Goal: Task Accomplishment & Management: Use online tool/utility

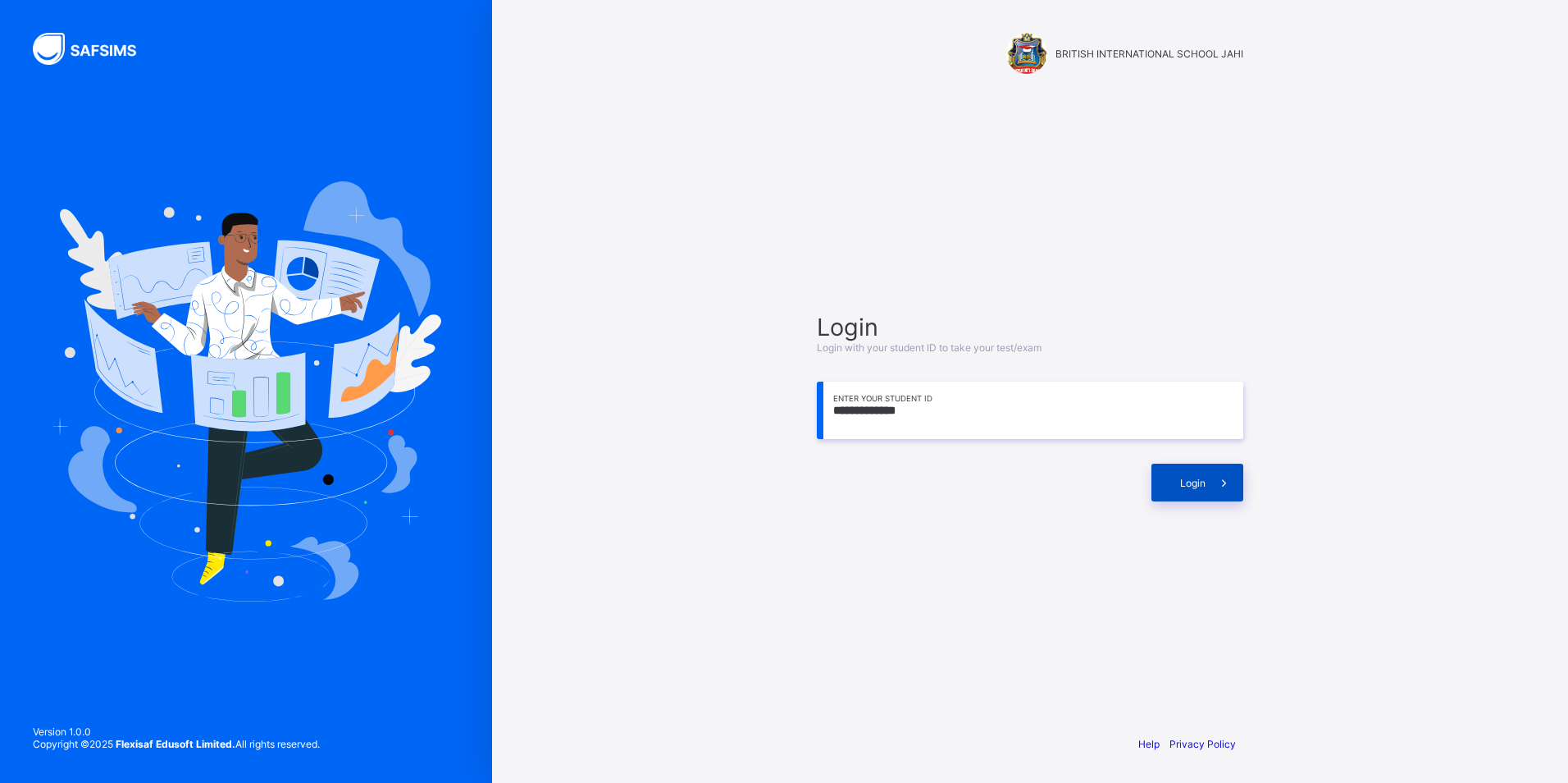
type input "**********"
click at [1215, 486] on span at bounding box center [1225, 483] width 38 height 38
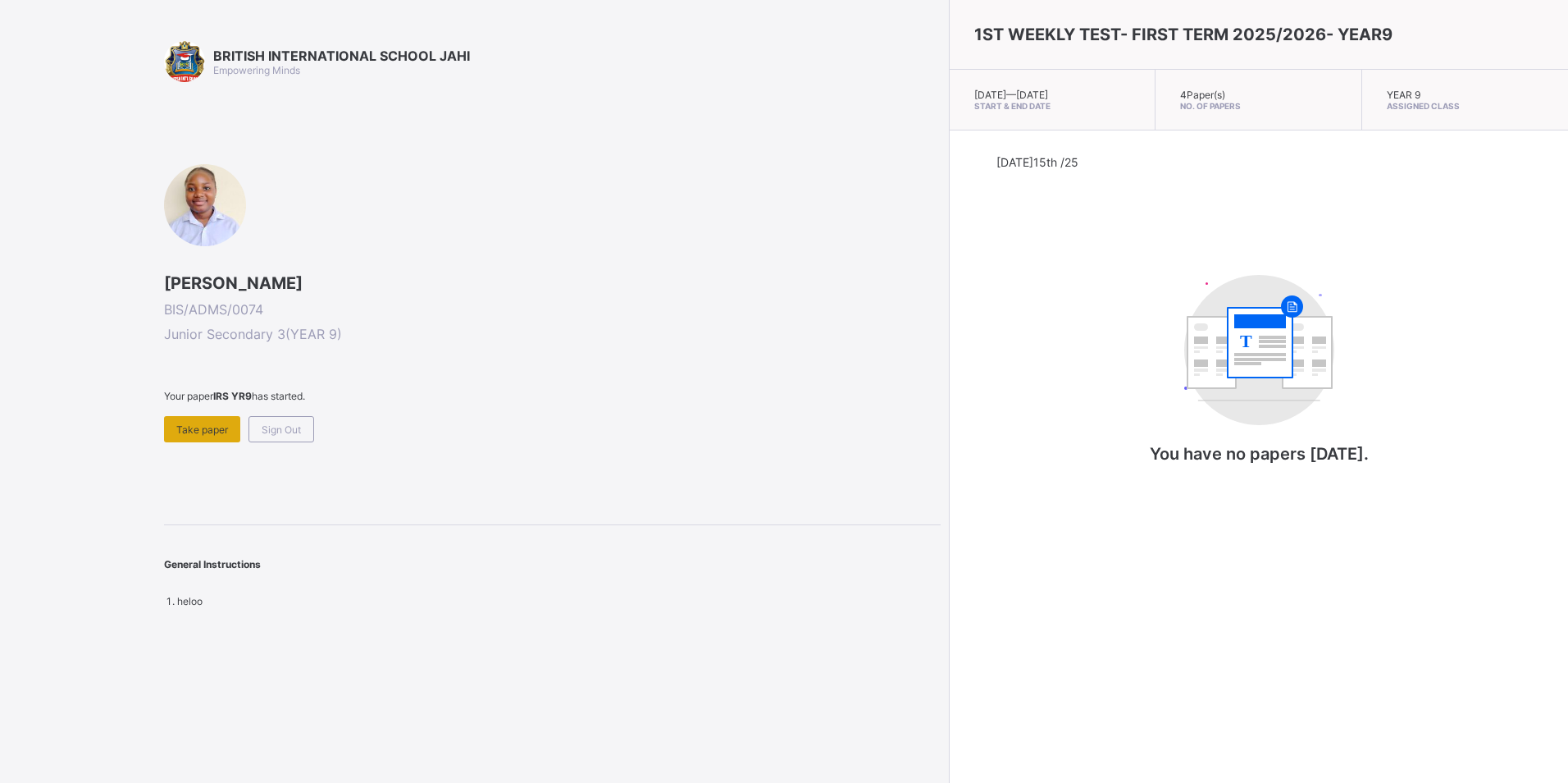
click at [192, 425] on span "Take paper" at bounding box center [202, 430] width 52 height 13
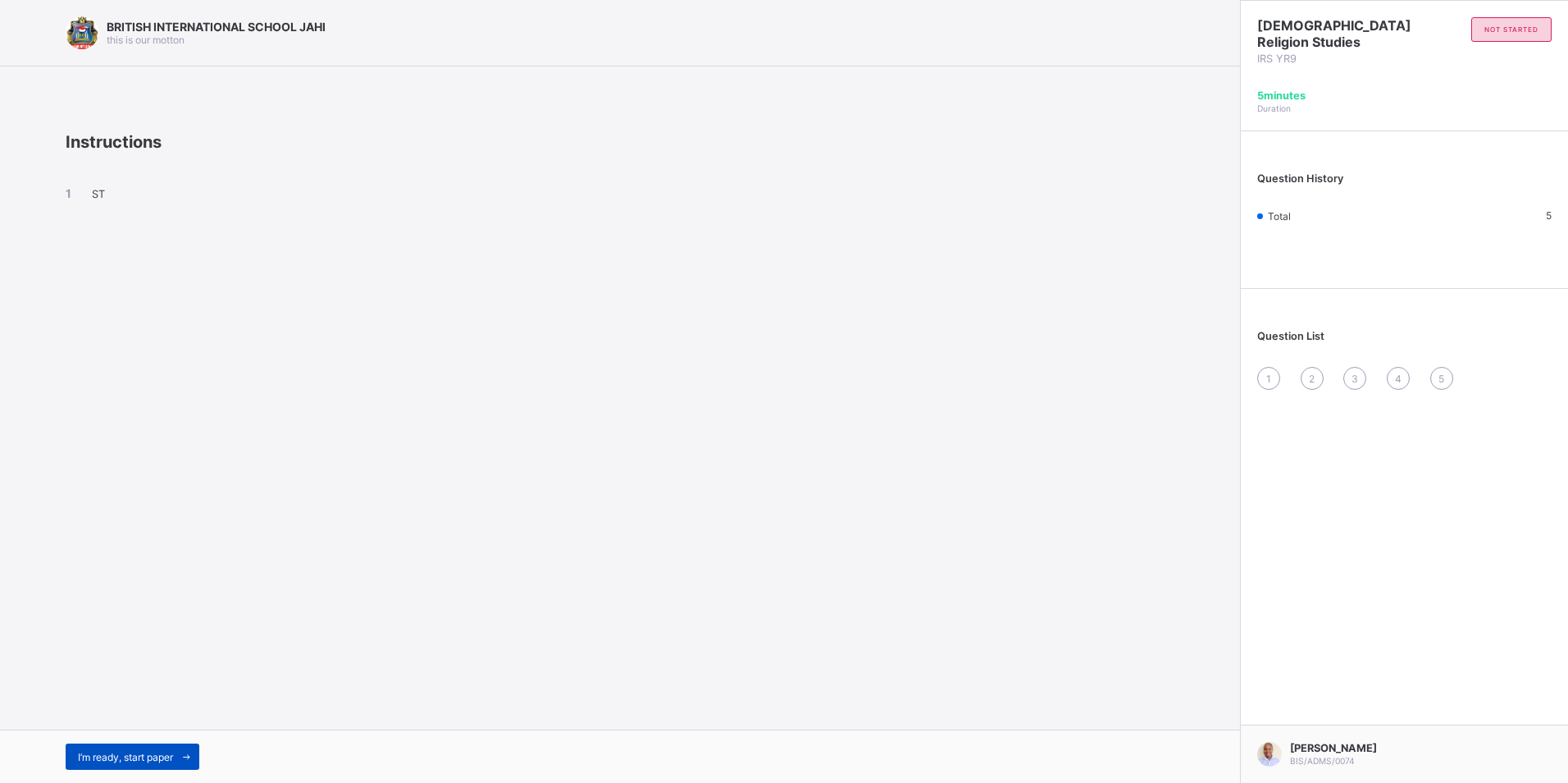
click at [150, 759] on span "I’m ready, start paper" at bounding box center [125, 757] width 95 height 13
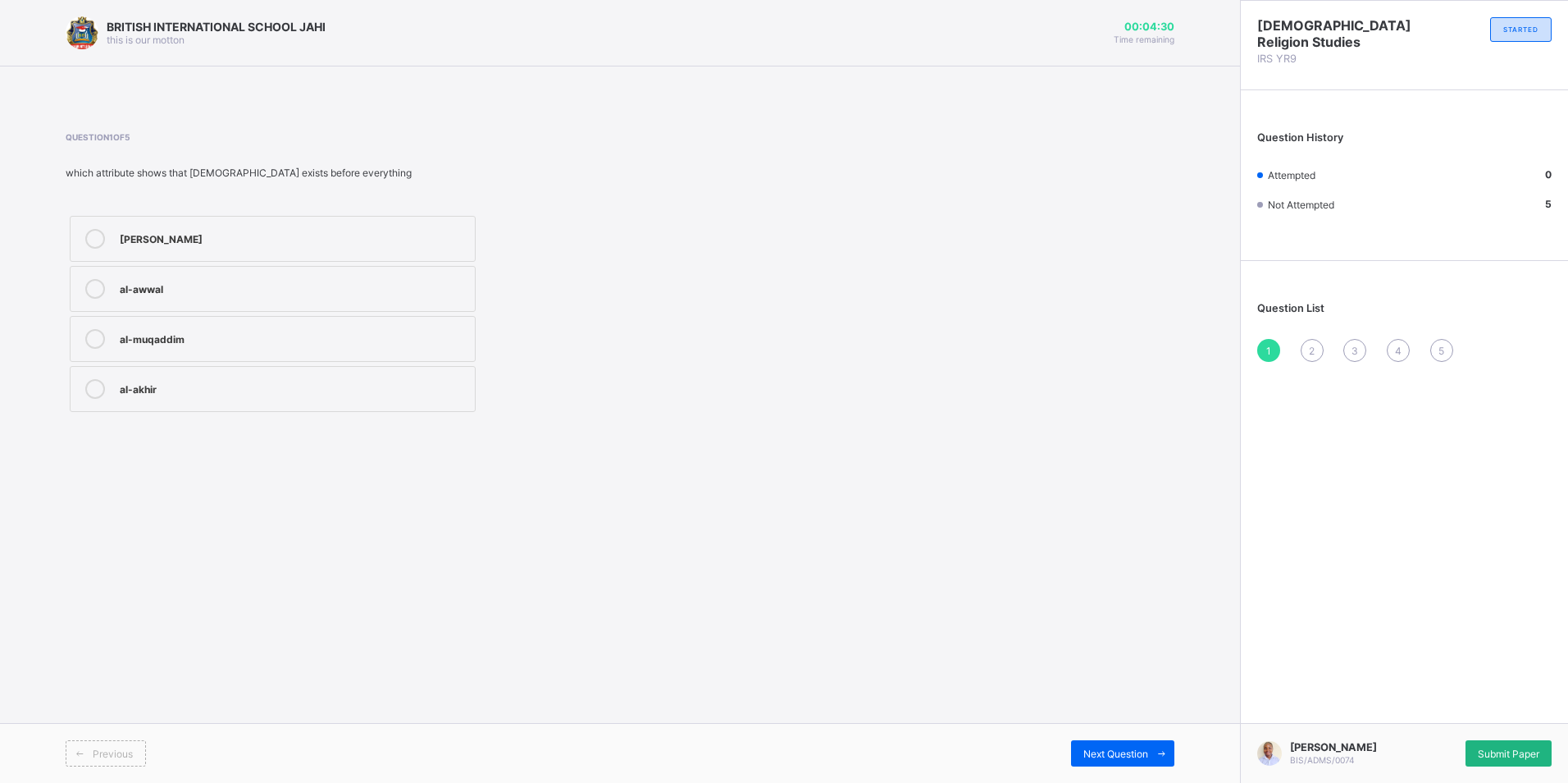
click at [1507, 754] on span "Submit Paper" at bounding box center [1508, 754] width 62 height 13
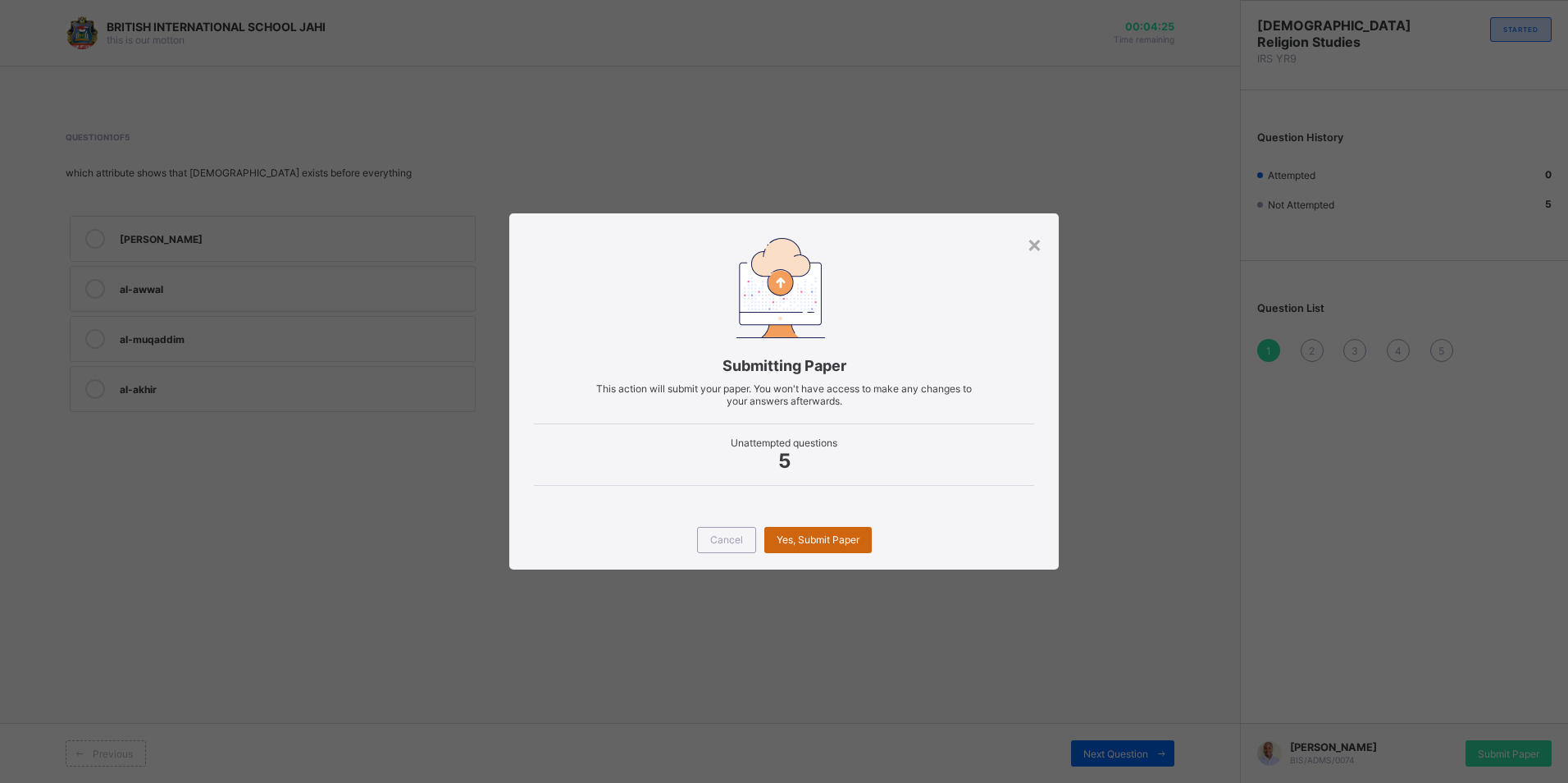
click at [850, 535] on span "Yes, Submit Paper" at bounding box center [818, 540] width 83 height 13
click at [804, 536] on span "Yes, Submit Paper" at bounding box center [818, 540] width 83 height 13
click at [1036, 240] on div "×" at bounding box center [1034, 243] width 15 height 28
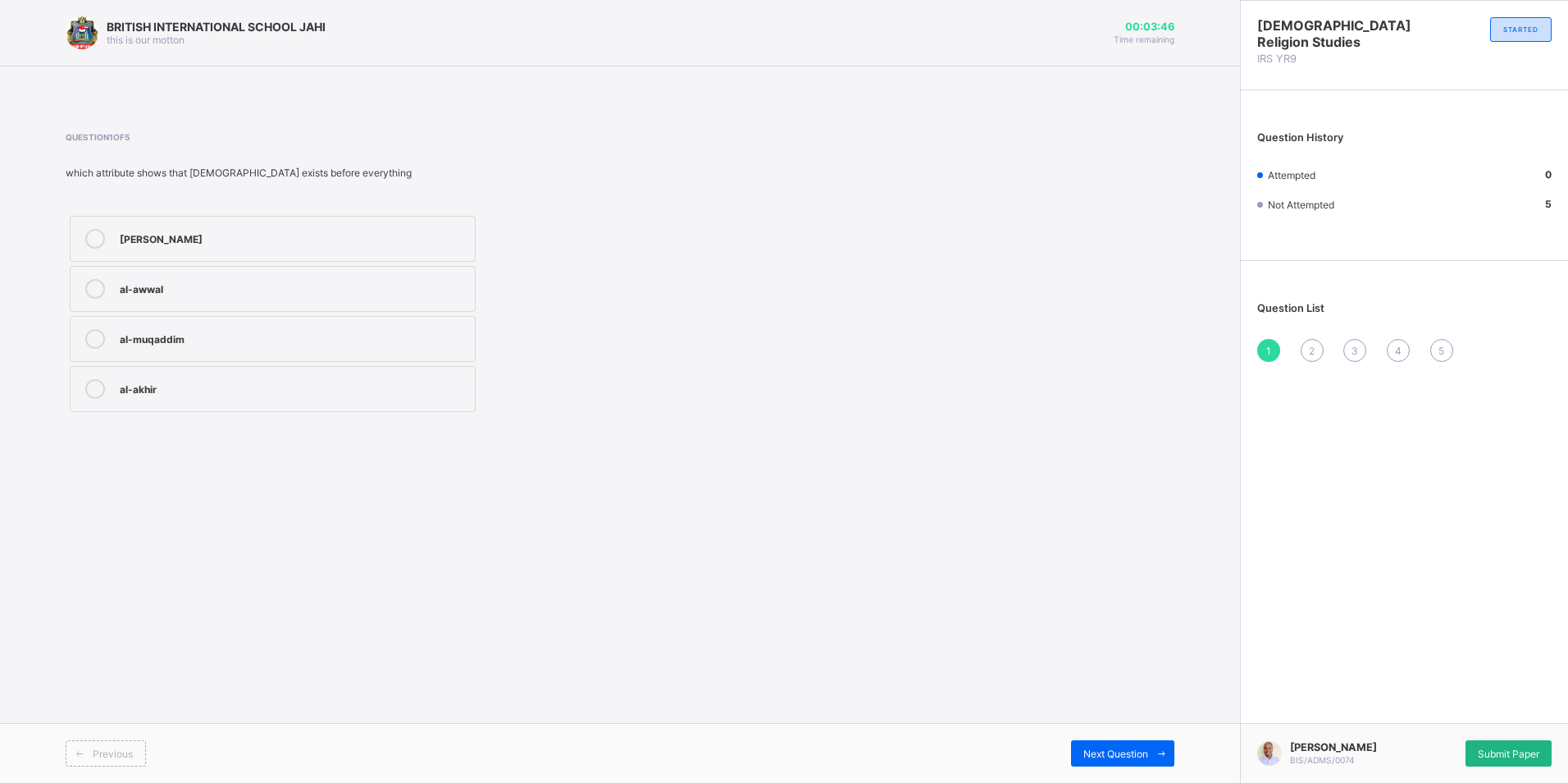
click at [1497, 748] on span "Submit Paper" at bounding box center [1508, 754] width 62 height 13
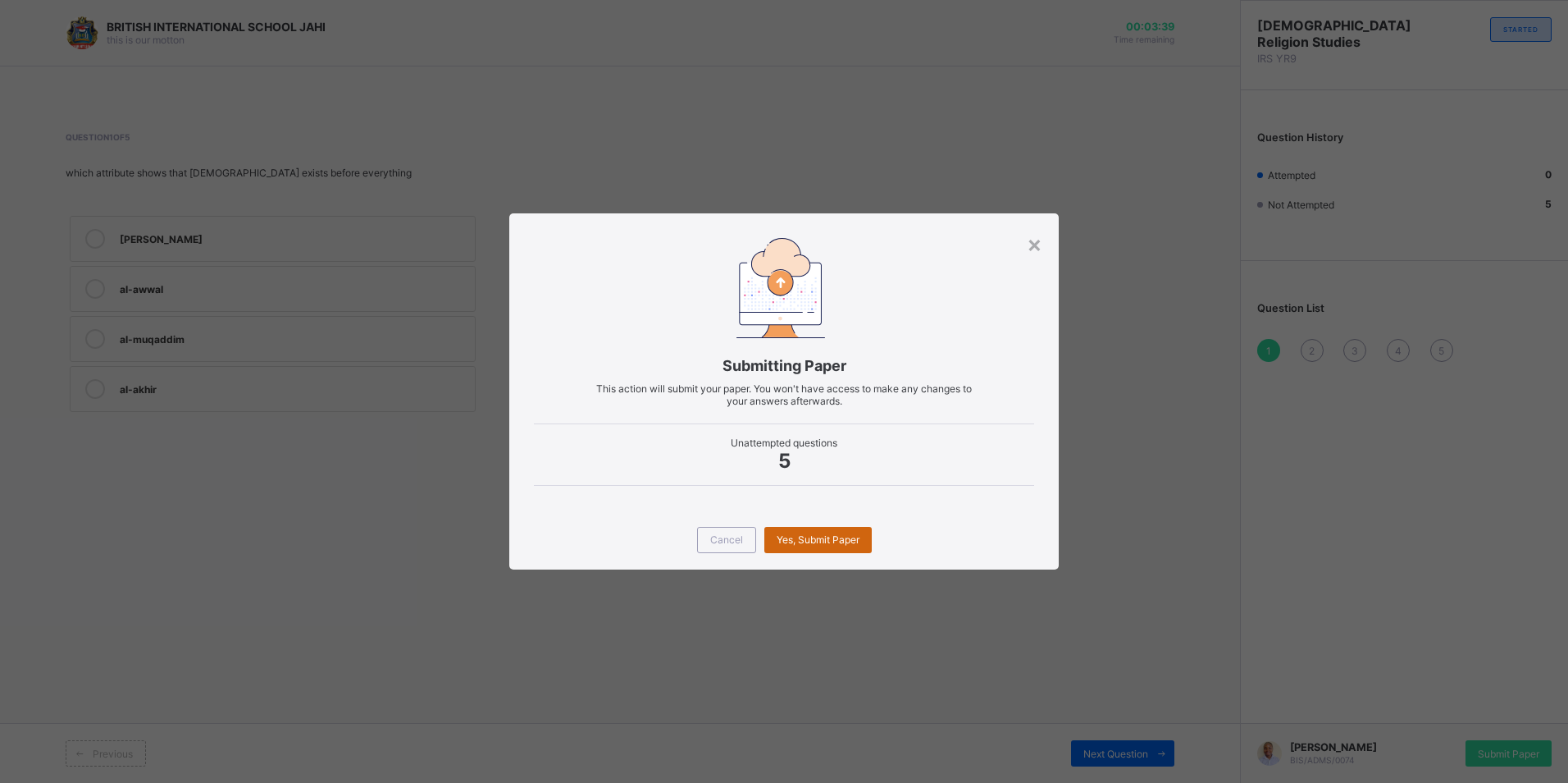
click at [816, 538] on span "Yes, Submit Paper" at bounding box center [818, 540] width 83 height 13
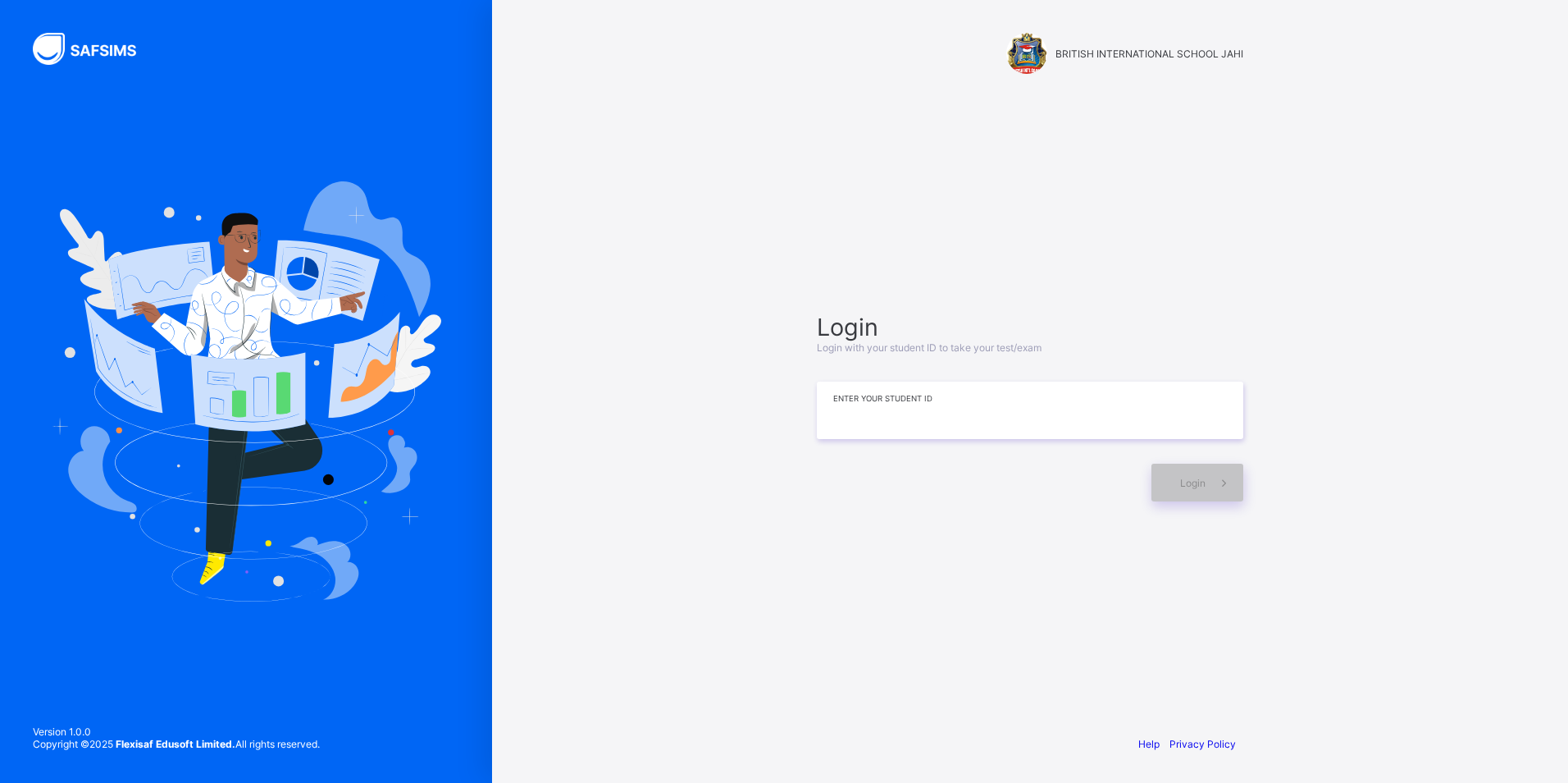
click at [891, 412] on input at bounding box center [1029, 410] width 426 height 57
type input "**********"
click at [1198, 473] on div "Login" at bounding box center [1197, 483] width 92 height 38
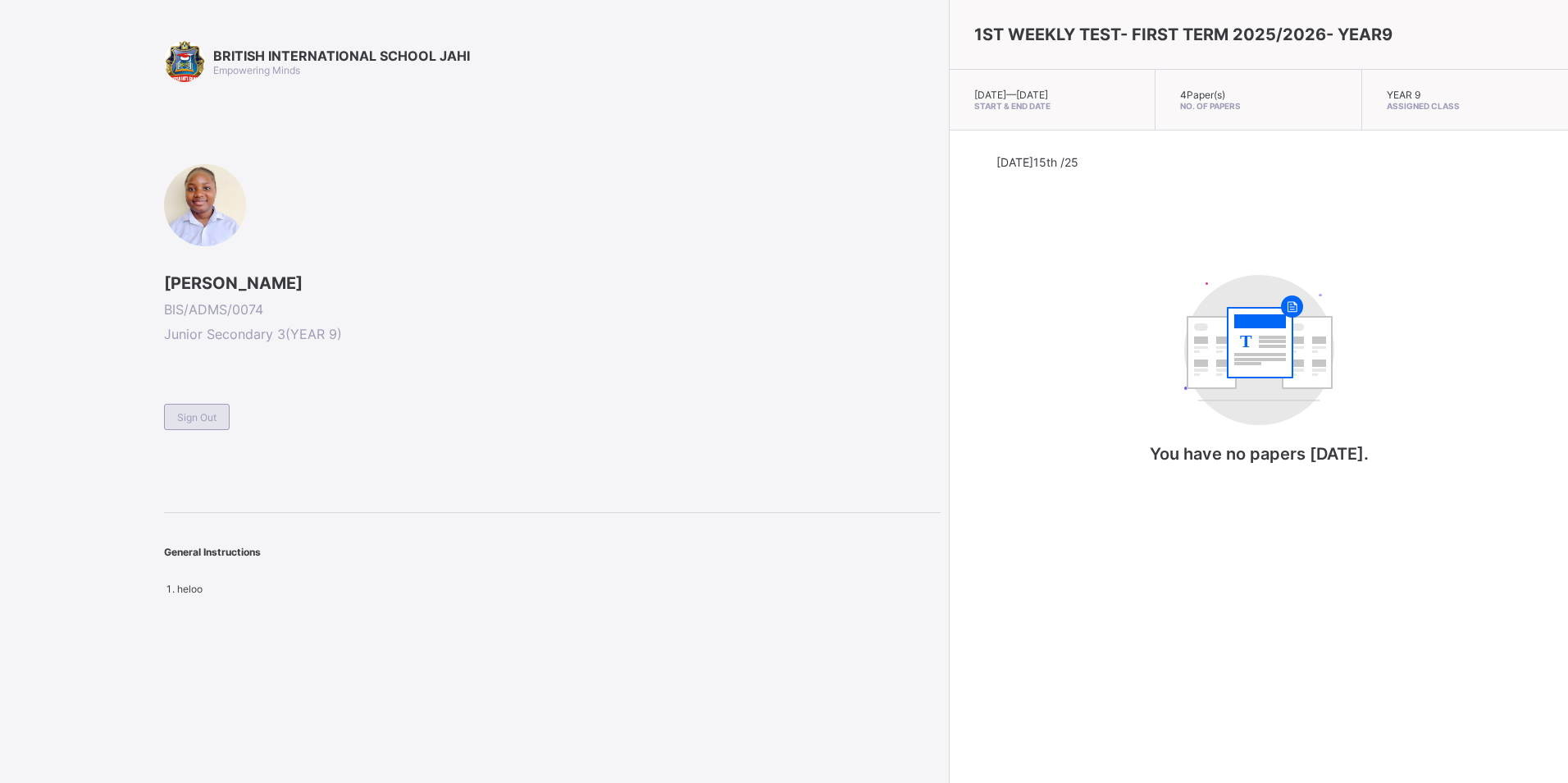
click at [205, 419] on span "Sign Out" at bounding box center [197, 417] width 39 height 13
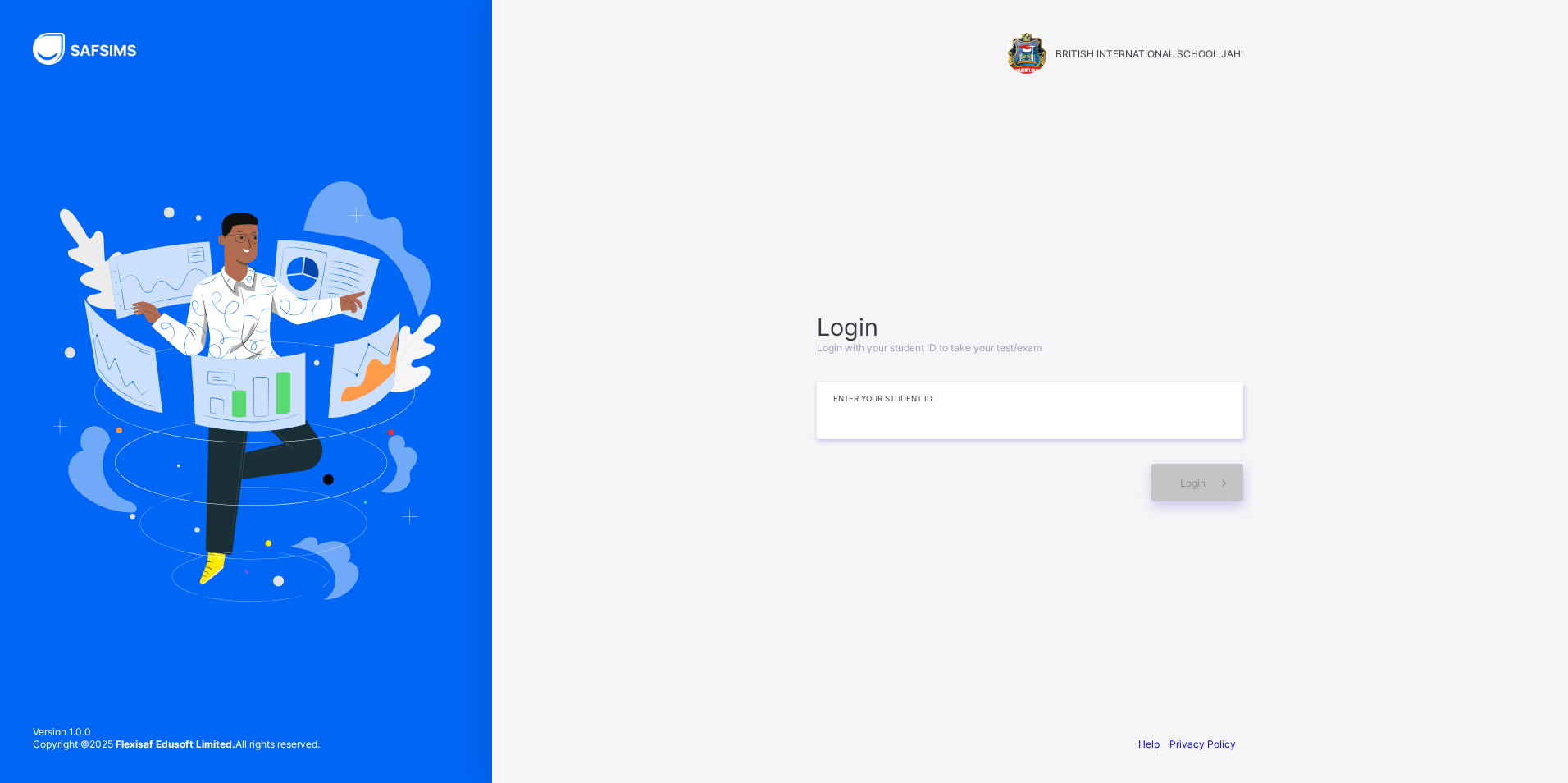
click at [926, 410] on input at bounding box center [1029, 410] width 426 height 57
type input "**********"
click at [1217, 476] on icon at bounding box center [1224, 483] width 17 height 15
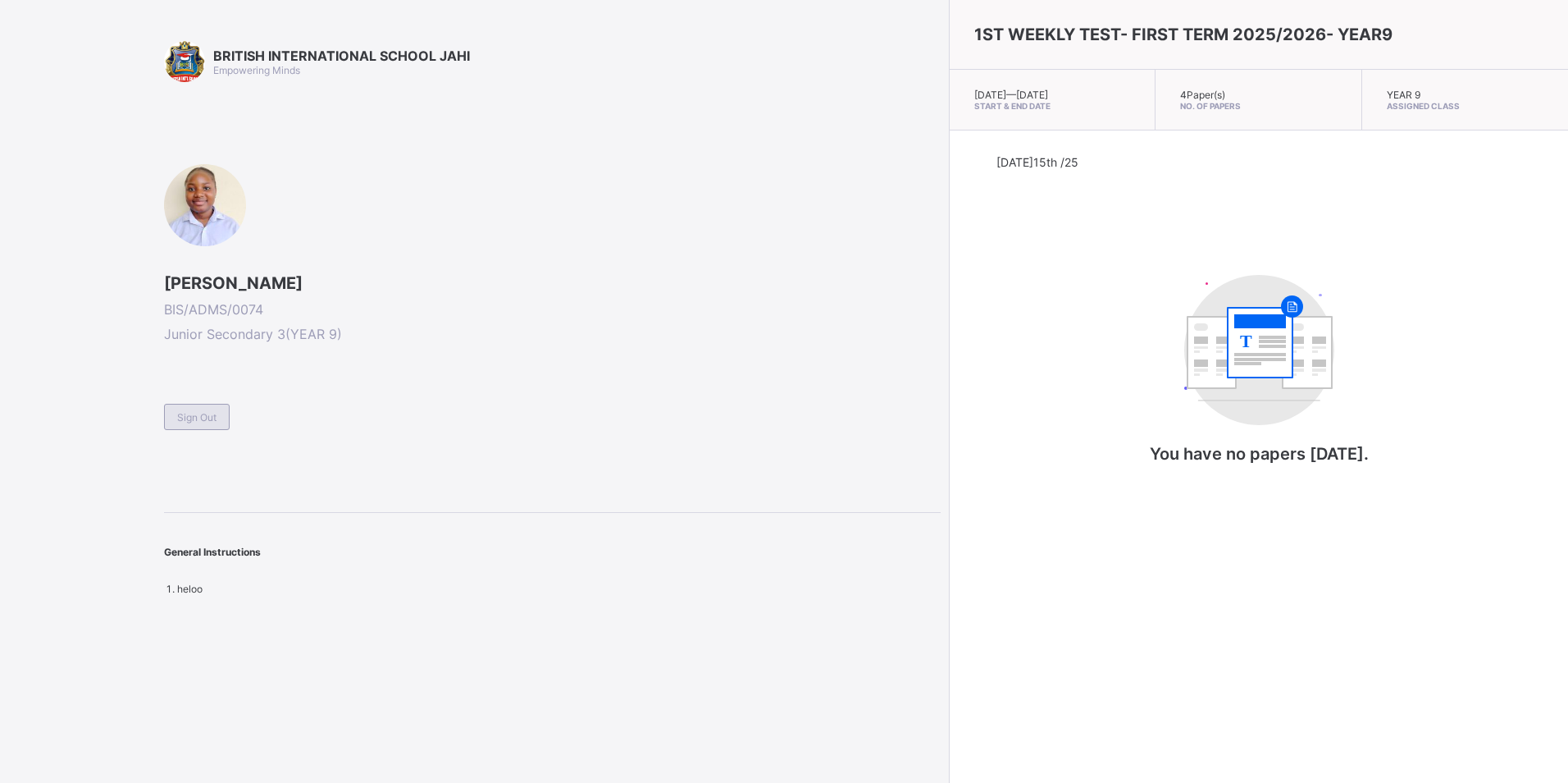
click at [222, 418] on div "Sign Out" at bounding box center [197, 417] width 65 height 26
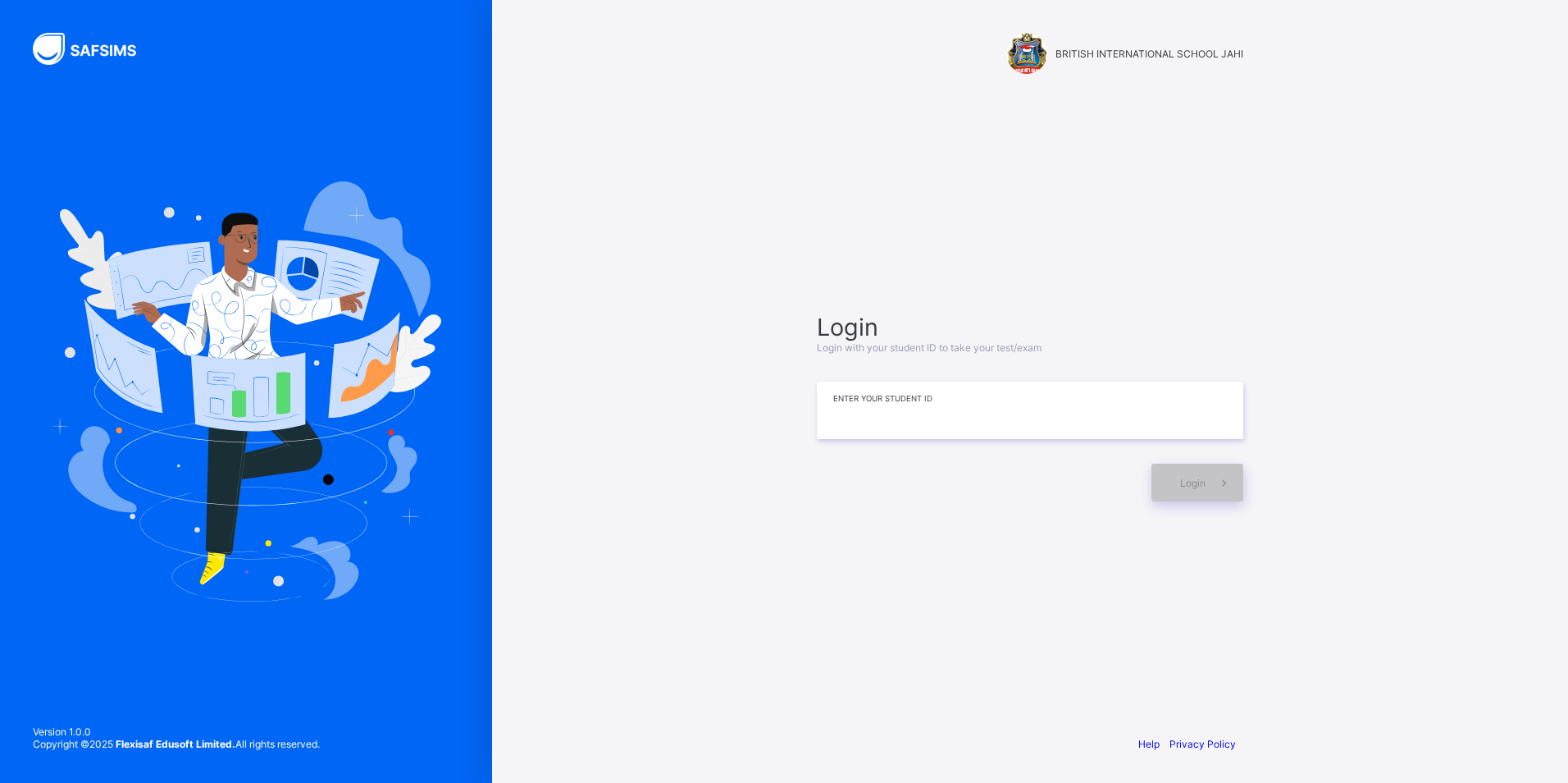
click at [977, 435] on input at bounding box center [1029, 410] width 426 height 57
click at [1207, 486] on span at bounding box center [1225, 483] width 38 height 38
click at [927, 410] on input "**********" at bounding box center [1029, 410] width 426 height 57
type input "*"
type input "******"
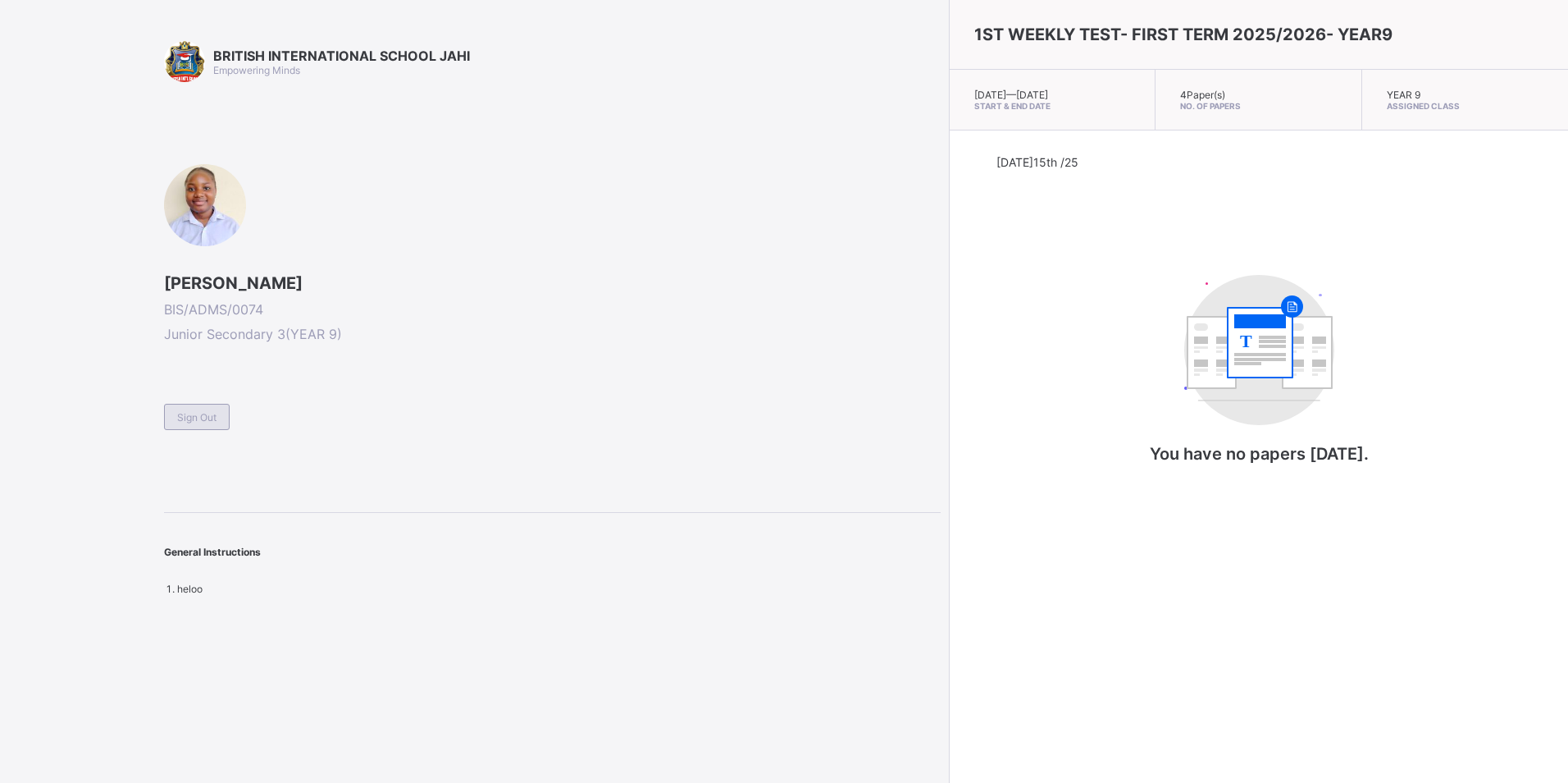
click at [191, 416] on span "Sign Out" at bounding box center [197, 417] width 39 height 13
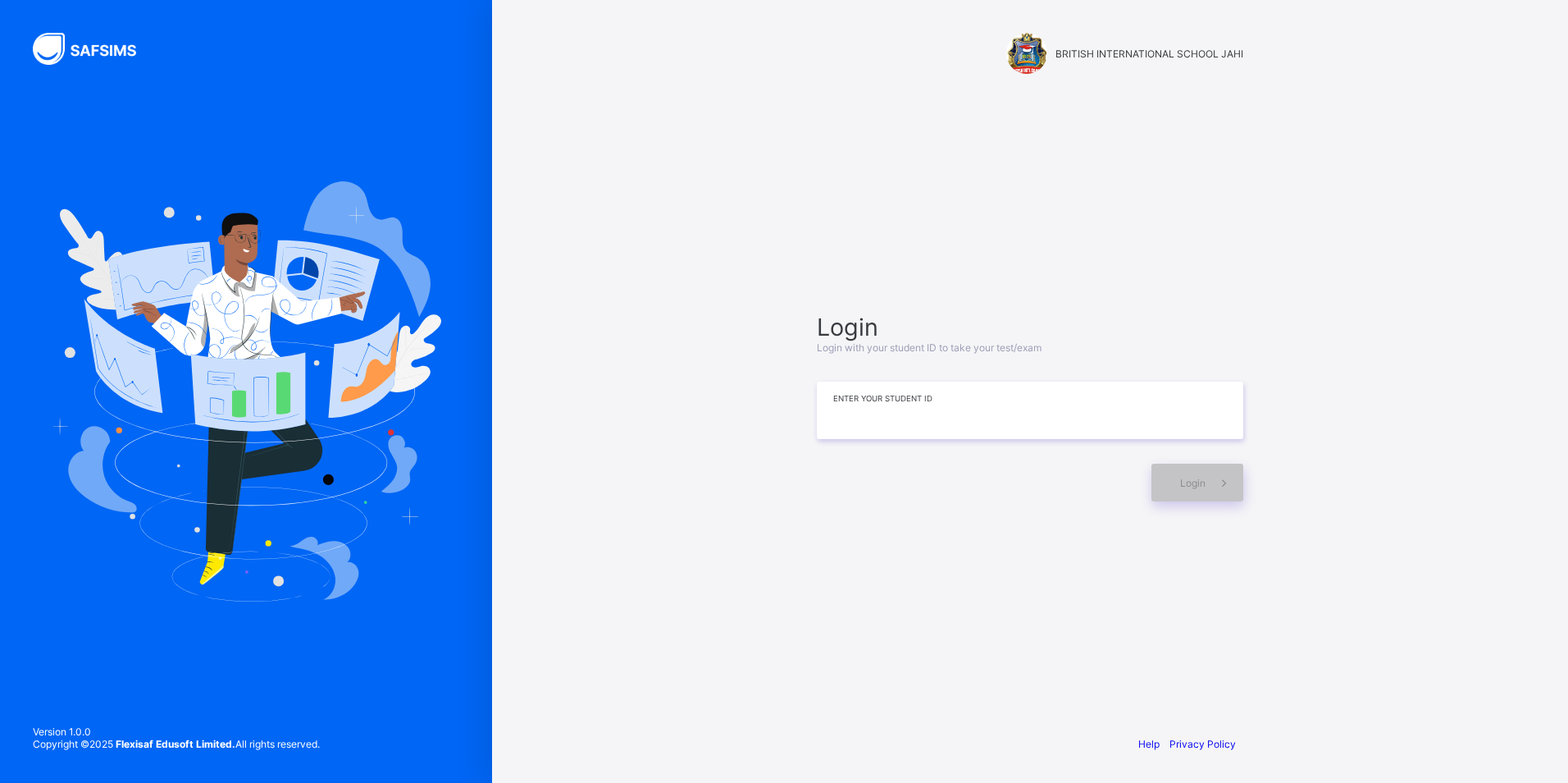
drag, startPoint x: 777, startPoint y: 30, endPoint x: 894, endPoint y: 429, distance: 415.8
click at [894, 429] on input at bounding box center [1029, 410] width 426 height 57
type input "*"
type input "**********"
click at [1186, 484] on span "Login" at bounding box center [1193, 483] width 25 height 13
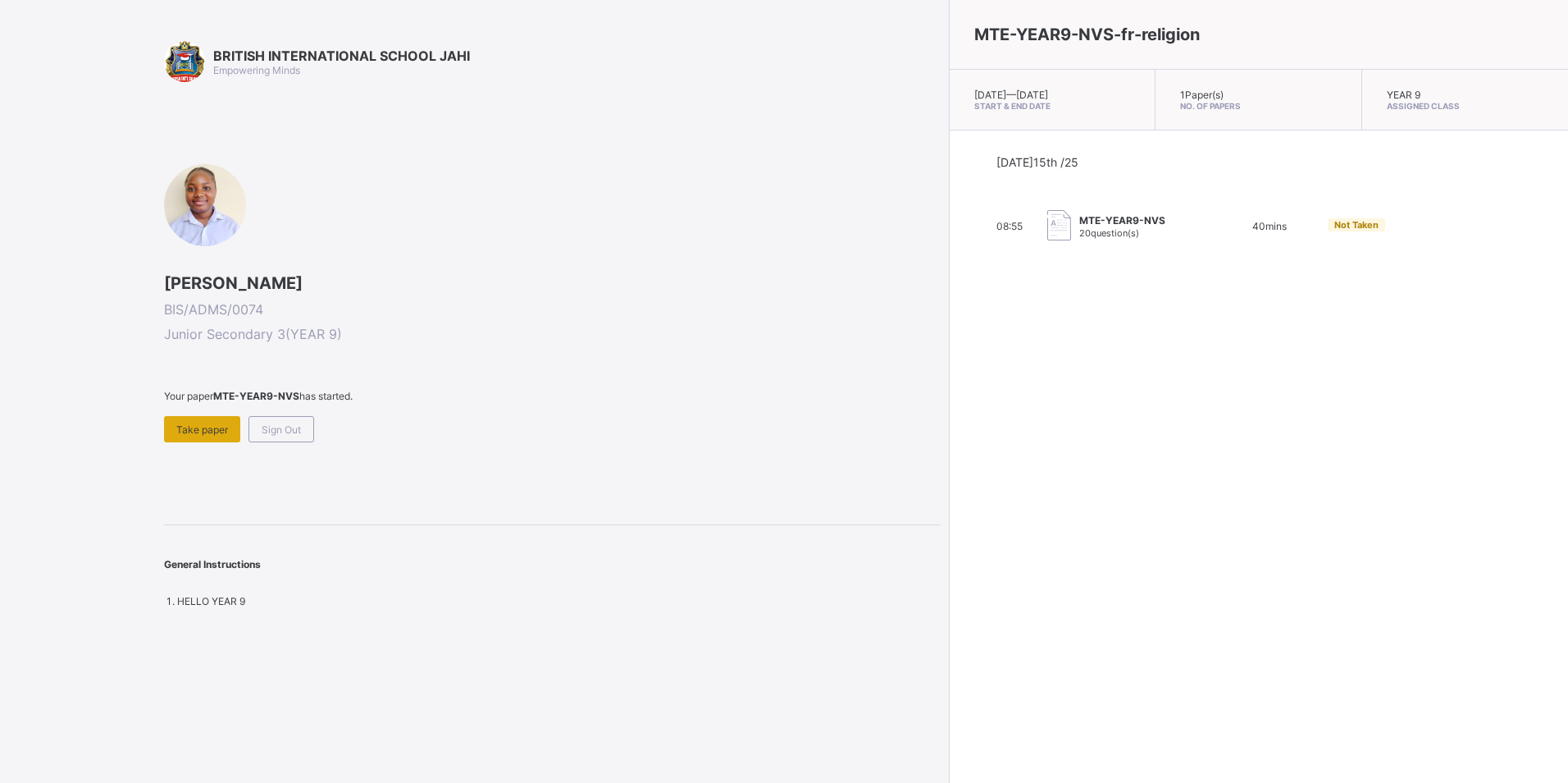
click at [189, 425] on span "Take paper" at bounding box center [202, 430] width 52 height 13
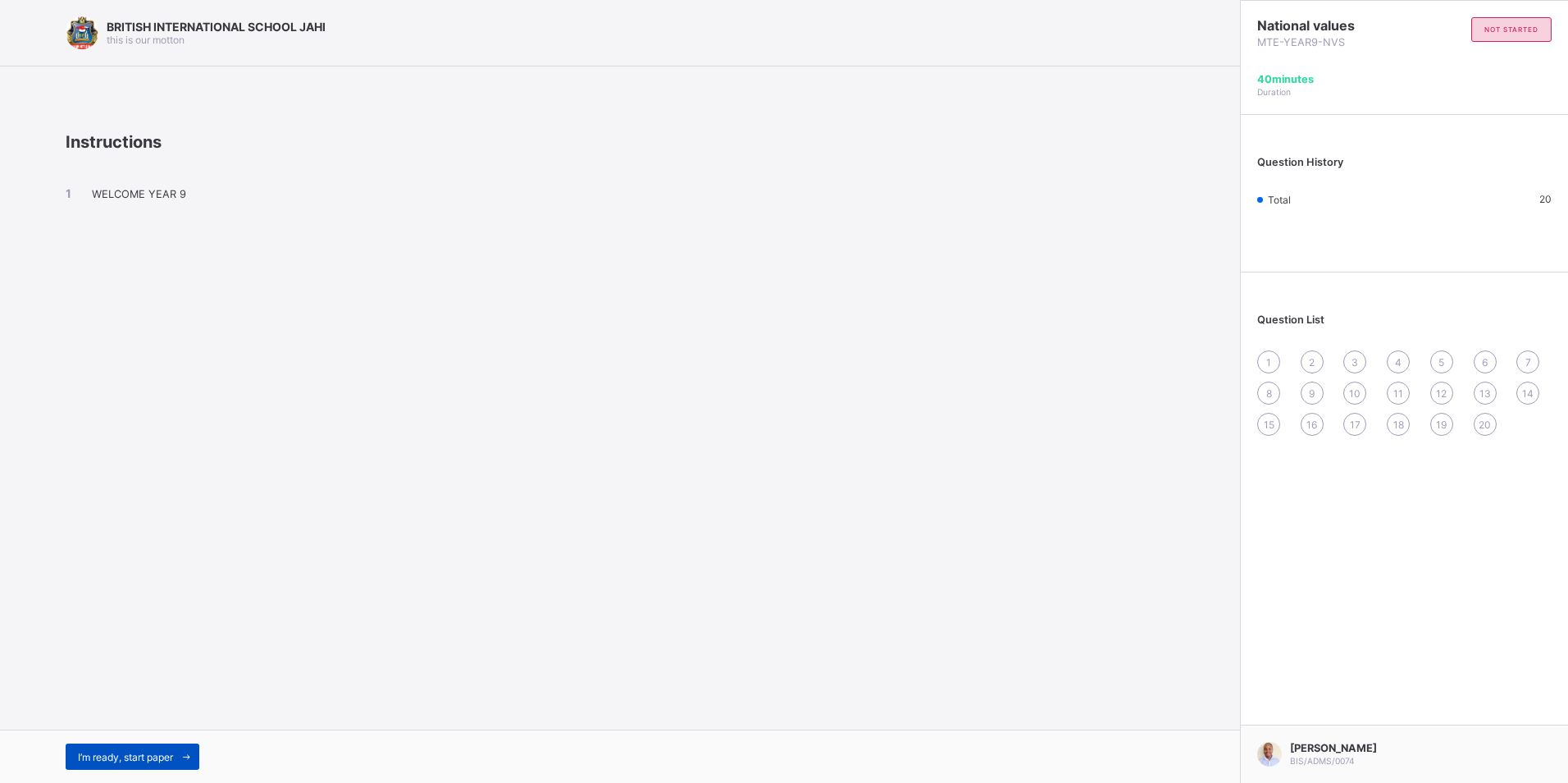
click at [113, 762] on span "I’m ready, start paper" at bounding box center [125, 757] width 95 height 13
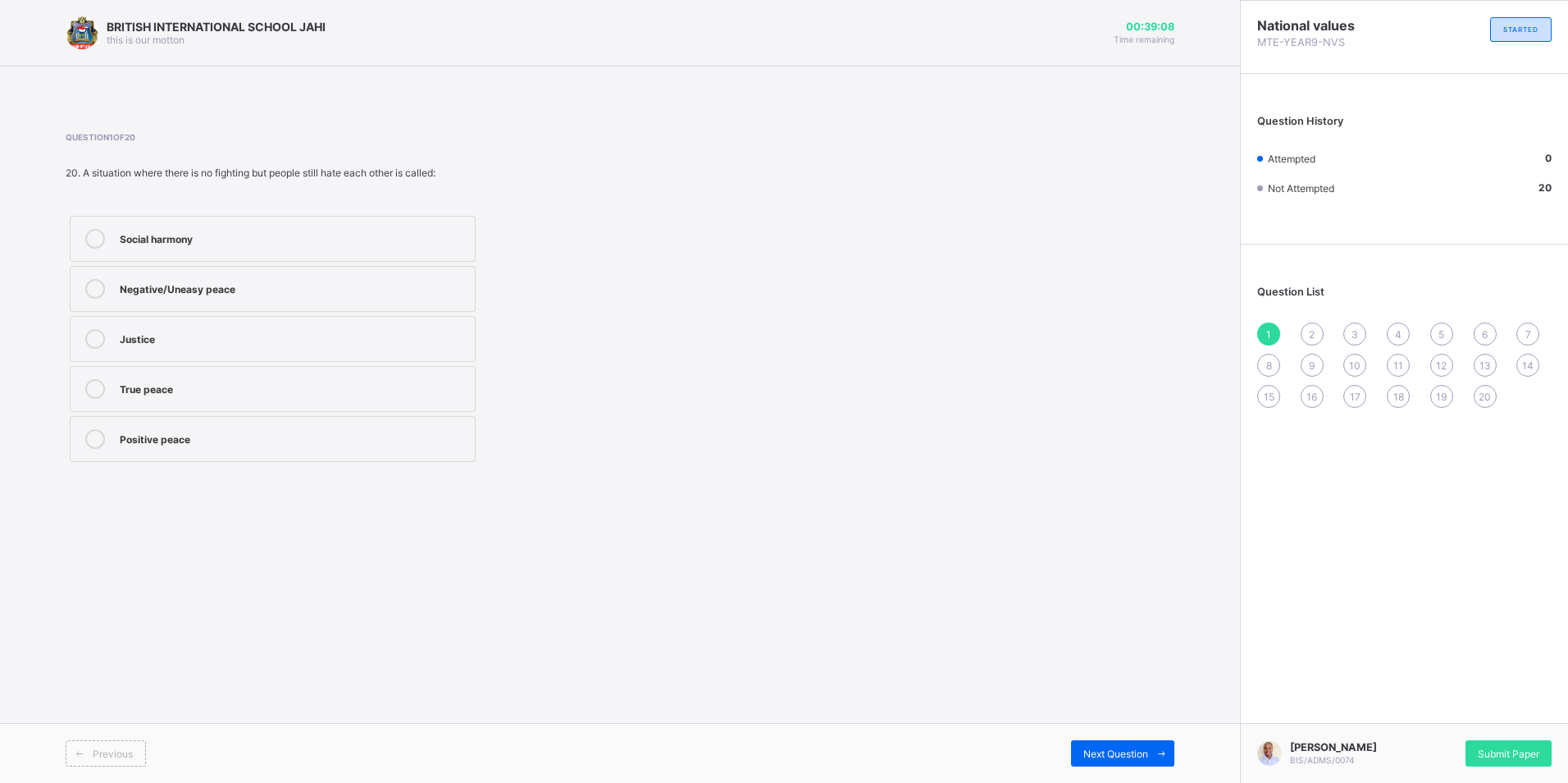
click at [247, 304] on label "Negative/Uneasy peace" at bounding box center [273, 288] width 406 height 46
drag, startPoint x: 1312, startPoint y: 335, endPoint x: 1316, endPoint y: 344, distance: 9.8
click at [1312, 335] on span "2" at bounding box center [1312, 334] width 5 height 13
click at [185, 431] on div "Elect representatives" at bounding box center [293, 437] width 347 height 16
click at [1357, 338] on span "3" at bounding box center [1354, 334] width 6 height 13
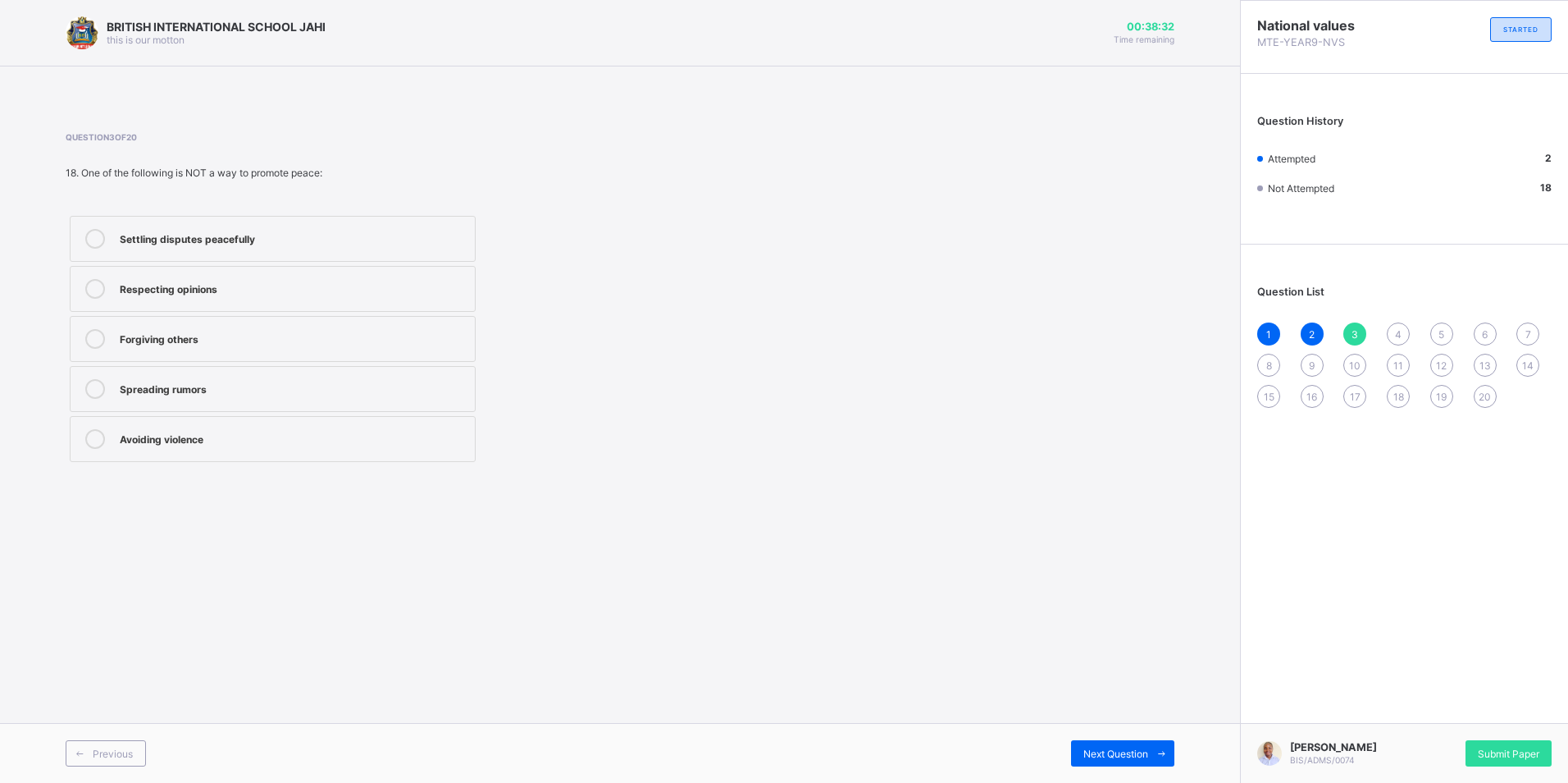
click at [242, 366] on label "Spreading rumors" at bounding box center [273, 388] width 406 height 46
click at [1394, 325] on div "4" at bounding box center [1398, 334] width 23 height 23
click at [282, 392] on div "Richards Constitution" at bounding box center [293, 387] width 347 height 16
click at [1419, 336] on div "1 2 3 4 5 6 7 8 9 10 11 12 13 14 15 16 17 18 19 20" at bounding box center [1404, 365] width 295 height 85
click at [1452, 329] on div "5" at bounding box center [1442, 334] width 23 height 23
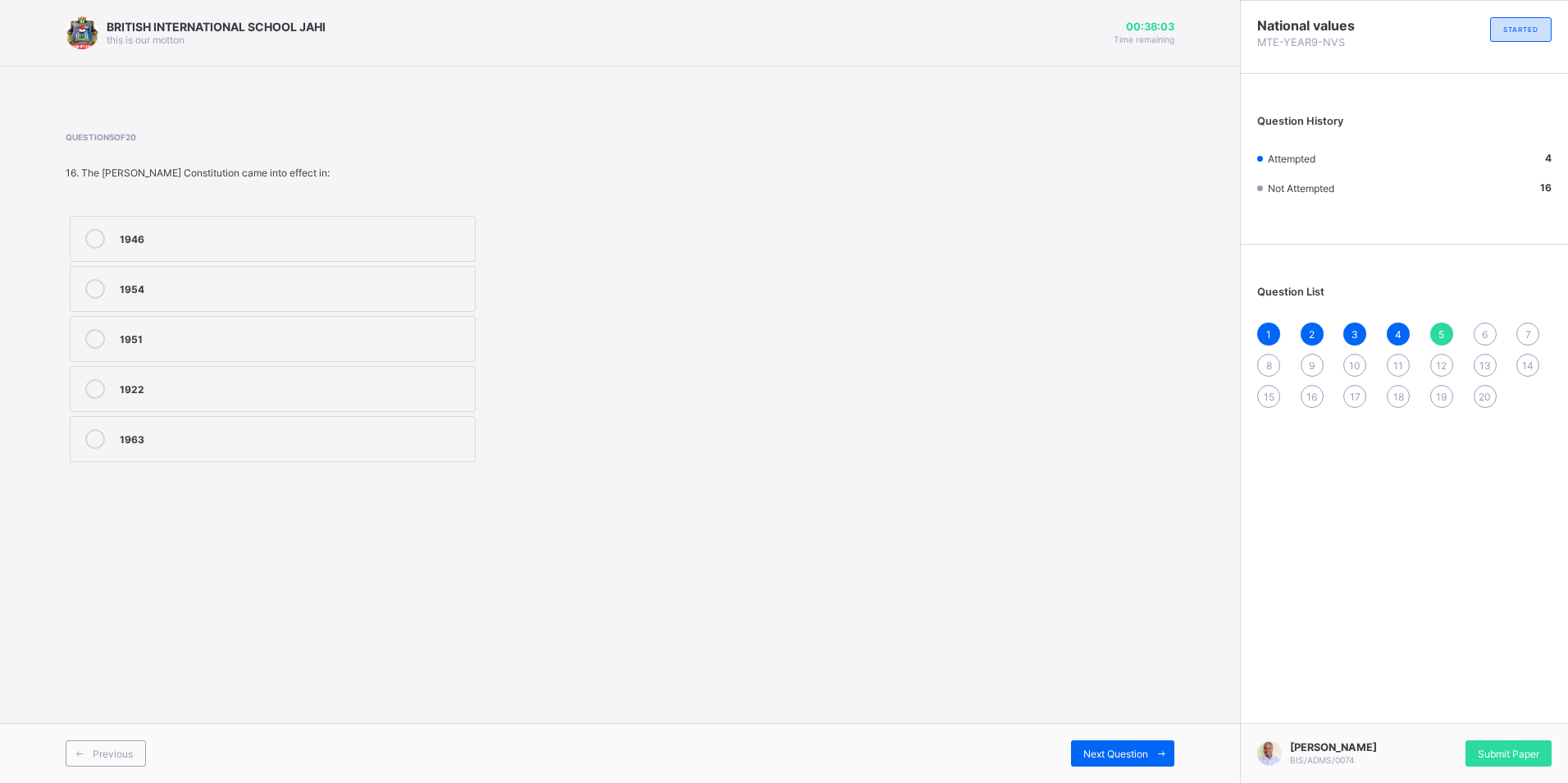
click at [158, 278] on label "1954" at bounding box center [273, 288] width 406 height 46
click at [1487, 328] on div "6" at bounding box center [1486, 334] width 23 height 23
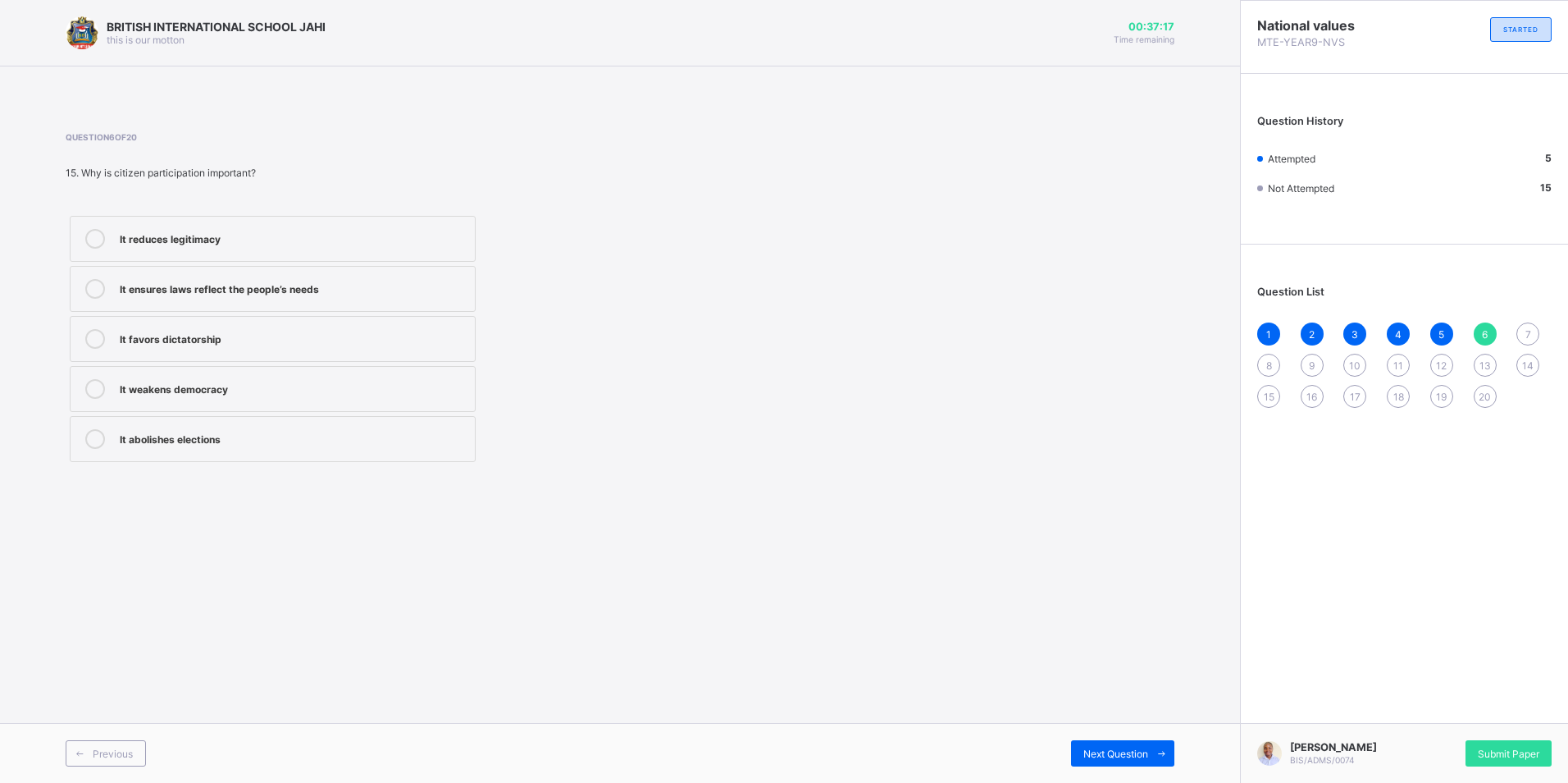
click at [284, 223] on label "It reduces legitimacy" at bounding box center [273, 238] width 406 height 46
click at [1521, 327] on div "7" at bounding box center [1528, 334] width 23 height 23
click at [267, 391] on div "Genuine harmony and fairness" at bounding box center [293, 387] width 347 height 16
click at [1279, 361] on div "8" at bounding box center [1269, 366] width 23 height 23
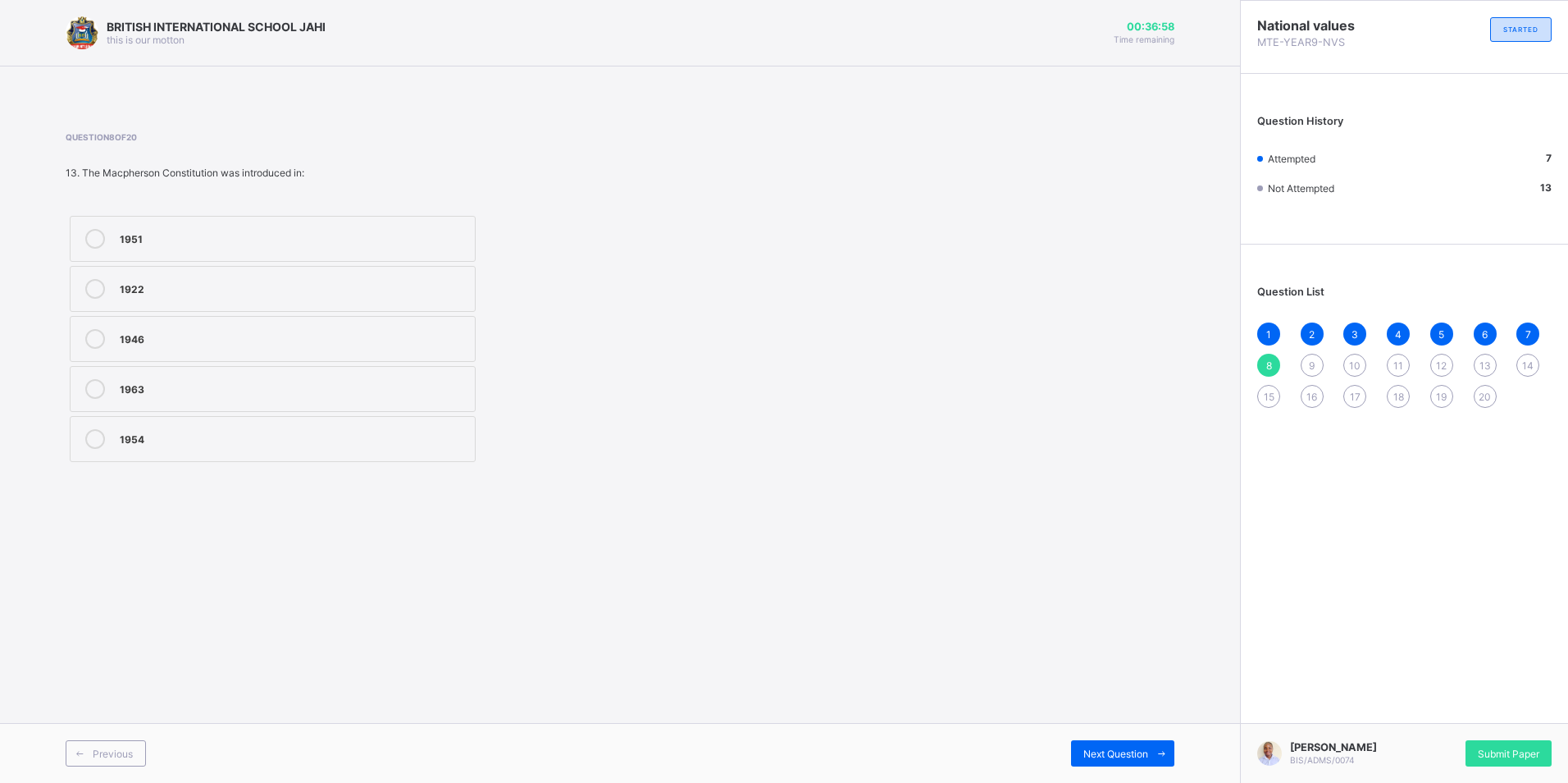
click at [304, 408] on label "1963" at bounding box center [273, 388] width 406 height 46
click at [1454, 328] on div "1 2 3 4 5 6 7 8 9 10 11 12 13 14 15 16 17 18 19 20" at bounding box center [1404, 365] width 295 height 85
click at [1313, 358] on div "9" at bounding box center [1312, 366] width 23 height 23
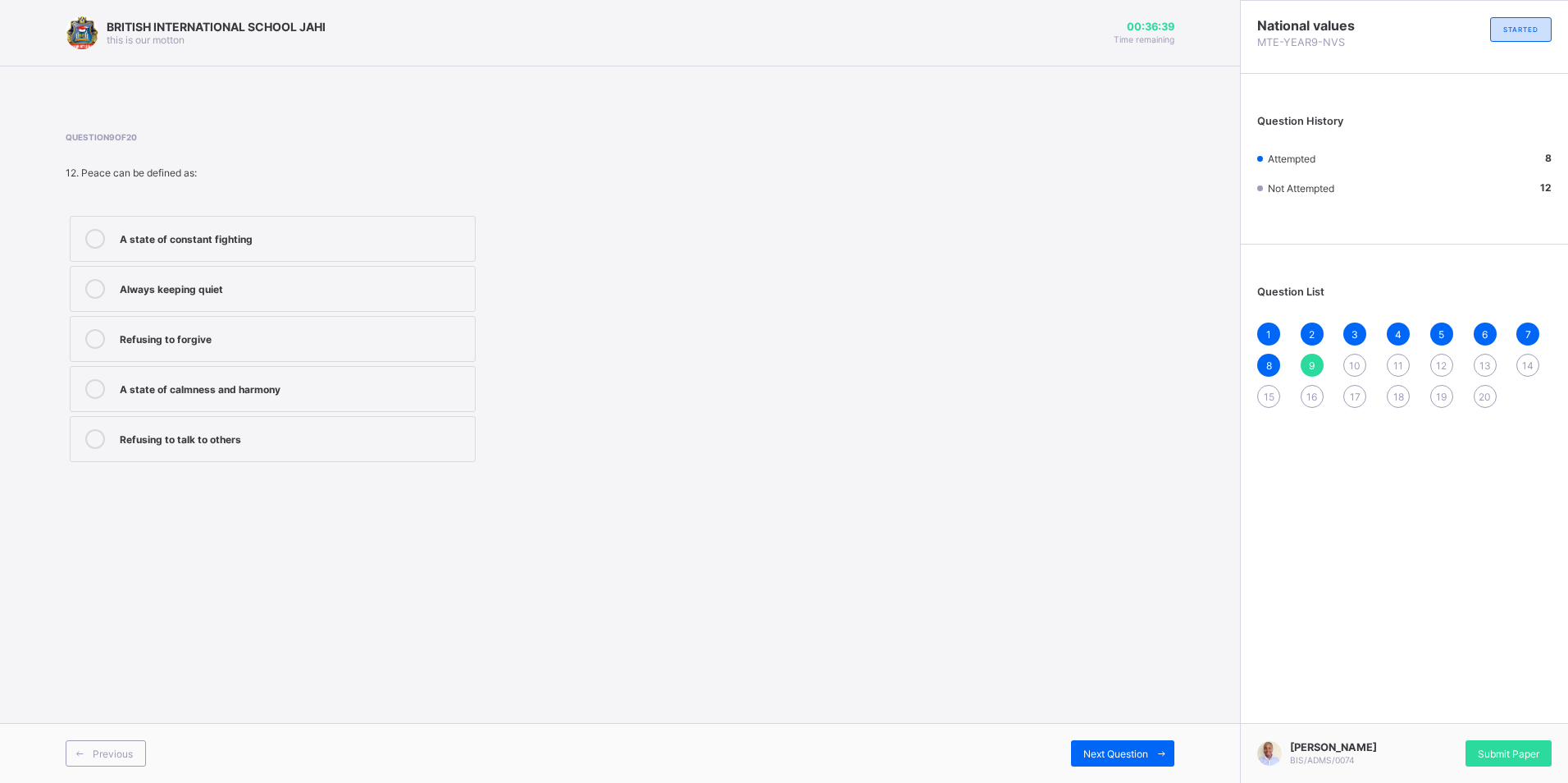
click at [169, 391] on div "A state of calmness and harmony" at bounding box center [293, 387] width 347 height 16
click at [1353, 373] on div "10" at bounding box center [1355, 366] width 23 height 23
click at [346, 395] on div "Richards Constitution" at bounding box center [293, 387] width 347 height 16
click at [1392, 366] on div "11" at bounding box center [1398, 366] width 23 height 23
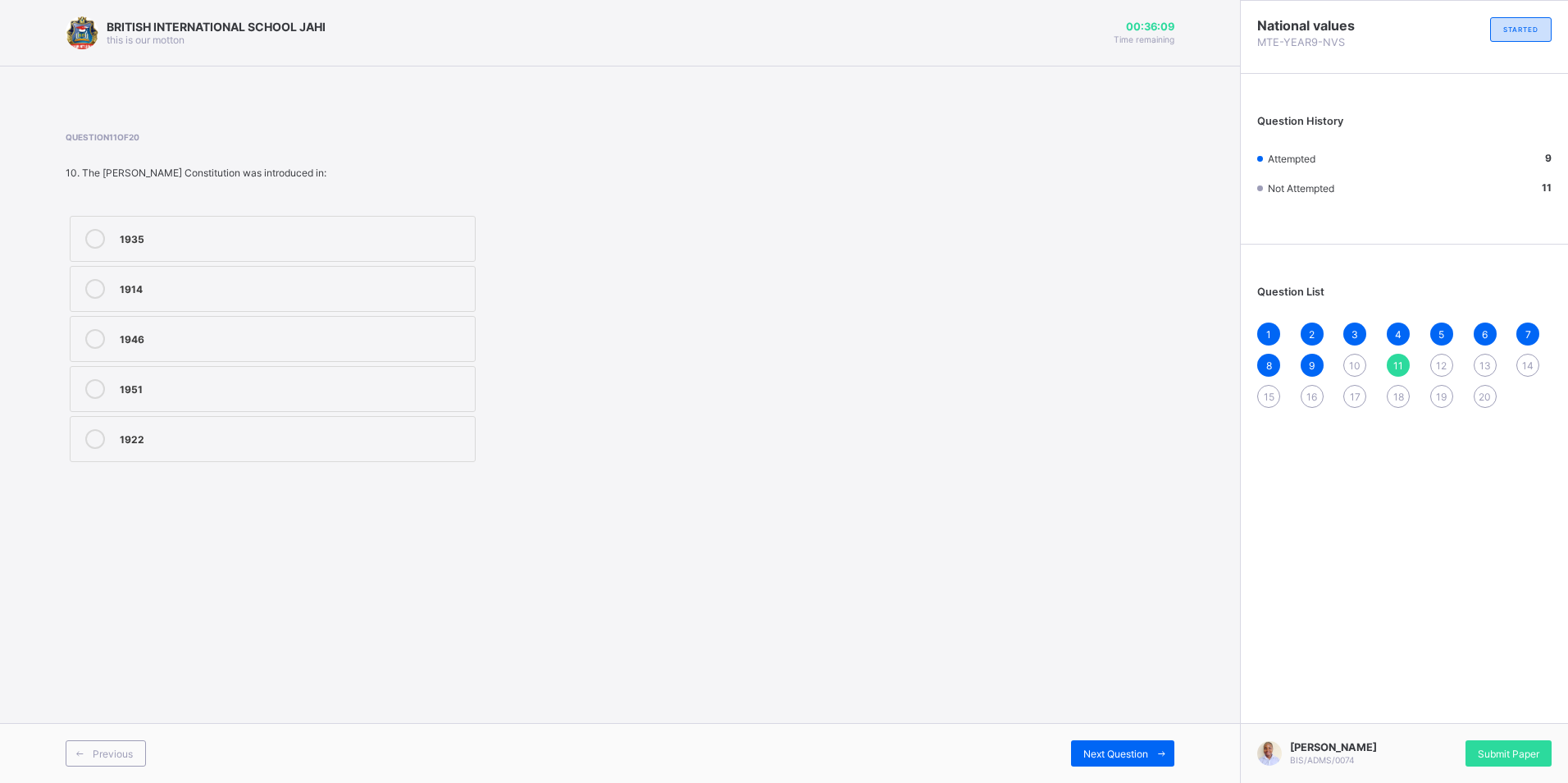
click at [1358, 366] on span "10" at bounding box center [1354, 366] width 12 height 13
click at [260, 383] on div "Richards Constitution" at bounding box center [293, 387] width 347 height 16
click at [1402, 361] on span "11" at bounding box center [1398, 366] width 10 height 13
click at [163, 426] on label "1922" at bounding box center [273, 438] width 406 height 46
click at [1436, 369] on div "12" at bounding box center [1442, 366] width 23 height 23
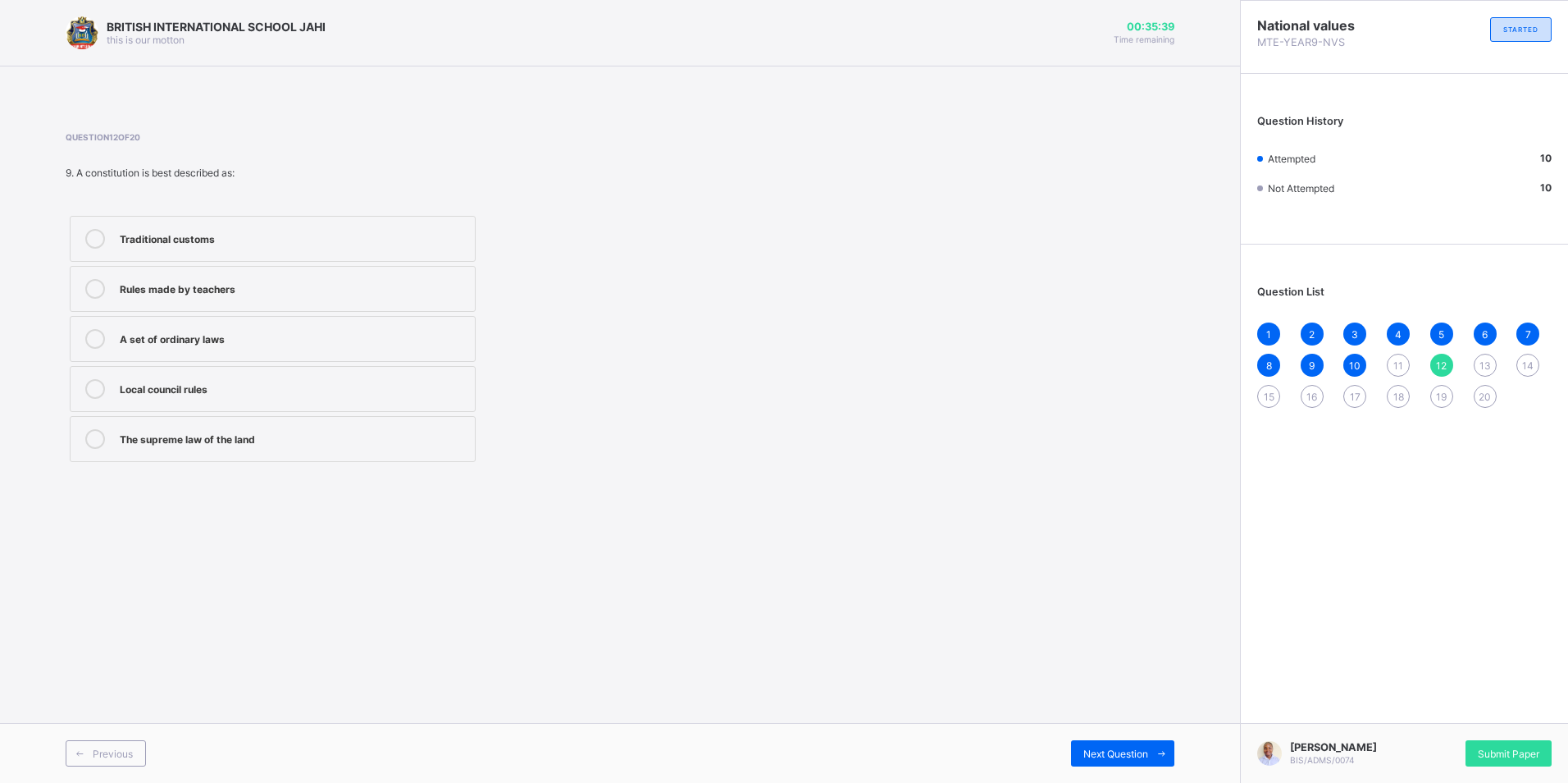
click at [1406, 364] on div "11" at bounding box center [1398, 366] width 23 height 23
click at [365, 424] on label "1922" at bounding box center [273, 438] width 406 height 46
click at [1436, 361] on div "12" at bounding box center [1442, 366] width 23 height 23
click at [254, 426] on label "The supreme law of the land" at bounding box center [273, 438] width 406 height 46
click at [1483, 365] on div "1 2 3 4 5 6 7 8 9 10 11 12 13 14 15 16 17 18 19 20" at bounding box center [1404, 365] width 295 height 85
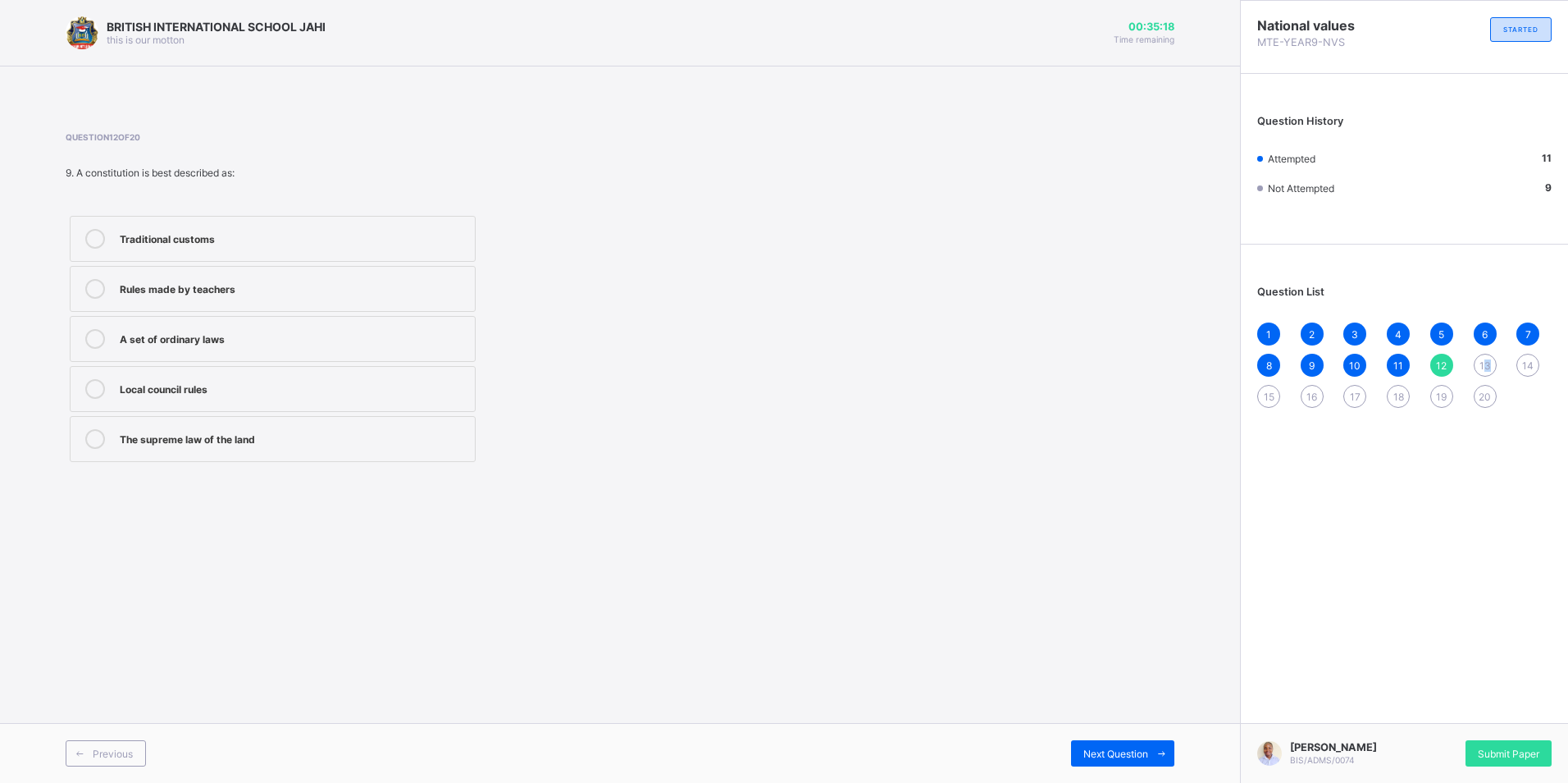
drag, startPoint x: 1483, startPoint y: 365, endPoint x: 1495, endPoint y: 371, distance: 13.4
click at [1495, 371] on div "13" at bounding box center [1486, 366] width 23 height 23
click at [1446, 362] on span "12" at bounding box center [1442, 366] width 11 height 13
drag, startPoint x: 1500, startPoint y: 353, endPoint x: 1490, endPoint y: 363, distance: 14.1
click at [1497, 358] on div "1 2 3 4 5 6 7 8 9 10 11 12 13 14 15 16 17 18 19 20" at bounding box center [1404, 365] width 295 height 85
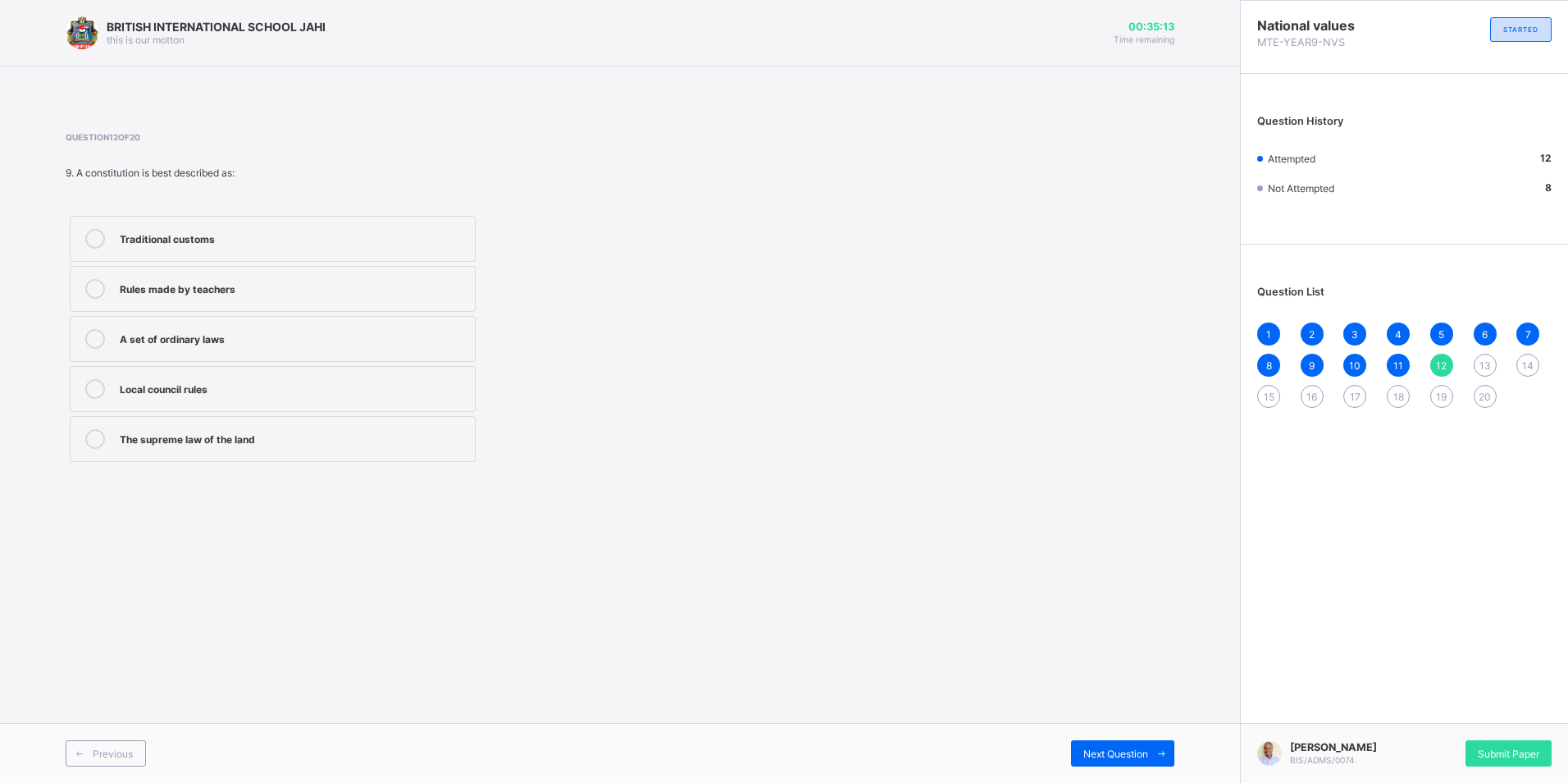
click at [1481, 366] on span "13" at bounding box center [1485, 366] width 12 height 13
click at [193, 358] on label "Clifford Constitution" at bounding box center [273, 338] width 406 height 46
click at [1524, 360] on span "14" at bounding box center [1528, 366] width 12 height 13
click at [286, 294] on div "Protects rights of citizens" at bounding box center [293, 287] width 347 height 16
drag, startPoint x: 1510, startPoint y: 392, endPoint x: 1467, endPoint y: 402, distance: 44.1
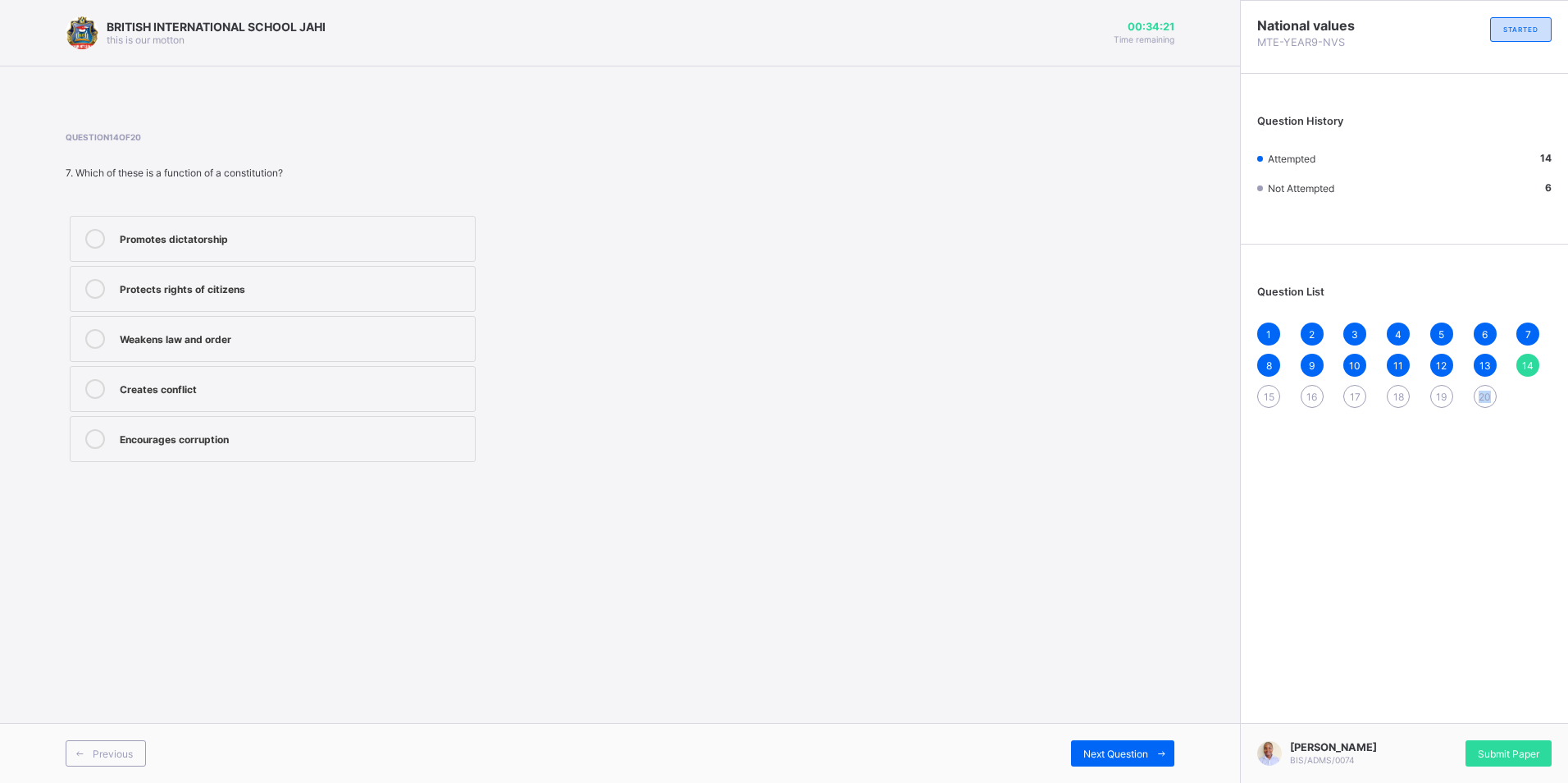
click at [1467, 402] on div "1 2 3 4 5 6 7 8 9 10 11 12 13 14 15 16 17 18 19 20" at bounding box center [1404, 365] width 295 height 85
drag, startPoint x: 1467, startPoint y: 402, endPoint x: 1481, endPoint y: 394, distance: 16.1
click at [1481, 394] on span "20" at bounding box center [1485, 397] width 13 height 13
click at [263, 447] on div "Promotes unity and cooperation" at bounding box center [293, 439] width 347 height 20
click at [1439, 394] on span "19" at bounding box center [1442, 397] width 11 height 13
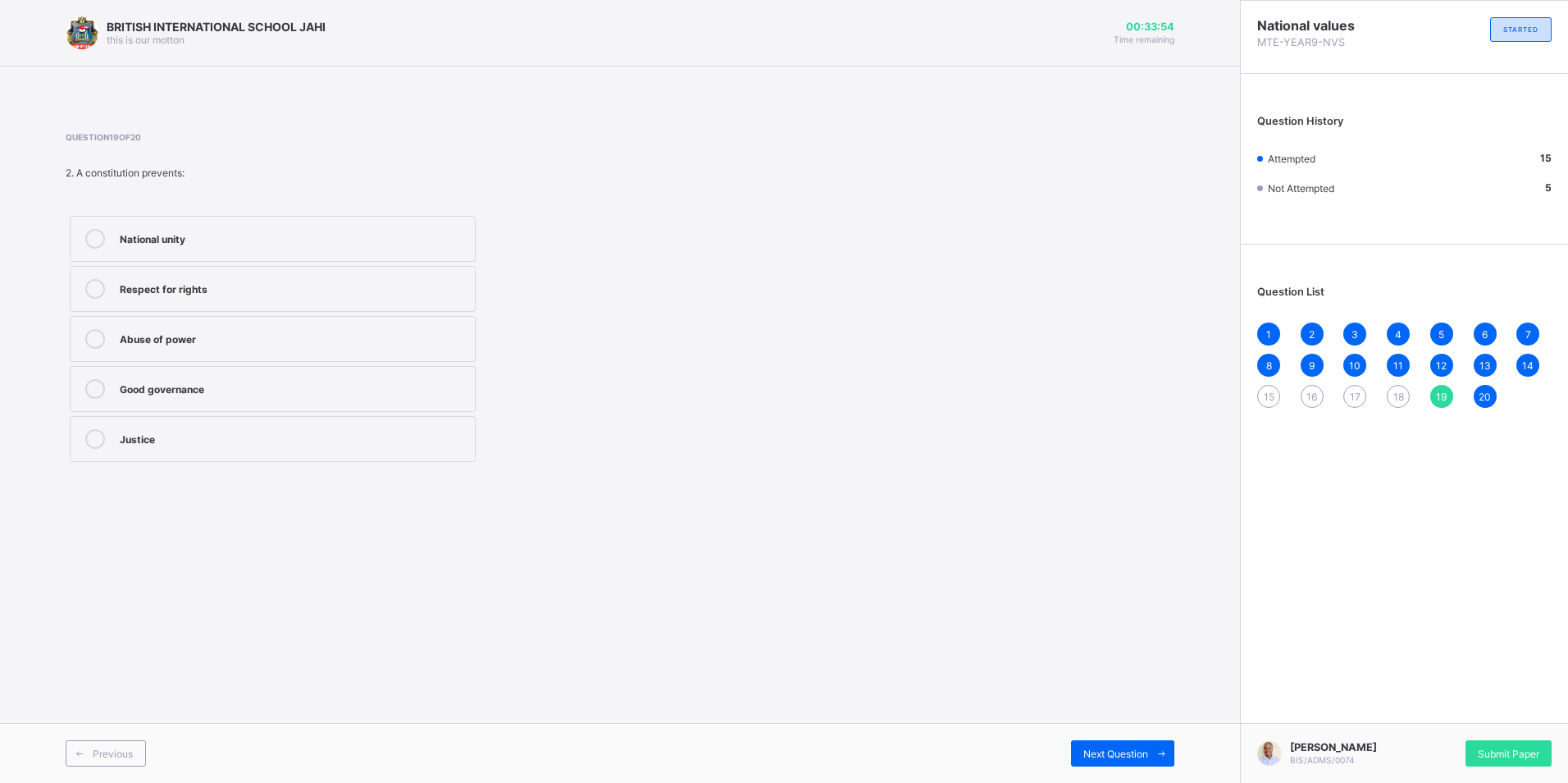
click at [295, 335] on div "Abuse of power" at bounding box center [293, 337] width 347 height 16
click at [1396, 399] on span "18" at bounding box center [1399, 397] width 11 height 13
drag, startPoint x: 165, startPoint y: 386, endPoint x: 171, endPoint y: 378, distance: 10.0
click at [171, 378] on label "Clifford Constitution" at bounding box center [273, 388] width 406 height 46
drag, startPoint x: 171, startPoint y: 378, endPoint x: 261, endPoint y: 381, distance: 90.0
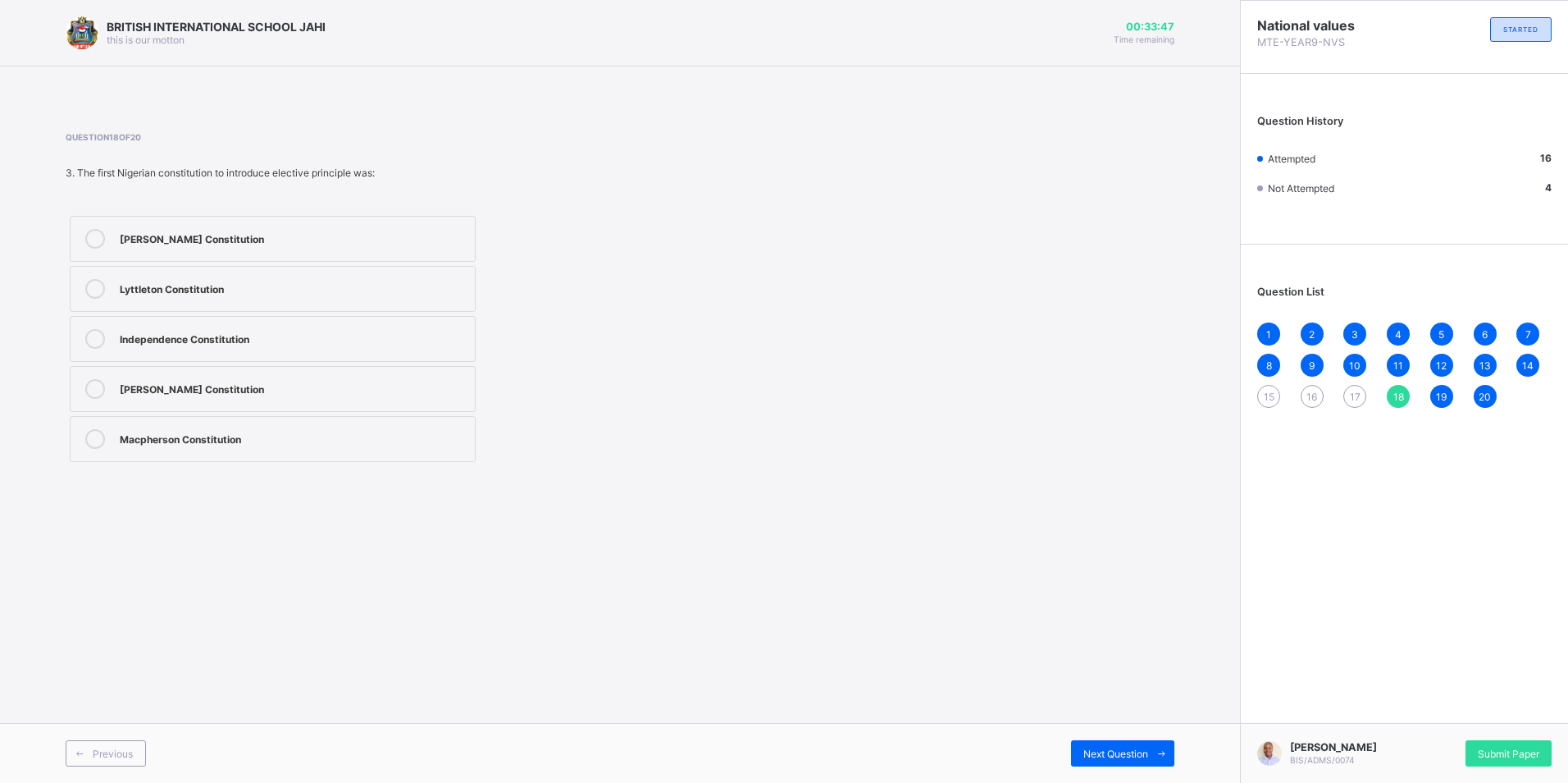
click at [261, 381] on div "Clifford Constitution" at bounding box center [293, 387] width 347 height 16
click at [1360, 387] on div "17" at bounding box center [1355, 397] width 23 height 23
click at [126, 373] on label "Participating in debates" at bounding box center [273, 388] width 406 height 46
click at [1309, 395] on span "16" at bounding box center [1312, 397] width 11 height 13
click at [254, 350] on label "Civil societies" at bounding box center [273, 338] width 406 height 46
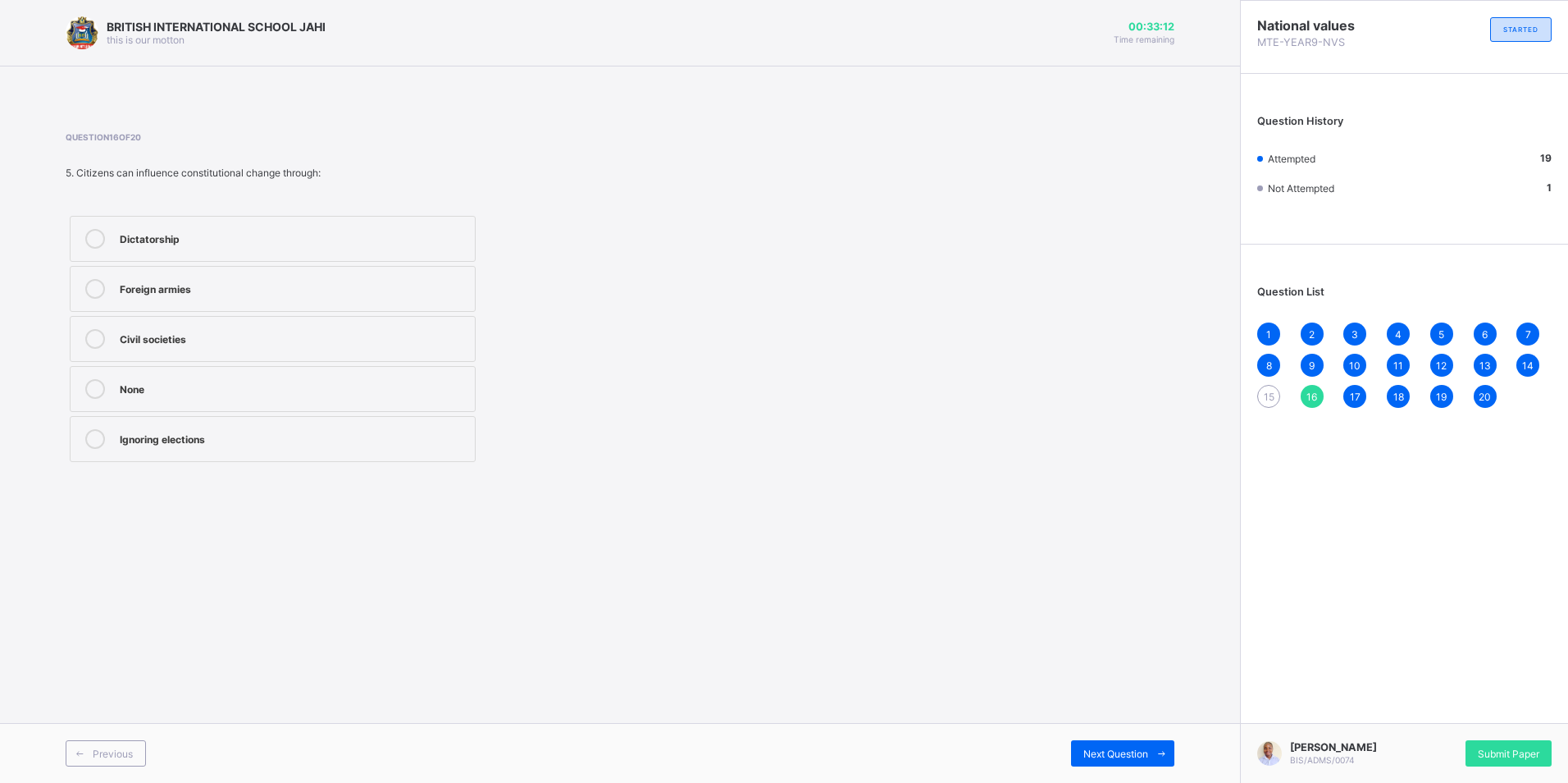
click at [1264, 393] on span "15" at bounding box center [1270, 397] width 11 height 13
click at [129, 300] on label "Military coups" at bounding box center [273, 288] width 406 height 46
click at [1482, 753] on span "Submit Paper" at bounding box center [1508, 754] width 62 height 13
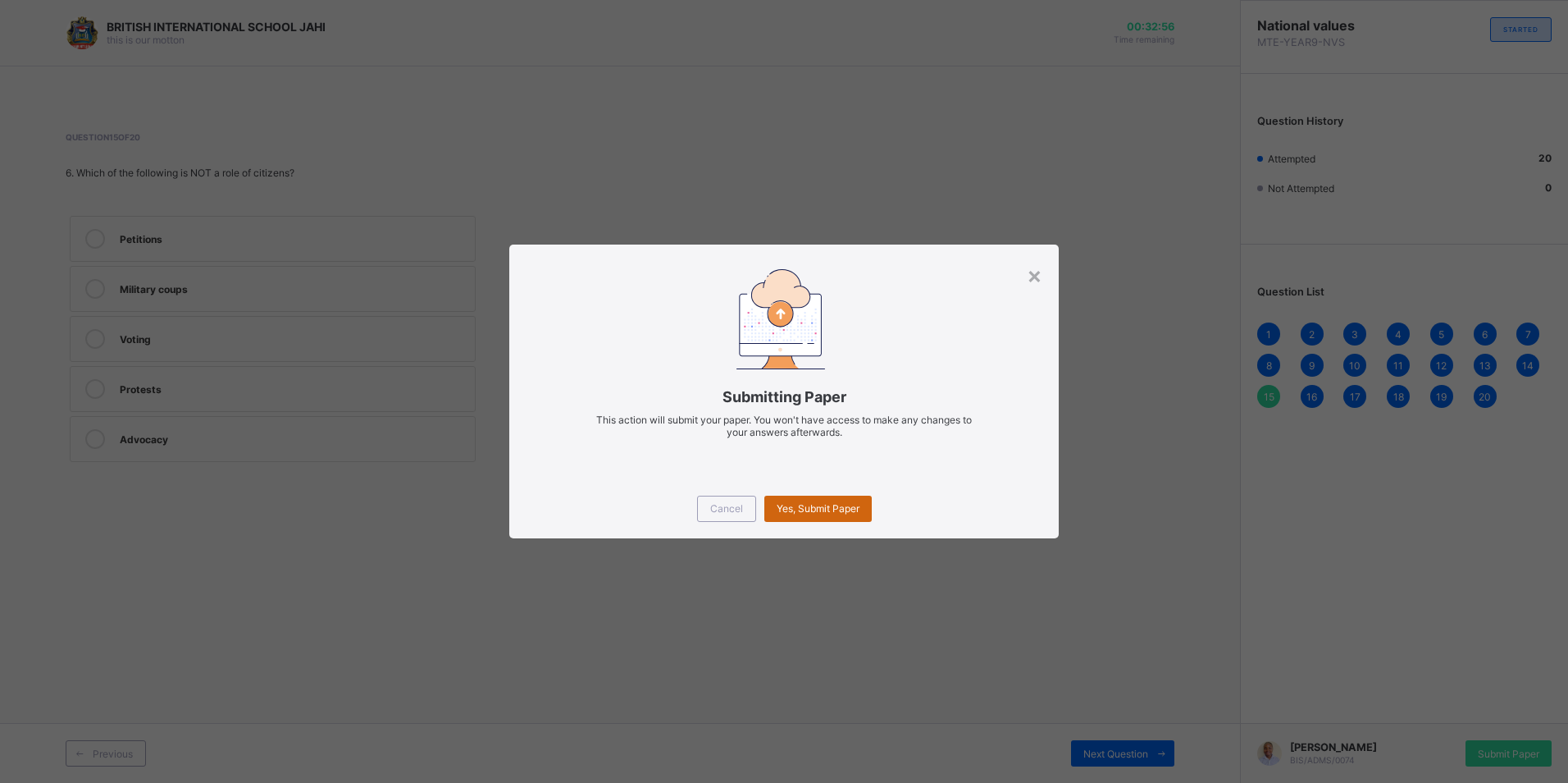
click at [793, 502] on span "Yes, Submit Paper" at bounding box center [818, 509] width 83 height 13
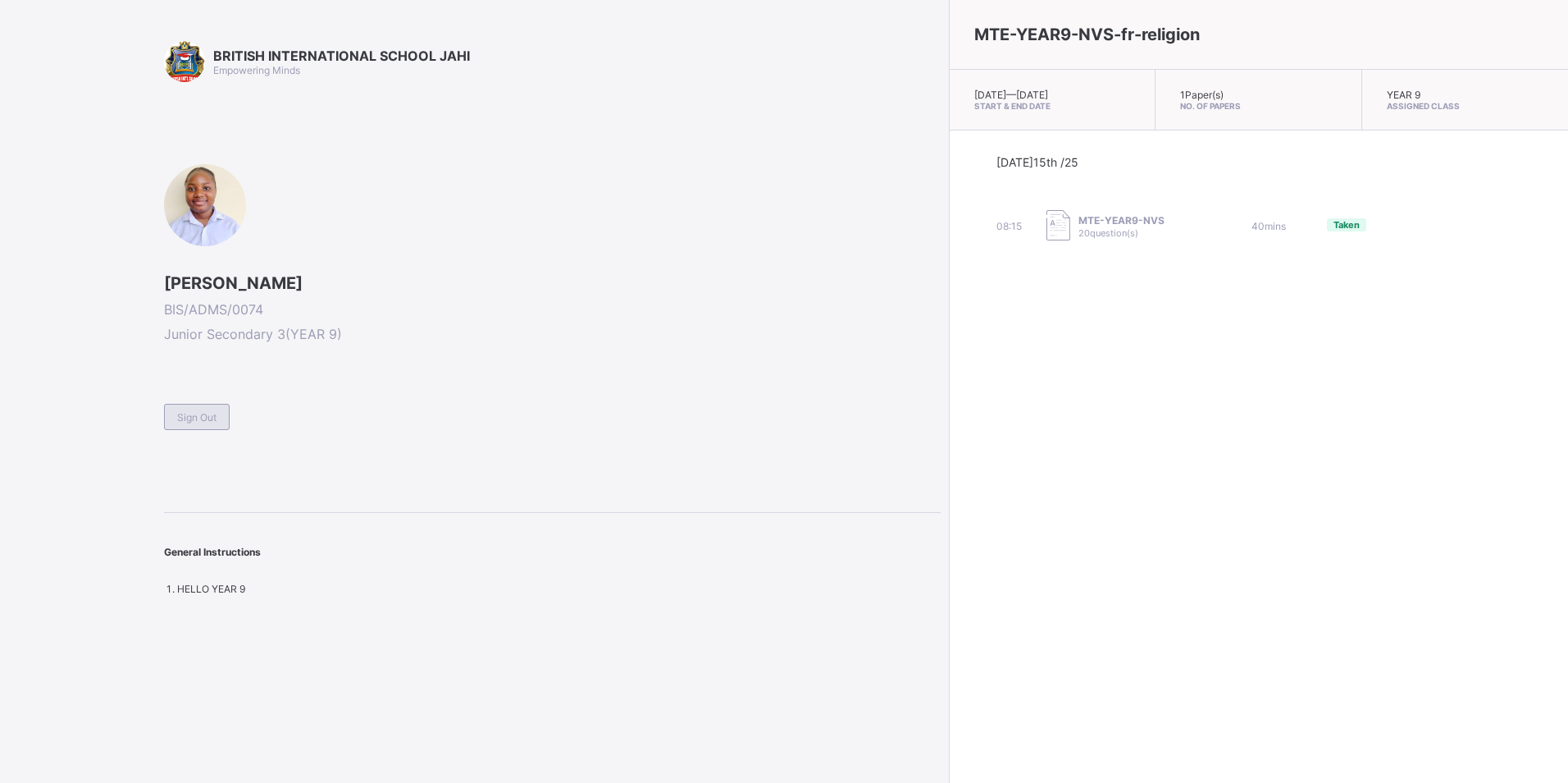
click at [199, 425] on div "Sign Out" at bounding box center [197, 417] width 65 height 26
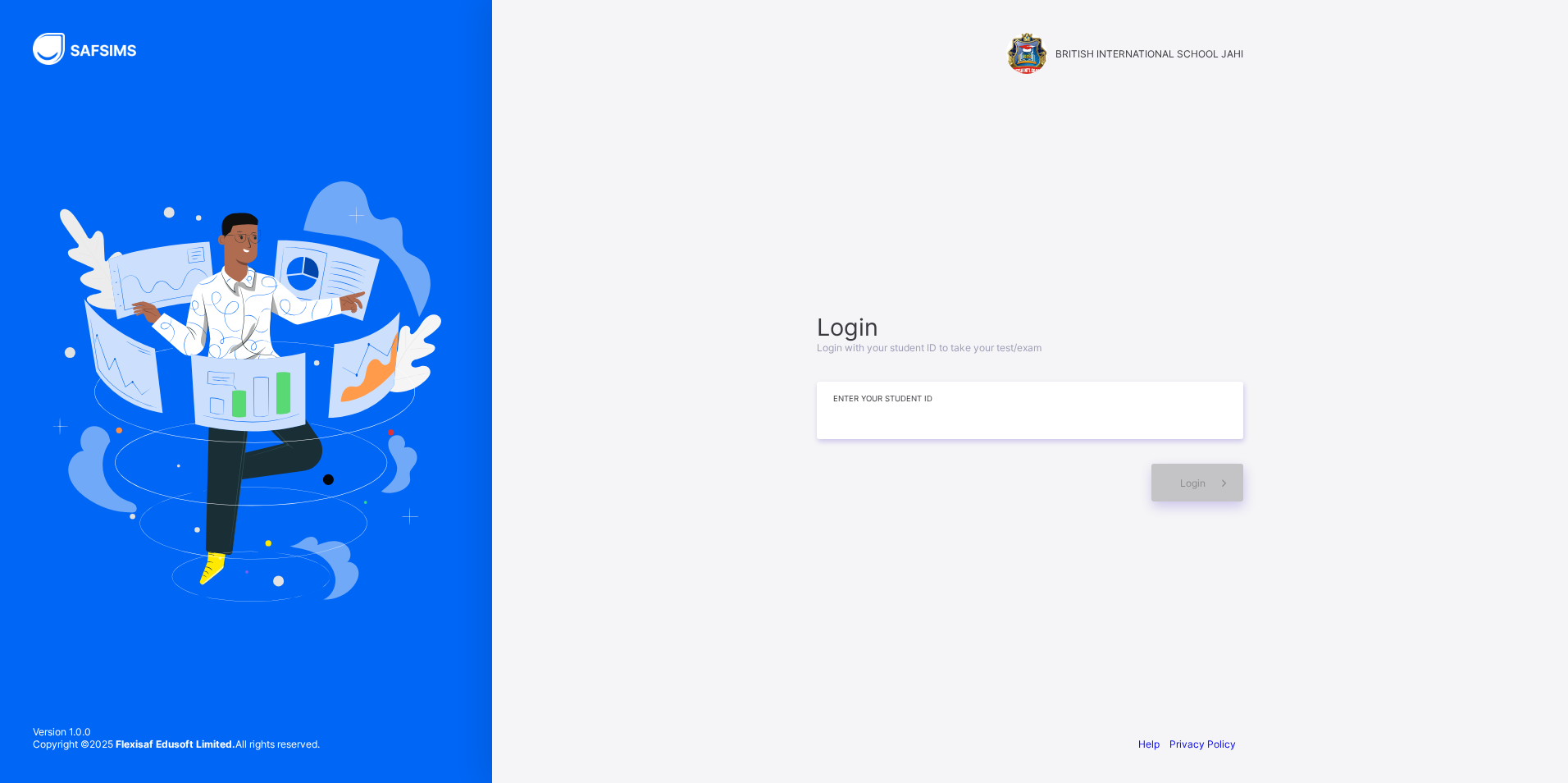
click at [846, 429] on input at bounding box center [1029, 410] width 426 height 57
type input "**********"
click at [1179, 490] on div "Login" at bounding box center [1197, 483] width 92 height 38
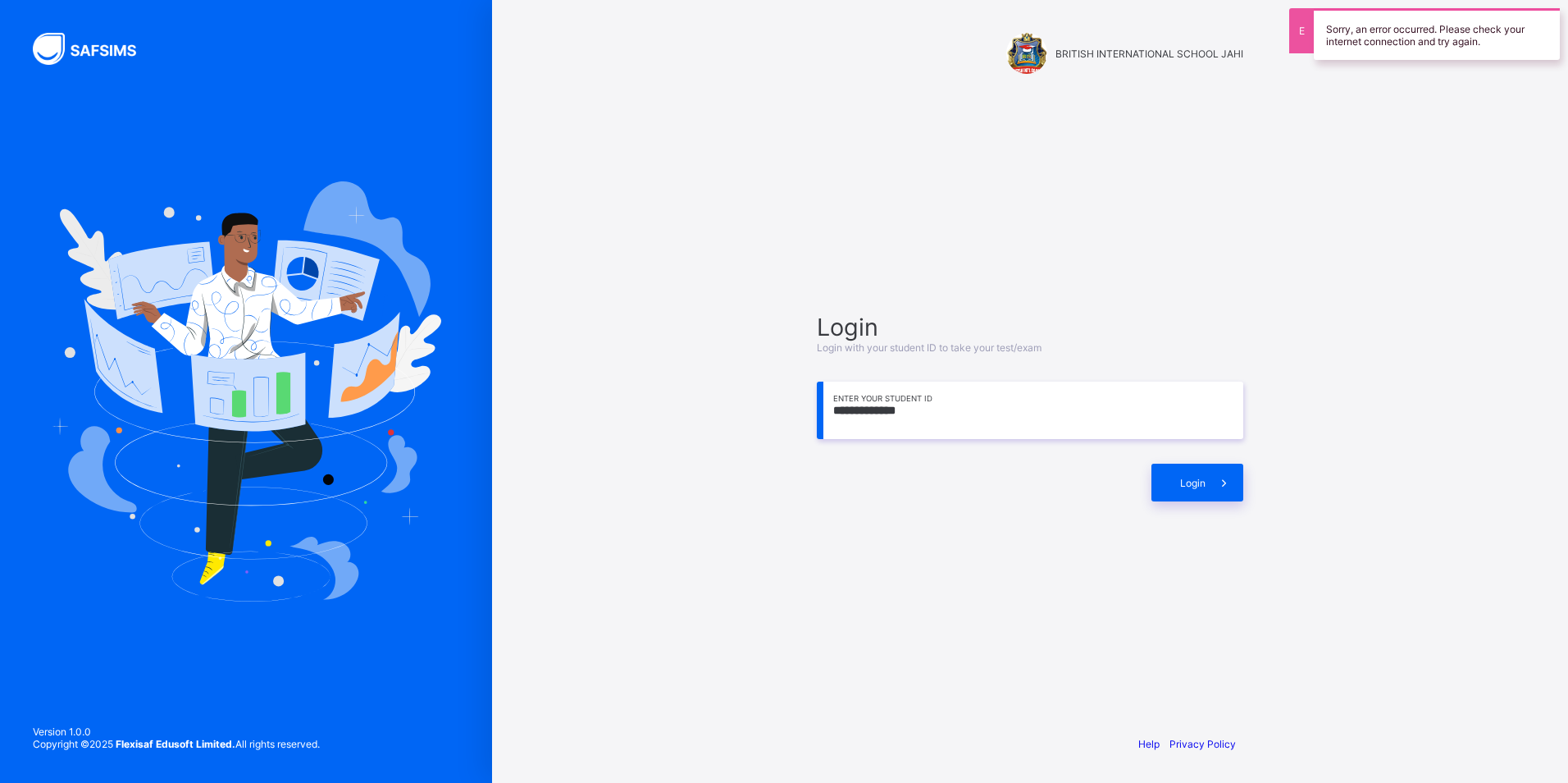
drag, startPoint x: 1083, startPoint y: 431, endPoint x: 1094, endPoint y: 449, distance: 21.1
click at [1091, 445] on div "**********" at bounding box center [1029, 407] width 426 height 189
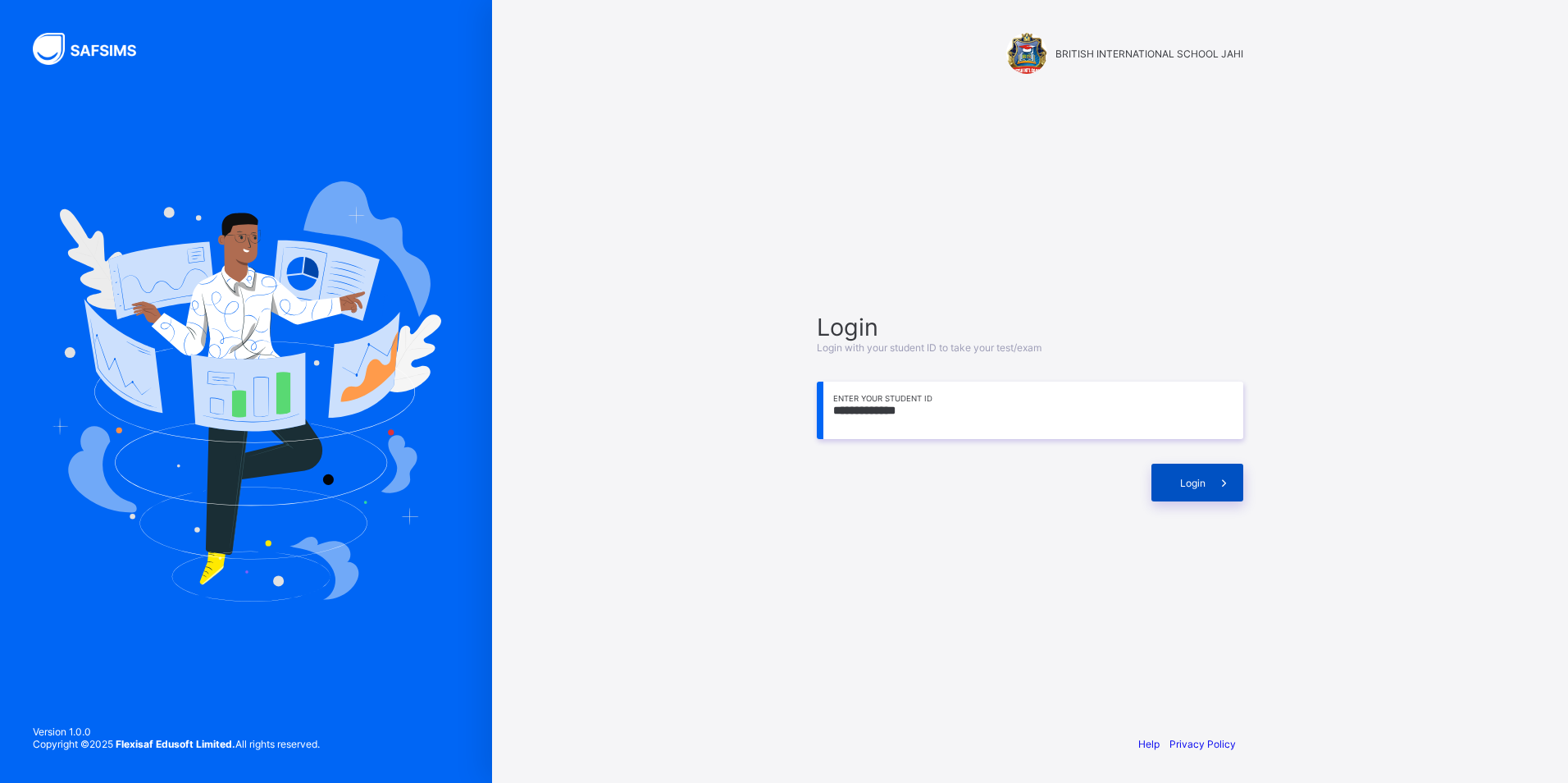
click at [1181, 487] on span "Login" at bounding box center [1193, 483] width 25 height 13
drag, startPoint x: 1567, startPoint y: 471, endPoint x: 1483, endPoint y: 557, distance: 120.2
click at [1483, 557] on div "**********" at bounding box center [1030, 392] width 1076 height 783
click at [1180, 485] on span "Login" at bounding box center [1193, 483] width 25 height 13
click at [1192, 471] on div "Login" at bounding box center [1197, 483] width 92 height 38
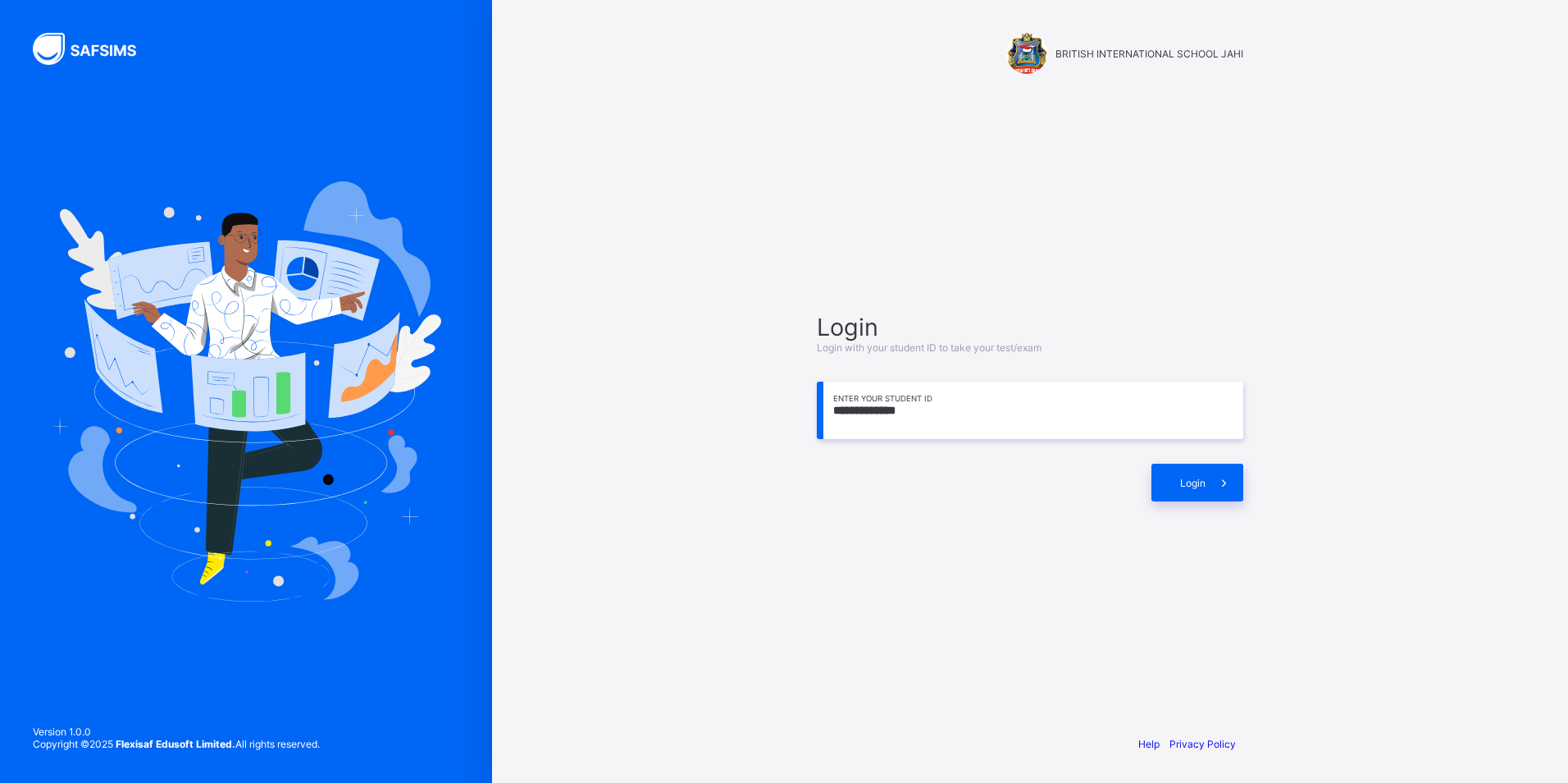
click at [1183, 582] on div "**********" at bounding box center [1030, 407] width 459 height 563
click at [1178, 490] on div "Login" at bounding box center [1197, 483] width 92 height 38
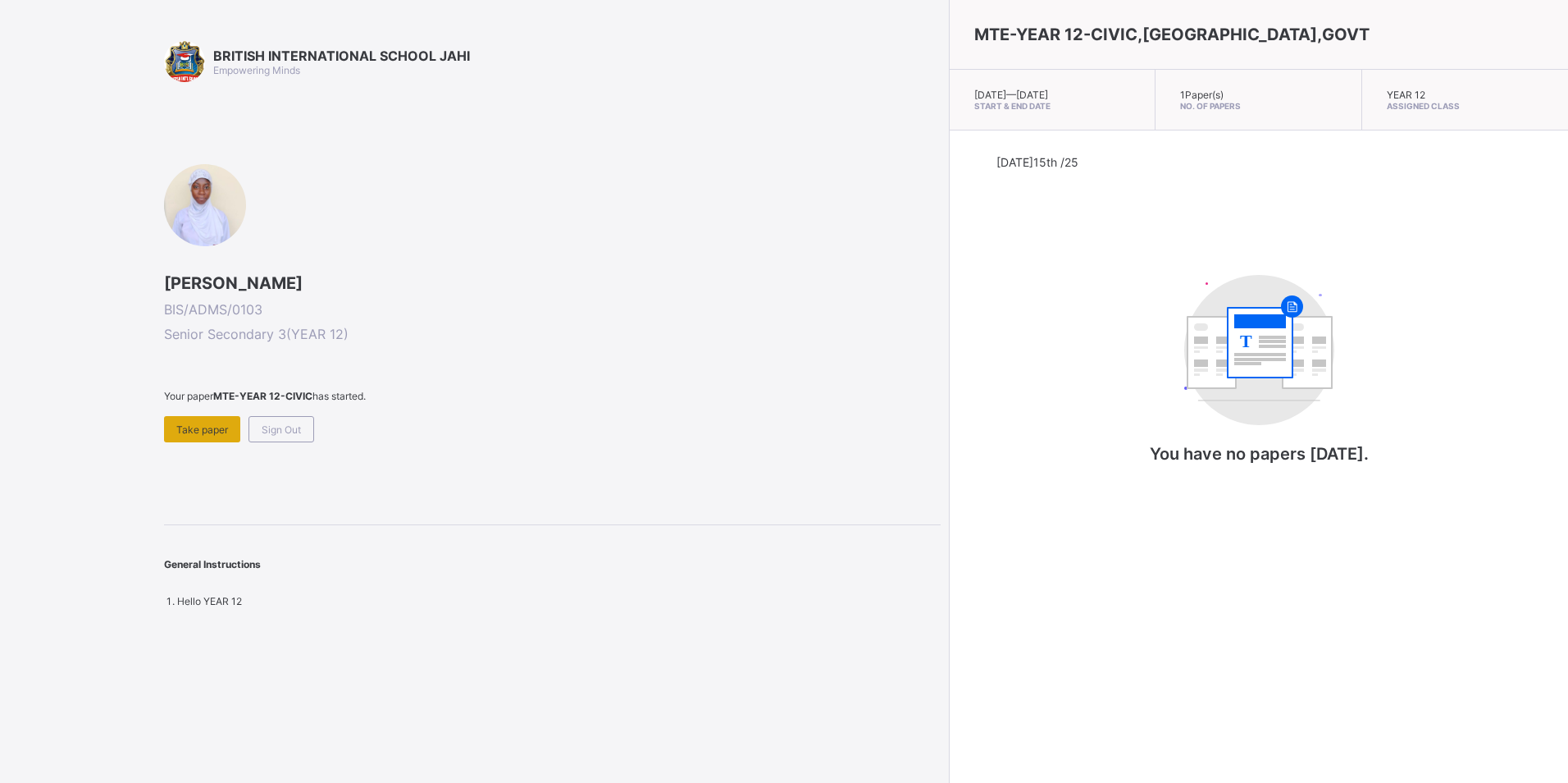
click at [202, 422] on div "Take paper" at bounding box center [202, 428] width 76 height 26
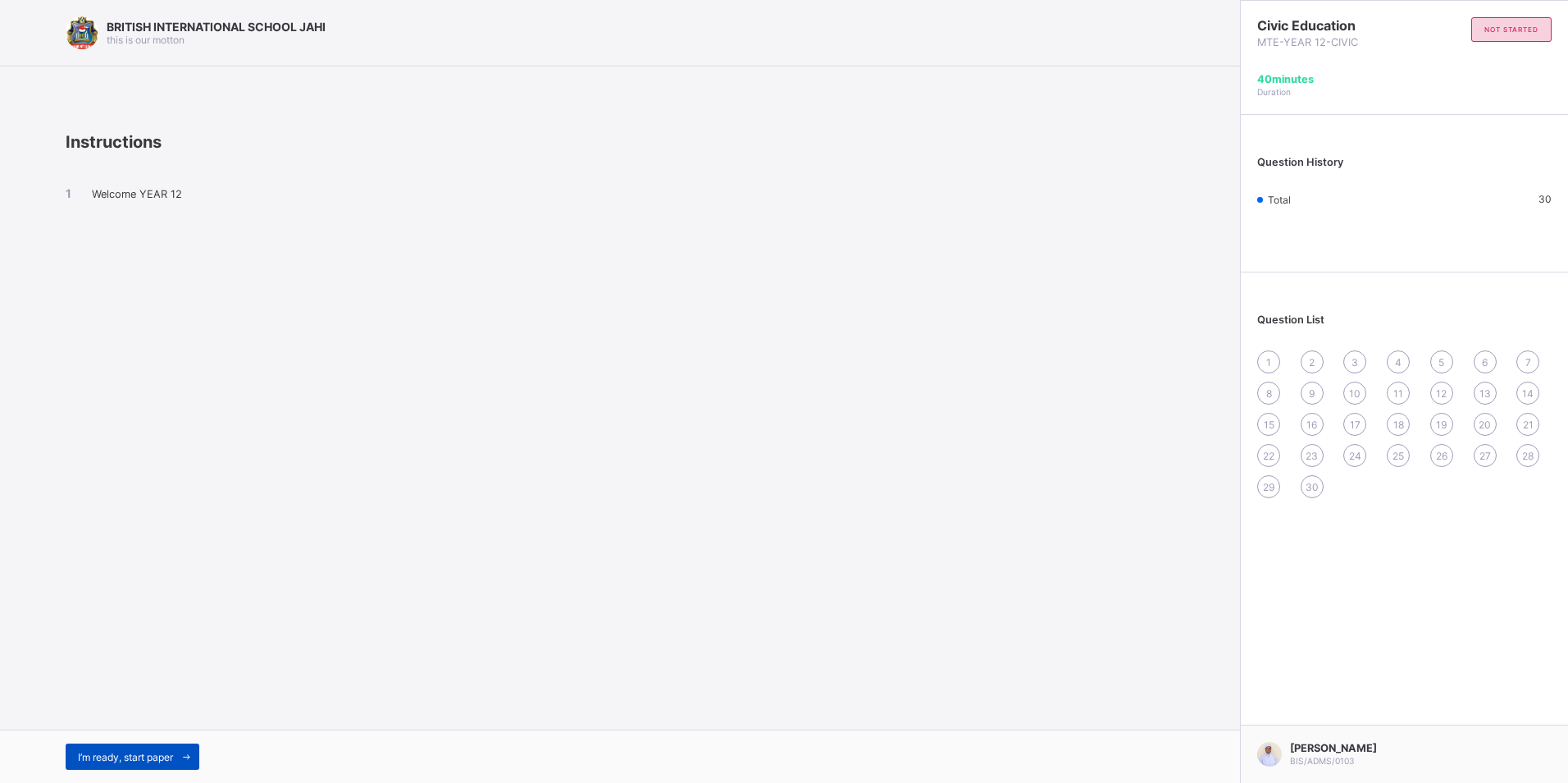
click at [105, 762] on span "I’m ready, start paper" at bounding box center [125, 757] width 95 height 13
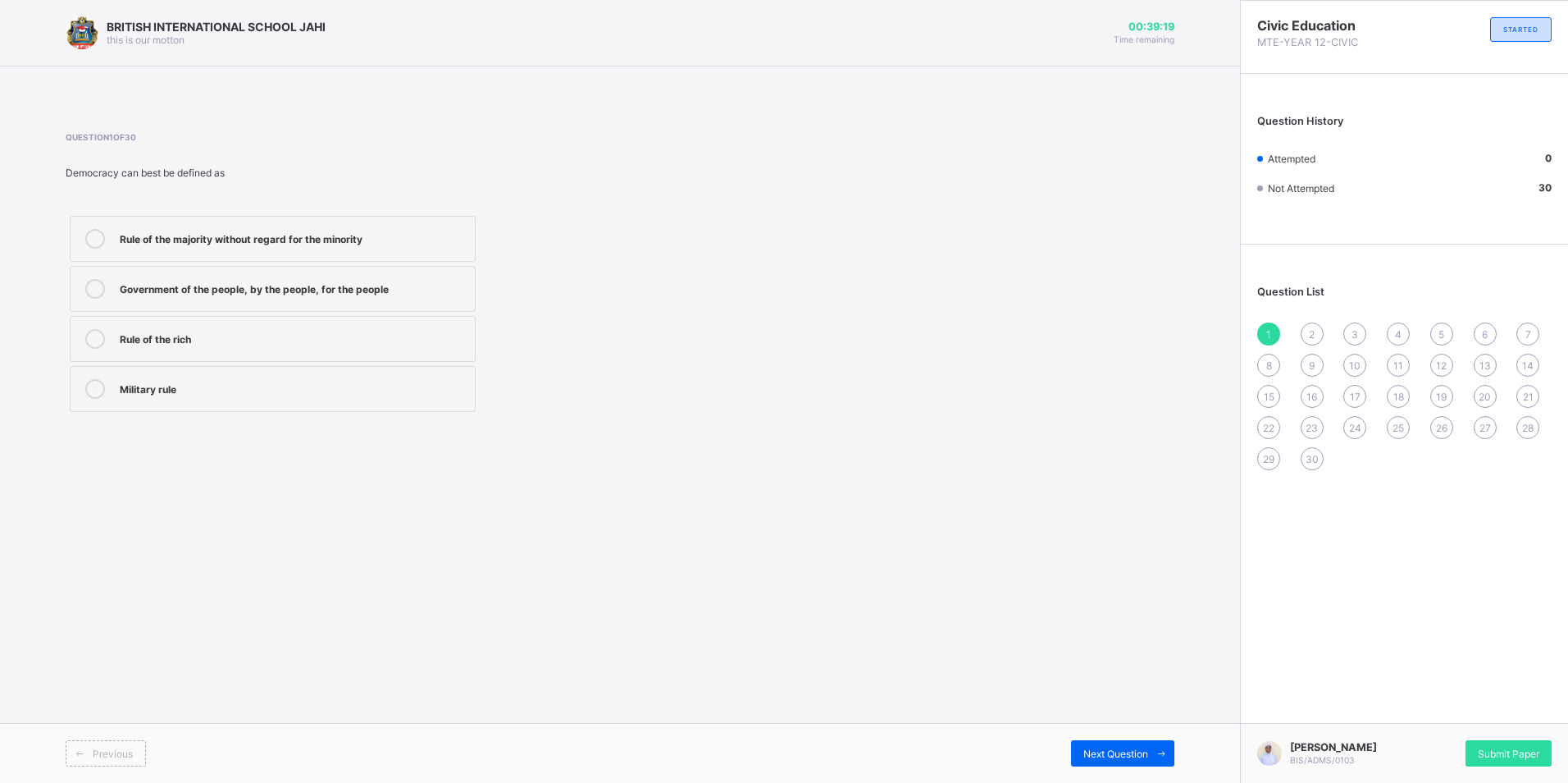
click at [347, 285] on div "Government of the people, by the people, for the people" at bounding box center [293, 287] width 347 height 16
click at [1114, 752] on span "Next Question" at bounding box center [1116, 754] width 65 height 13
click at [289, 346] on div "election" at bounding box center [293, 339] width 347 height 20
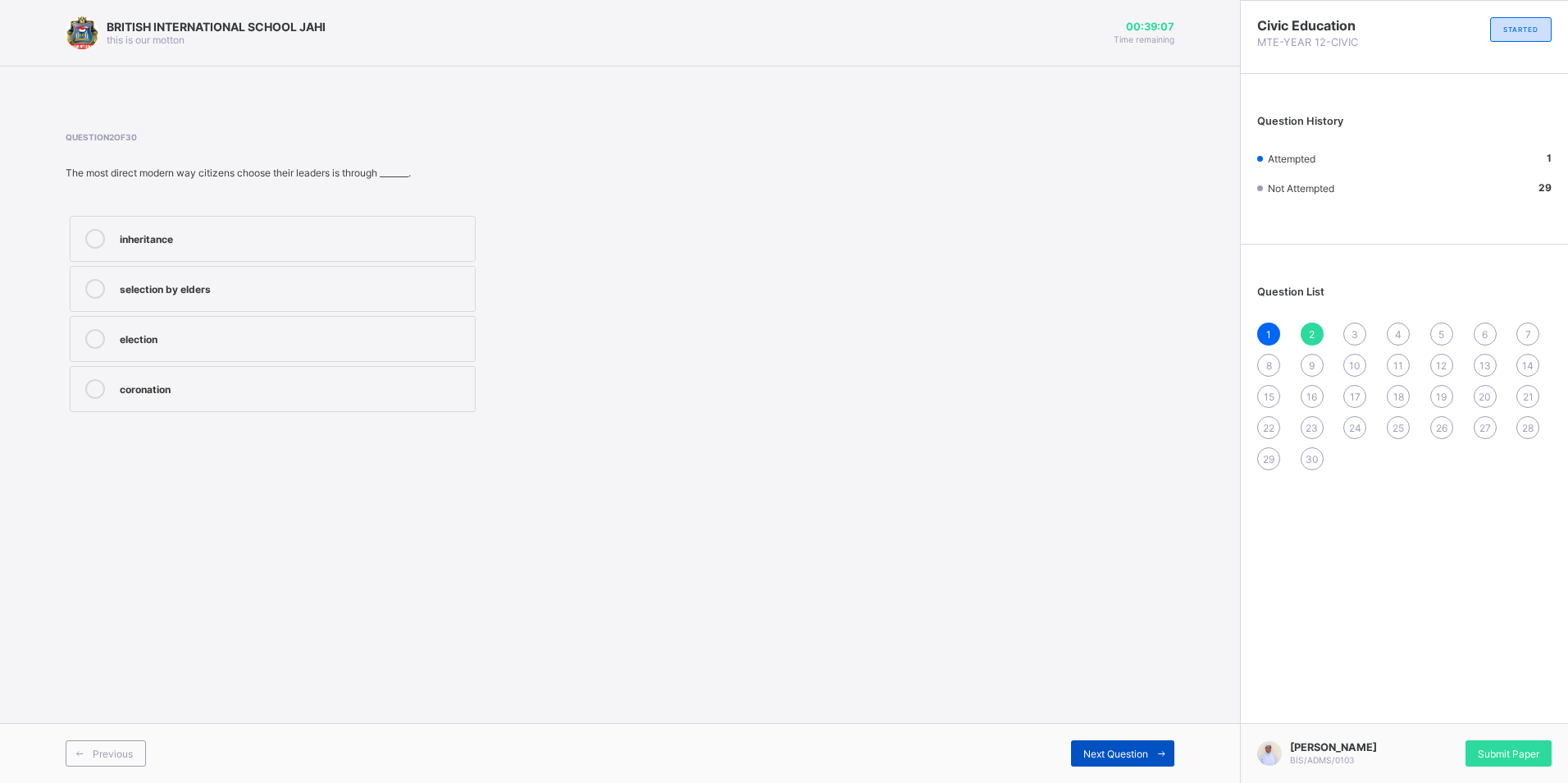
click at [1120, 745] on div "Next Question" at bounding box center [1123, 753] width 104 height 26
click at [235, 302] on label "peaceful and lawful" at bounding box center [273, 288] width 406 height 46
click at [1140, 744] on div "Next Question" at bounding box center [1123, 753] width 104 height 26
click at [1306, 333] on div "2" at bounding box center [1312, 334] width 23 height 23
click at [135, 338] on div "election" at bounding box center [293, 337] width 347 height 16
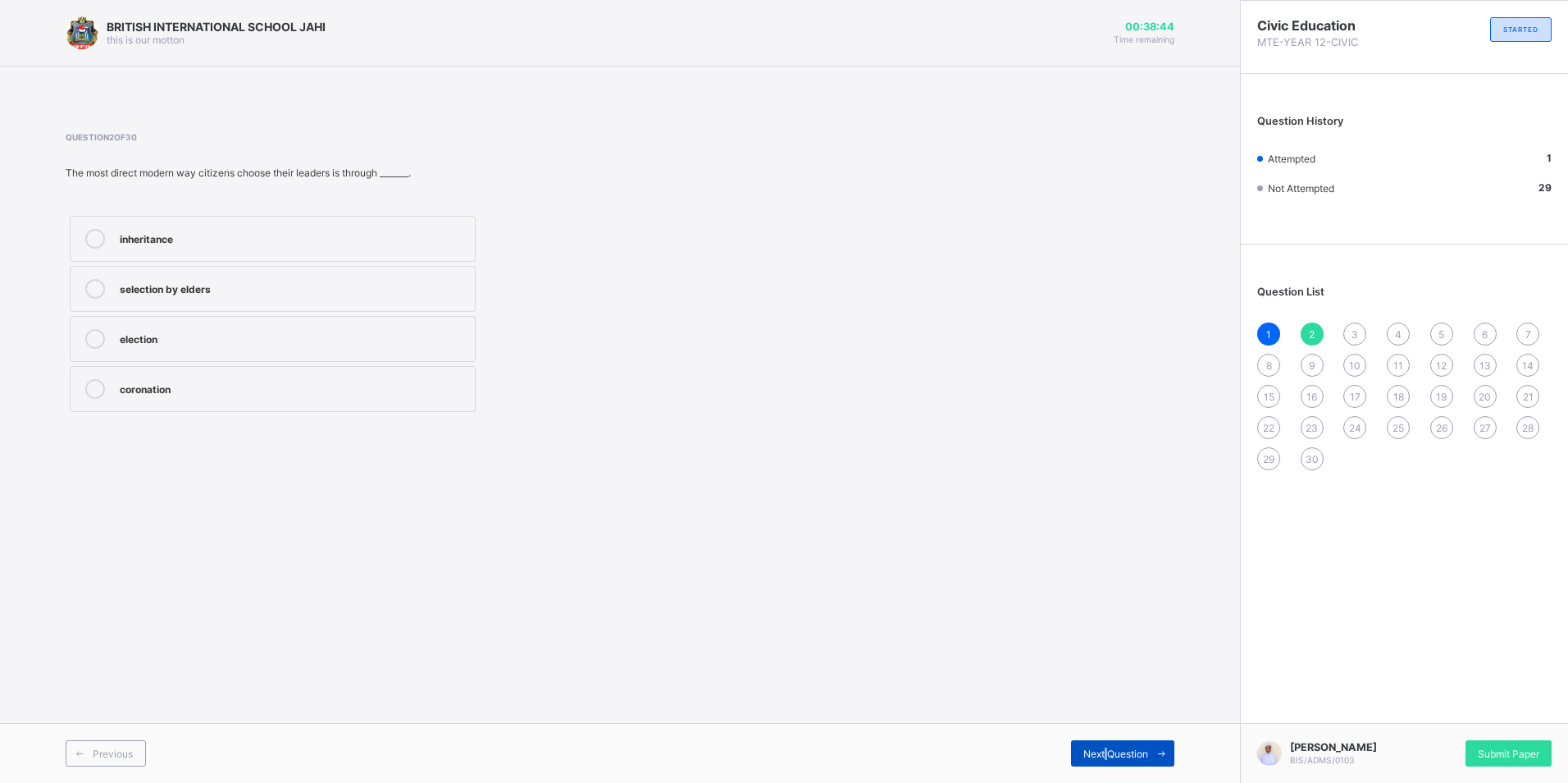
click at [1106, 748] on span "Next Question" at bounding box center [1116, 754] width 65 height 13
click at [1304, 323] on div "1 2 3 4 5 6 7 8 9 10 11 12 13 14 15 16 17 18 19 20 21 22 23 24 25 26 27 28 29 30" at bounding box center [1404, 396] width 295 height 147
click at [168, 256] on label "compulsory for all" at bounding box center [273, 238] width 406 height 46
click at [1122, 761] on div "Next Question" at bounding box center [1123, 753] width 104 height 26
click at [172, 298] on div "National Assembly" at bounding box center [293, 289] width 347 height 20
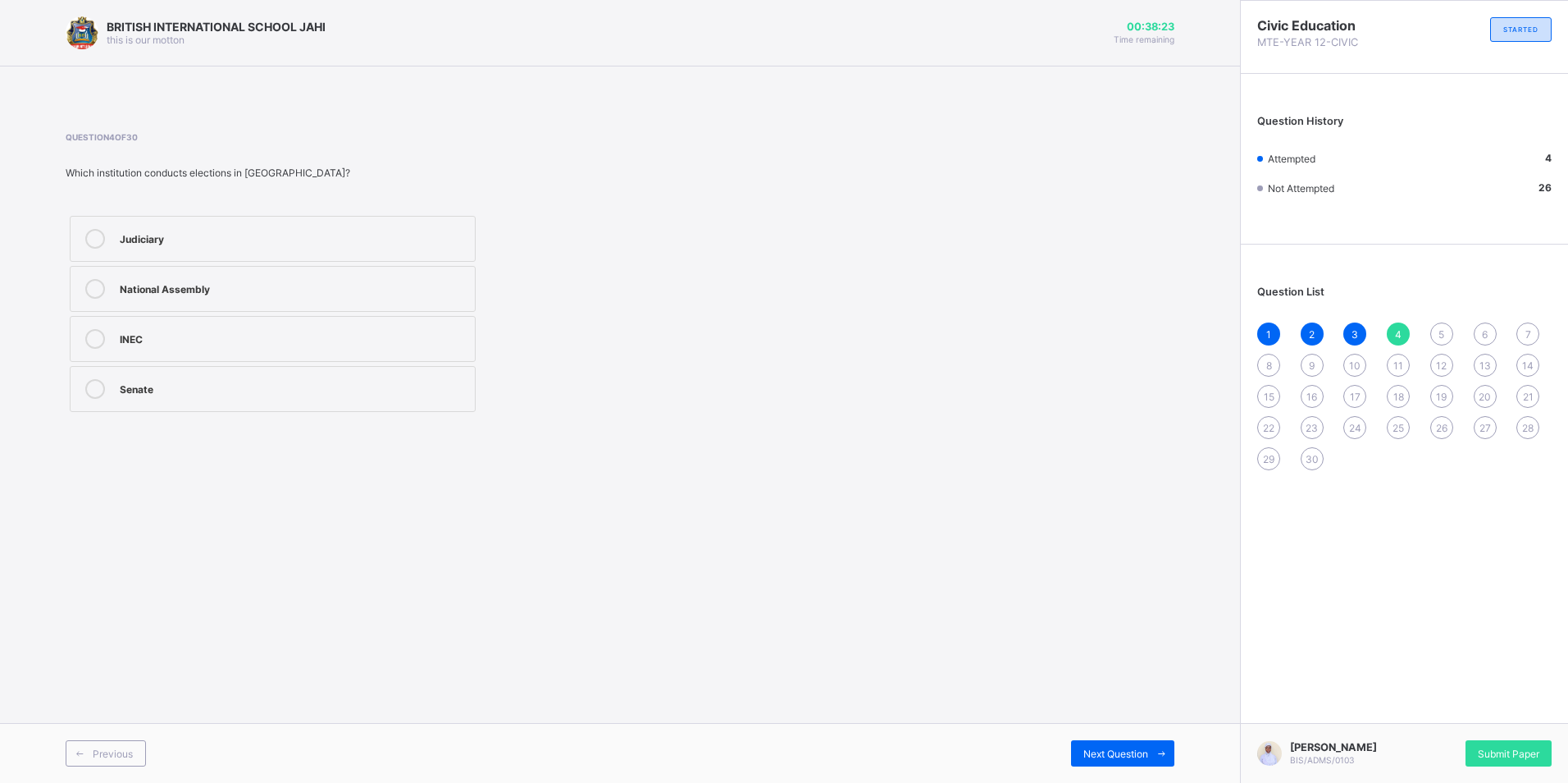
click at [1346, 335] on div "3" at bounding box center [1355, 334] width 23 height 23
click at [1316, 335] on div "2" at bounding box center [1312, 334] width 23 height 23
click at [1390, 333] on div "4" at bounding box center [1398, 334] width 23 height 23
click at [1448, 333] on div "5" at bounding box center [1442, 334] width 23 height 23
click at [225, 298] on div "conducting court sessions" at bounding box center [293, 289] width 347 height 20
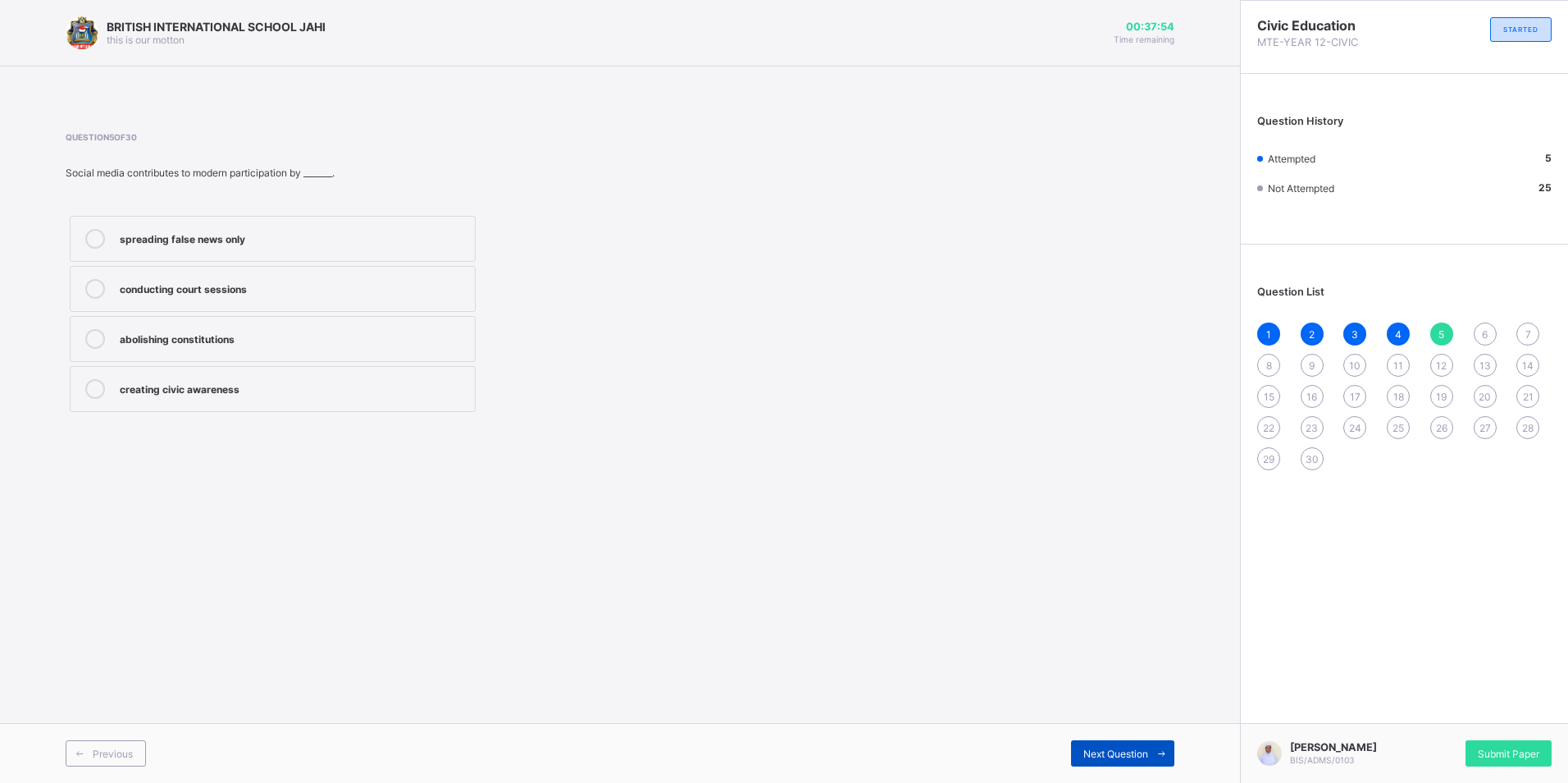
click at [1106, 745] on div "Next Question" at bounding box center [1123, 753] width 104 height 26
click at [230, 291] on div "governance and political process" at bounding box center [293, 287] width 347 height 16
click at [1129, 748] on span "Next Question" at bounding box center [1116, 754] width 65 height 13
click at [265, 338] on div "Encouraging corruption" at bounding box center [293, 337] width 347 height 16
click at [1137, 750] on span "Next Question" at bounding box center [1116, 754] width 65 height 13
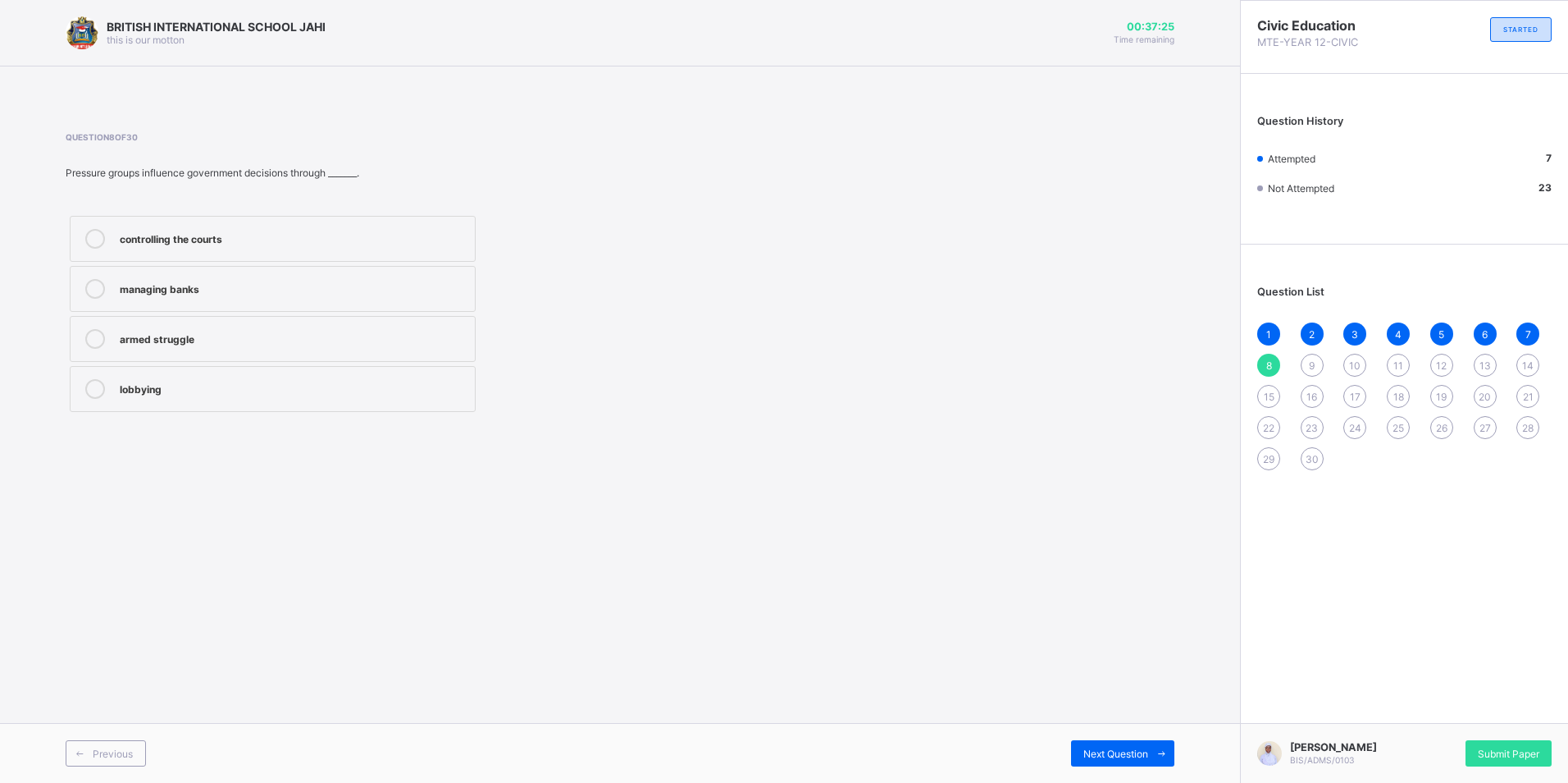
click at [198, 341] on div "armed struggle" at bounding box center [293, 337] width 347 height 16
click at [1137, 752] on span "Next Question" at bounding box center [1116, 754] width 65 height 13
click at [188, 303] on label "Joining political parties" at bounding box center [273, 288] width 406 height 46
click at [1121, 747] on span "Next Question" at bounding box center [1116, 754] width 65 height 13
click at [155, 306] on label "paying taxes" at bounding box center [273, 288] width 406 height 46
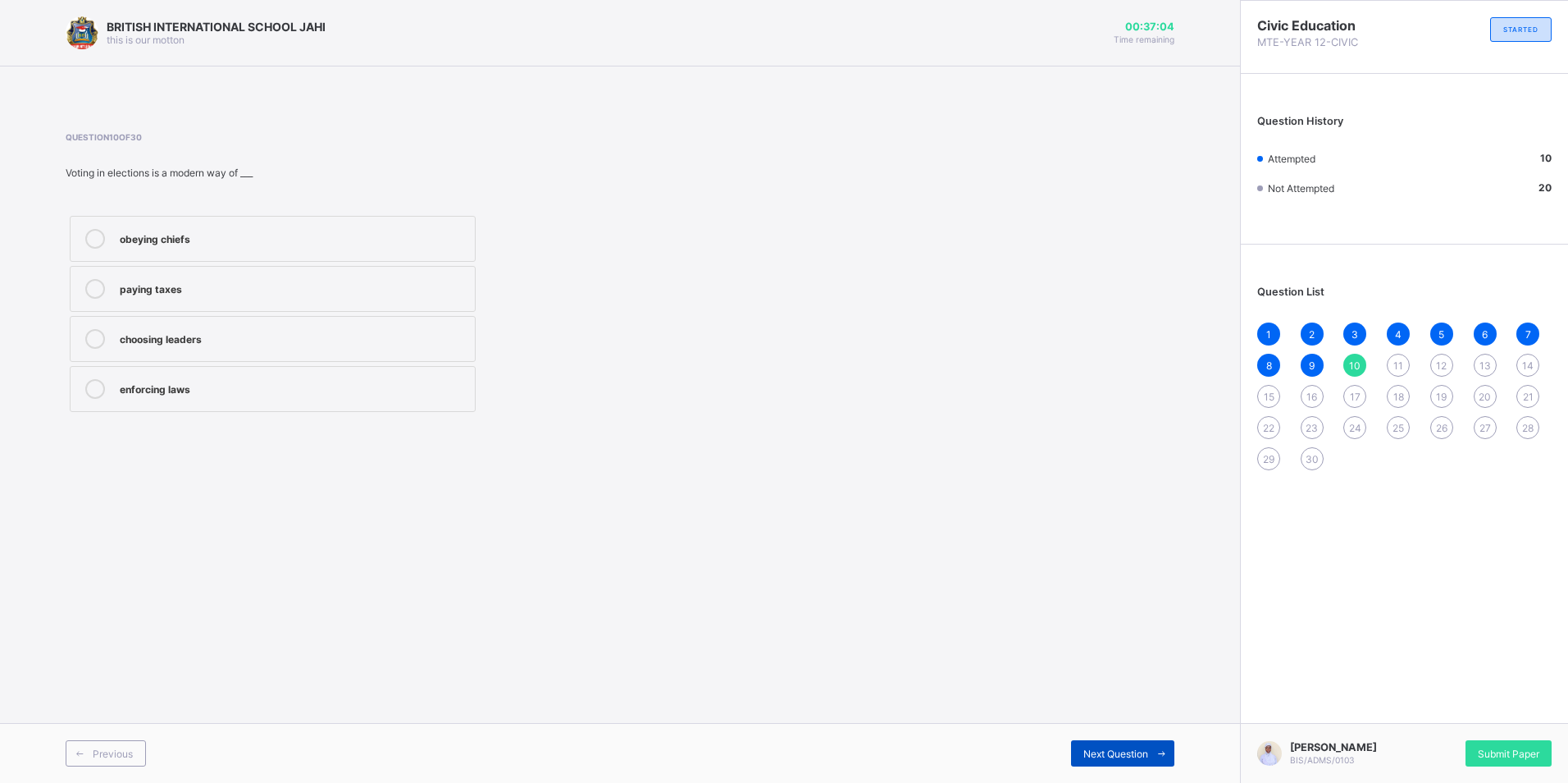
click at [1130, 747] on span "Next Question" at bounding box center [1116, 754] width 65 height 13
click at [191, 301] on label "monarchy" at bounding box center [273, 288] width 406 height 46
click at [1122, 748] on span "Next Question" at bounding box center [1116, 754] width 65 height 13
drag, startPoint x: 184, startPoint y: 351, endPoint x: 192, endPoint y: 349, distance: 8.2
click at [192, 349] on label "contribute to decision-making" at bounding box center [273, 338] width 406 height 46
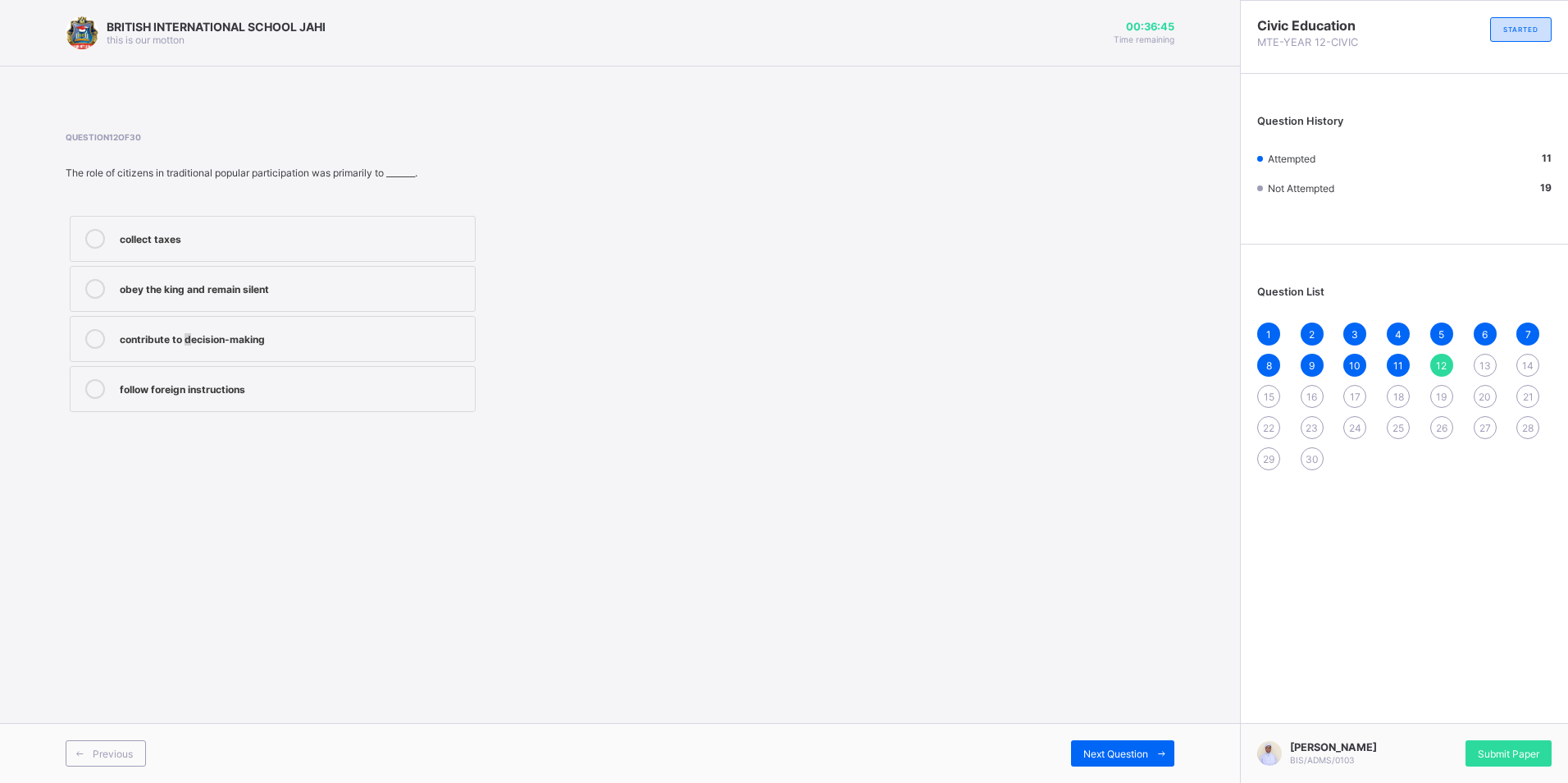
click at [190, 349] on label "contribute to decision-making" at bounding box center [273, 338] width 406 height 46
click at [1144, 753] on span "Next Question" at bounding box center [1116, 754] width 65 height 13
click at [185, 393] on div "political campaigns" at bounding box center [293, 387] width 347 height 16
click at [1094, 747] on span "Next Question" at bounding box center [1116, 754] width 65 height 13
click at [212, 341] on div "newspaper debates" at bounding box center [293, 337] width 347 height 16
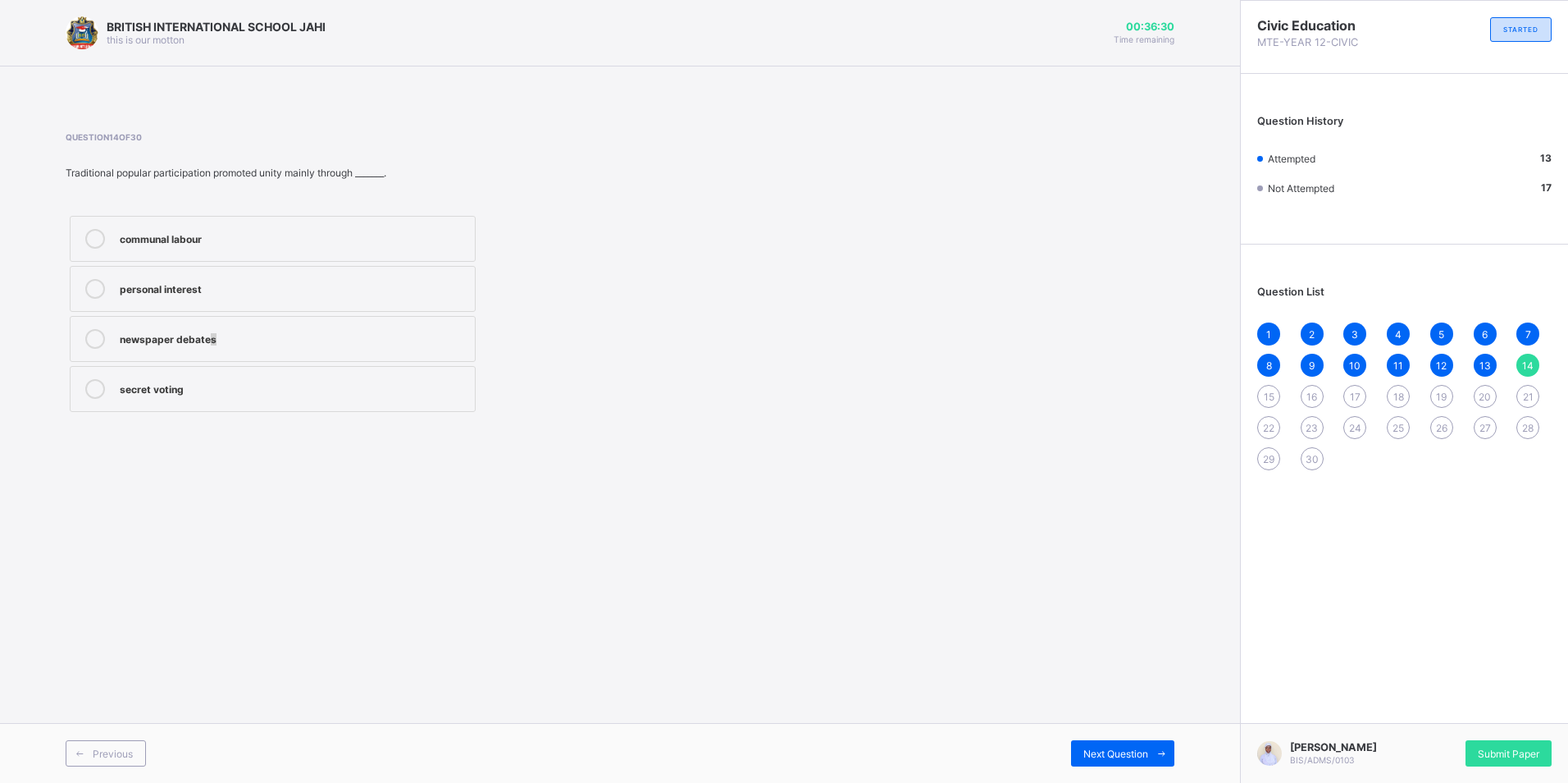
drag, startPoint x: 212, startPoint y: 341, endPoint x: 257, endPoint y: 355, distance: 47.1
click at [257, 355] on label "newspaper debates" at bounding box center [273, 338] width 406 height 46
click at [1140, 747] on span "Next Question" at bounding box center [1116, 754] width 65 height 13
click at [112, 340] on label "Political parties" at bounding box center [273, 338] width 406 height 46
click at [1109, 754] on span "Next Question" at bounding box center [1116, 754] width 65 height 13
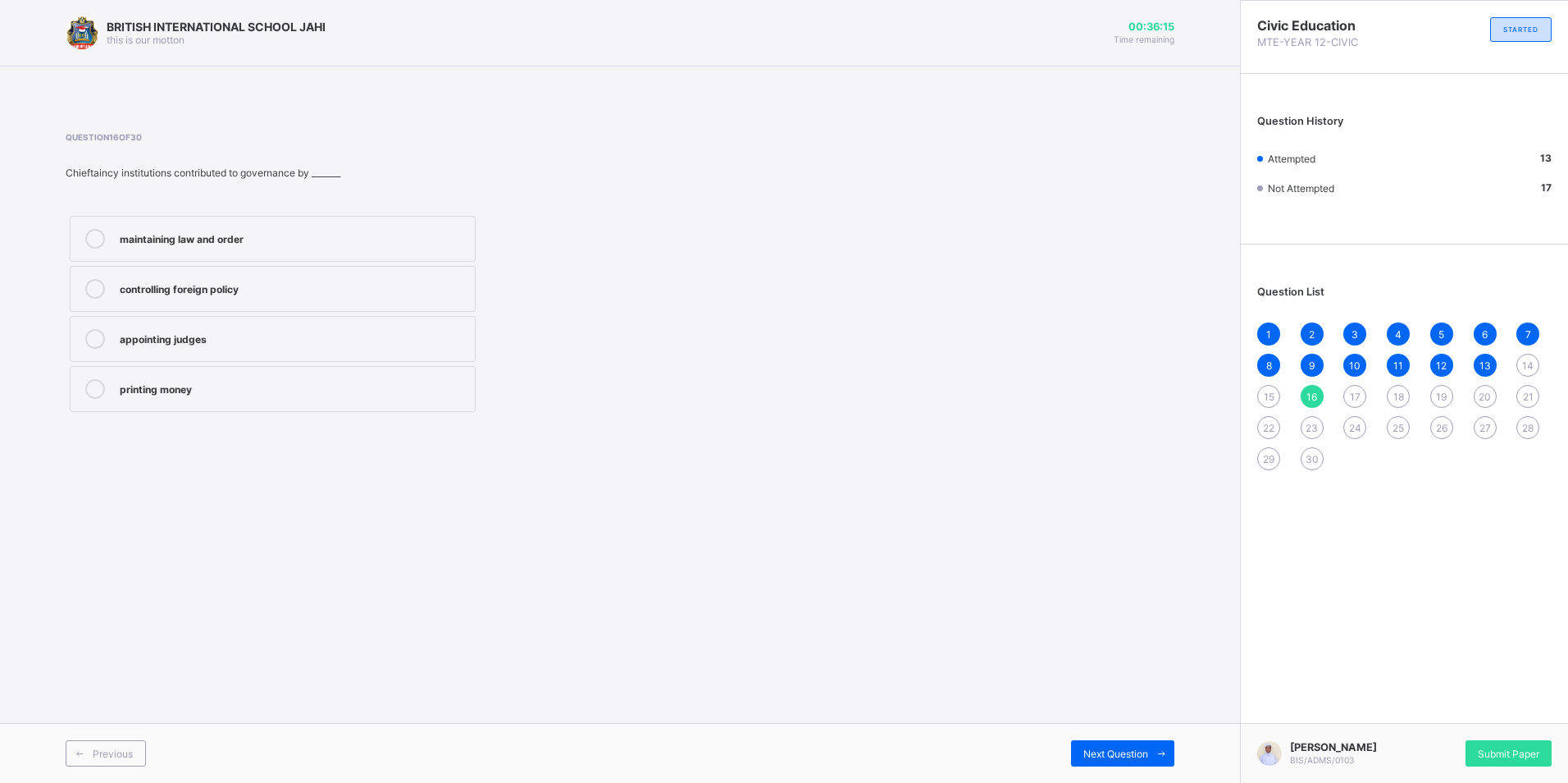
click at [361, 274] on label "controlling foreign policy" at bounding box center [273, 288] width 406 height 46
click at [1137, 754] on span "Next Question" at bounding box center [1116, 754] width 65 height 13
click at [194, 393] on div "teach foreign culture" at bounding box center [293, 387] width 347 height 16
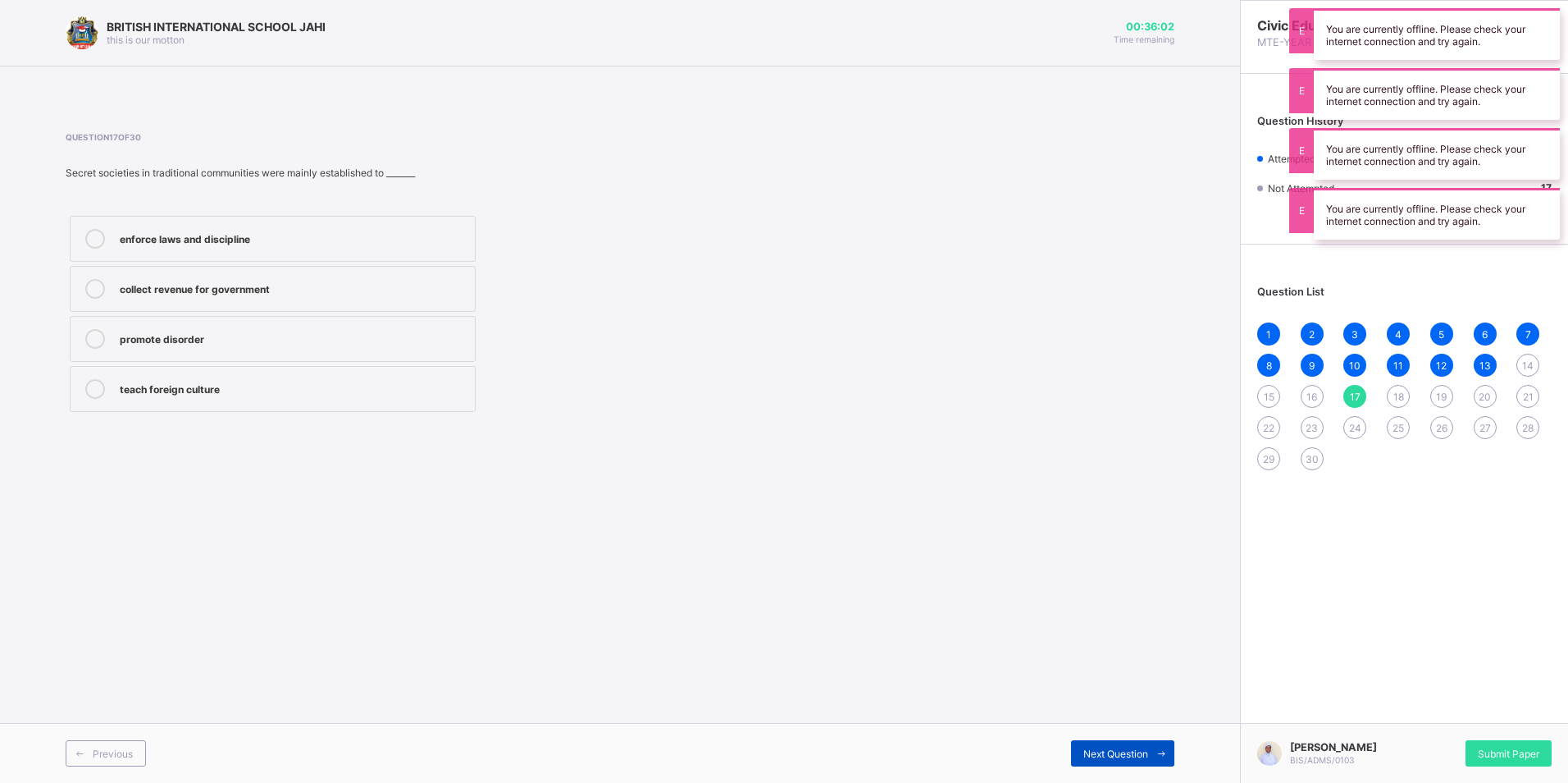
click at [1123, 752] on span "Next Question" at bounding box center [1116, 754] width 65 height 13
click at [213, 346] on div "provided labour and community service" at bounding box center [293, 339] width 347 height 20
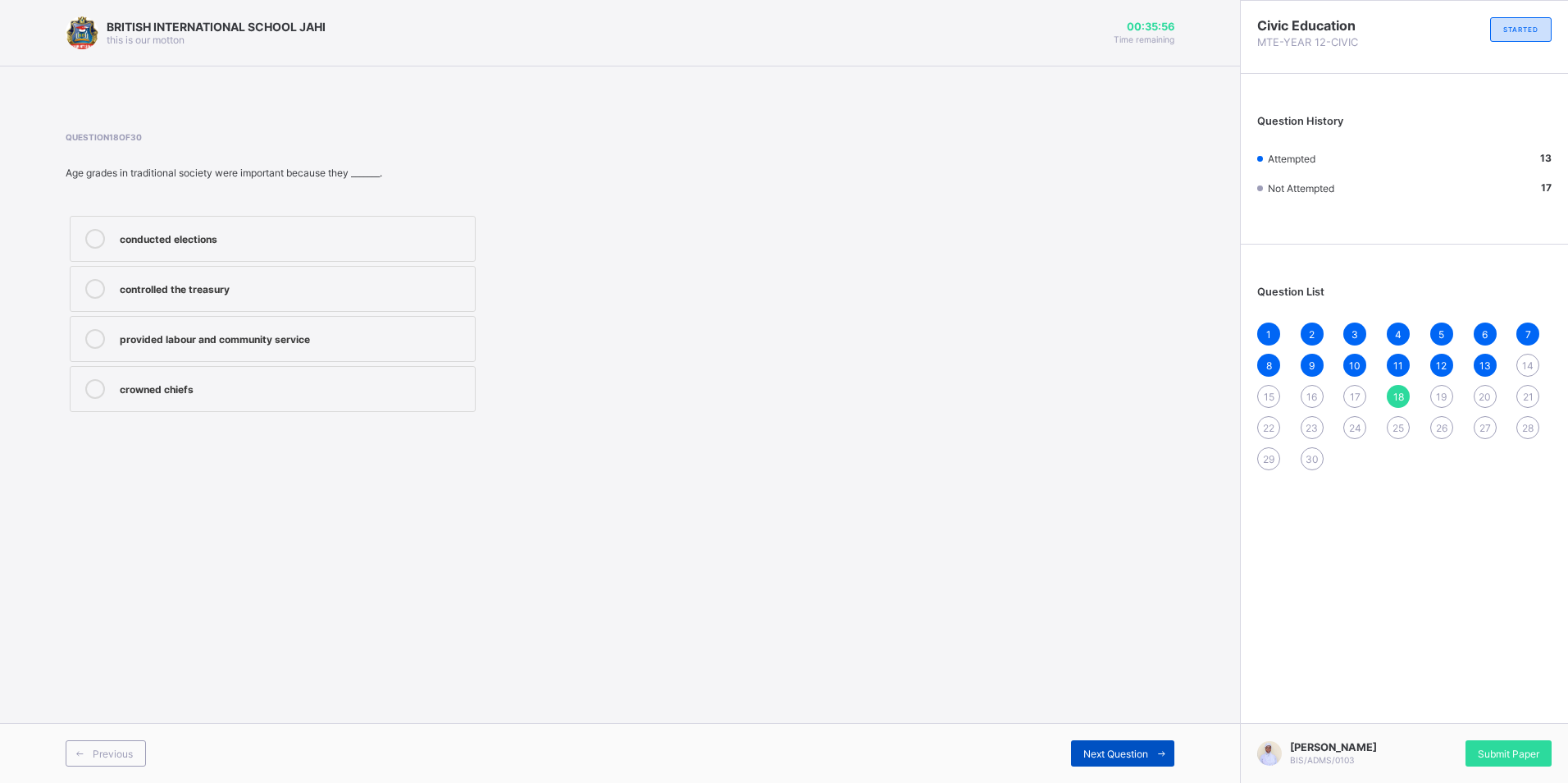
click at [1105, 753] on span "Next Question" at bounding box center [1116, 754] width 65 height 13
click at [1280, 399] on div "1 2 3 4 5 6 7 8 9 10 11 12 13 14 15 16 17 18 19 20 21 22 23 24 25 26 27 28 29 30" at bounding box center [1404, 396] width 295 height 147
click at [1532, 361] on span "14" at bounding box center [1528, 366] width 12 height 13
click at [181, 292] on div "personal interest" at bounding box center [293, 287] width 347 height 16
click at [1099, 742] on div "Next Question" at bounding box center [1123, 753] width 104 height 26
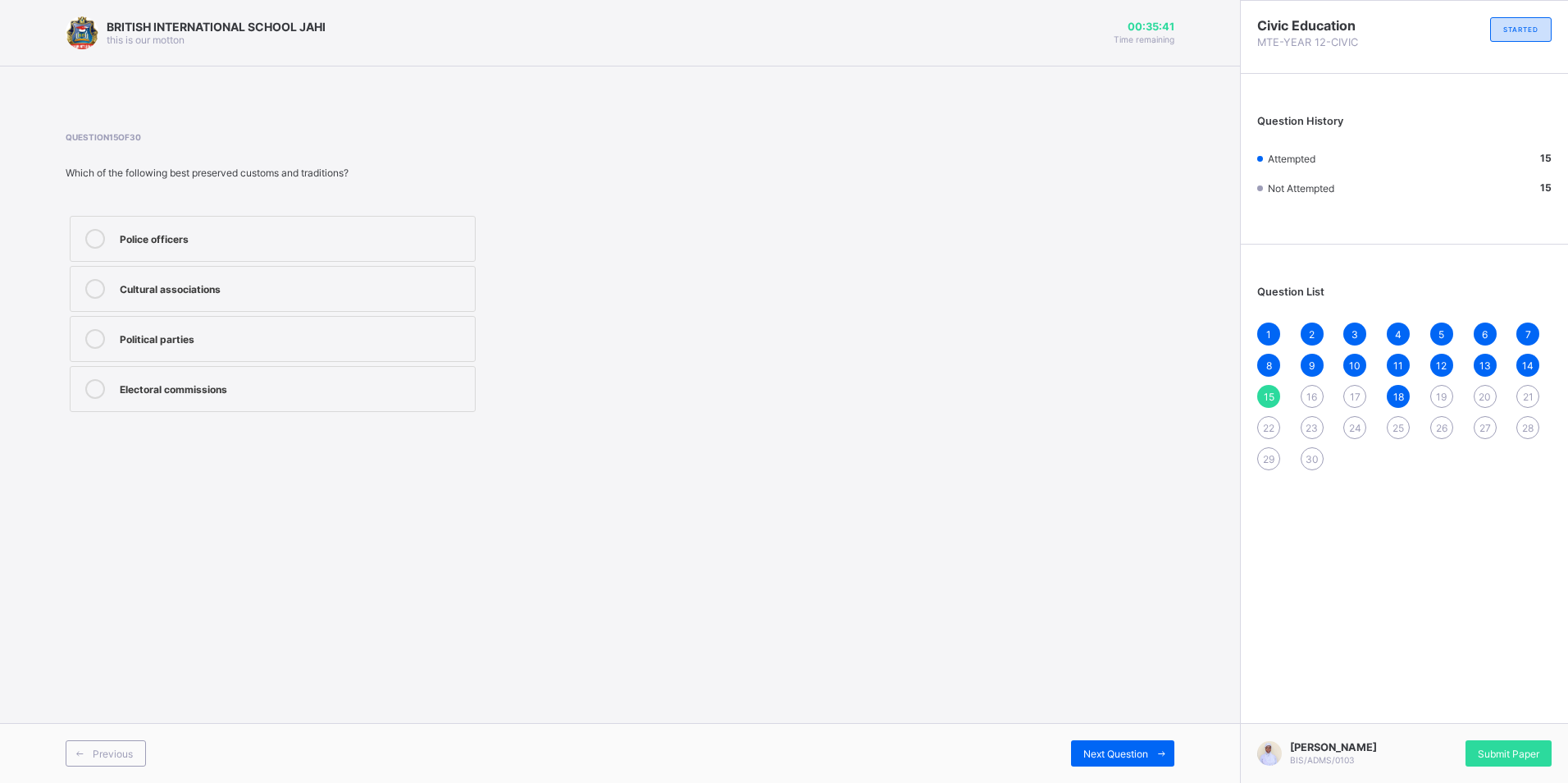
click at [158, 333] on div "Political parties" at bounding box center [293, 337] width 347 height 16
click at [1149, 750] on span at bounding box center [1161, 753] width 26 height 26
click at [134, 303] on label "controlling foreign policy" at bounding box center [273, 288] width 406 height 46
click at [1131, 755] on span "Next Question" at bounding box center [1116, 754] width 65 height 13
click at [172, 302] on label "collect revenue for government" at bounding box center [273, 288] width 406 height 46
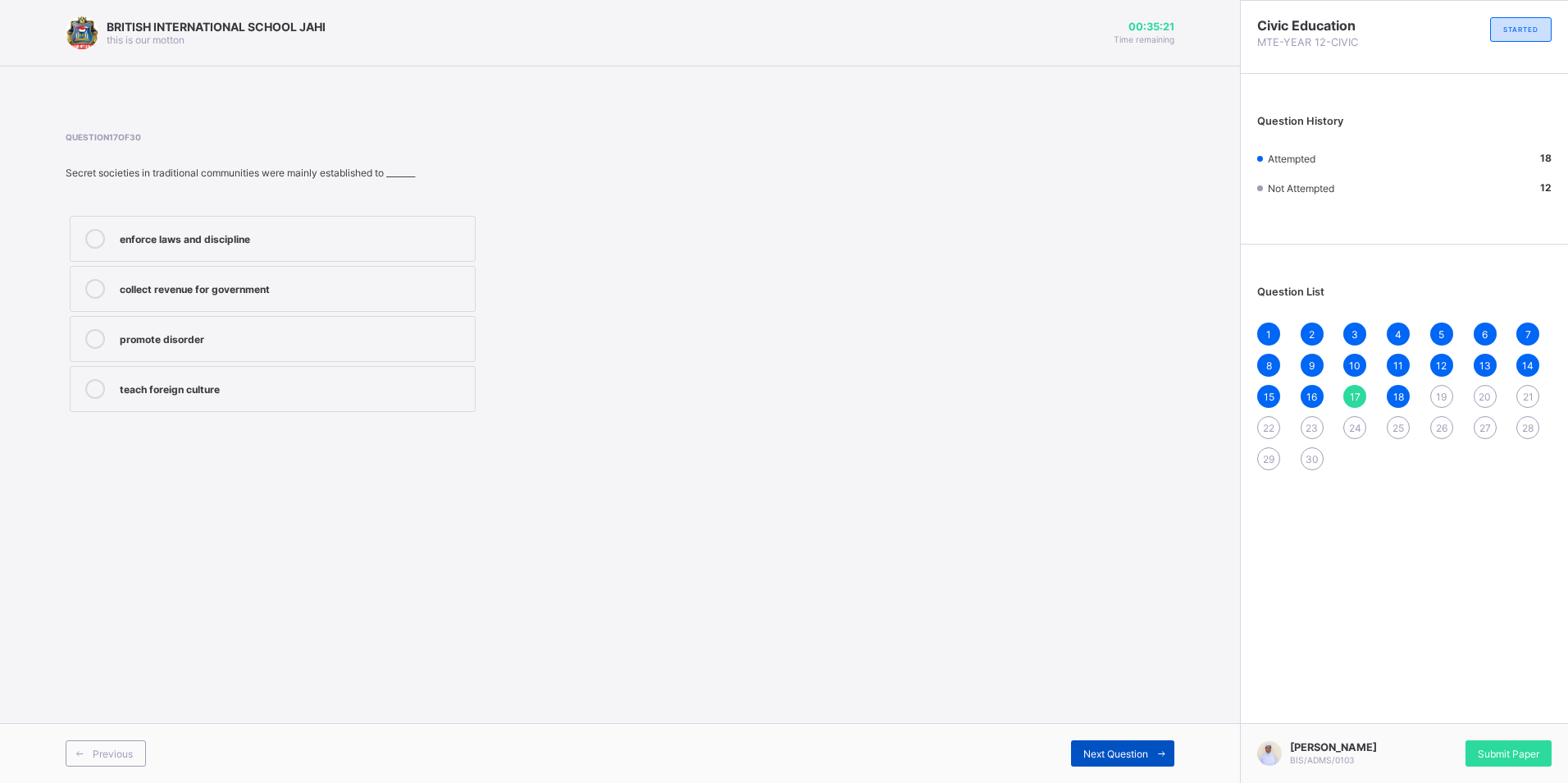
click at [1120, 756] on span "Next Question" at bounding box center [1116, 754] width 65 height 13
click at [1103, 747] on span "Next Question" at bounding box center [1116, 754] width 65 height 13
click at [155, 333] on div "Political rallies" at bounding box center [293, 337] width 347 height 16
click at [1136, 766] on div "Previous Next Question" at bounding box center [620, 753] width 1240 height 60
click at [1122, 761] on div "Next Question" at bounding box center [1123, 753] width 104 height 26
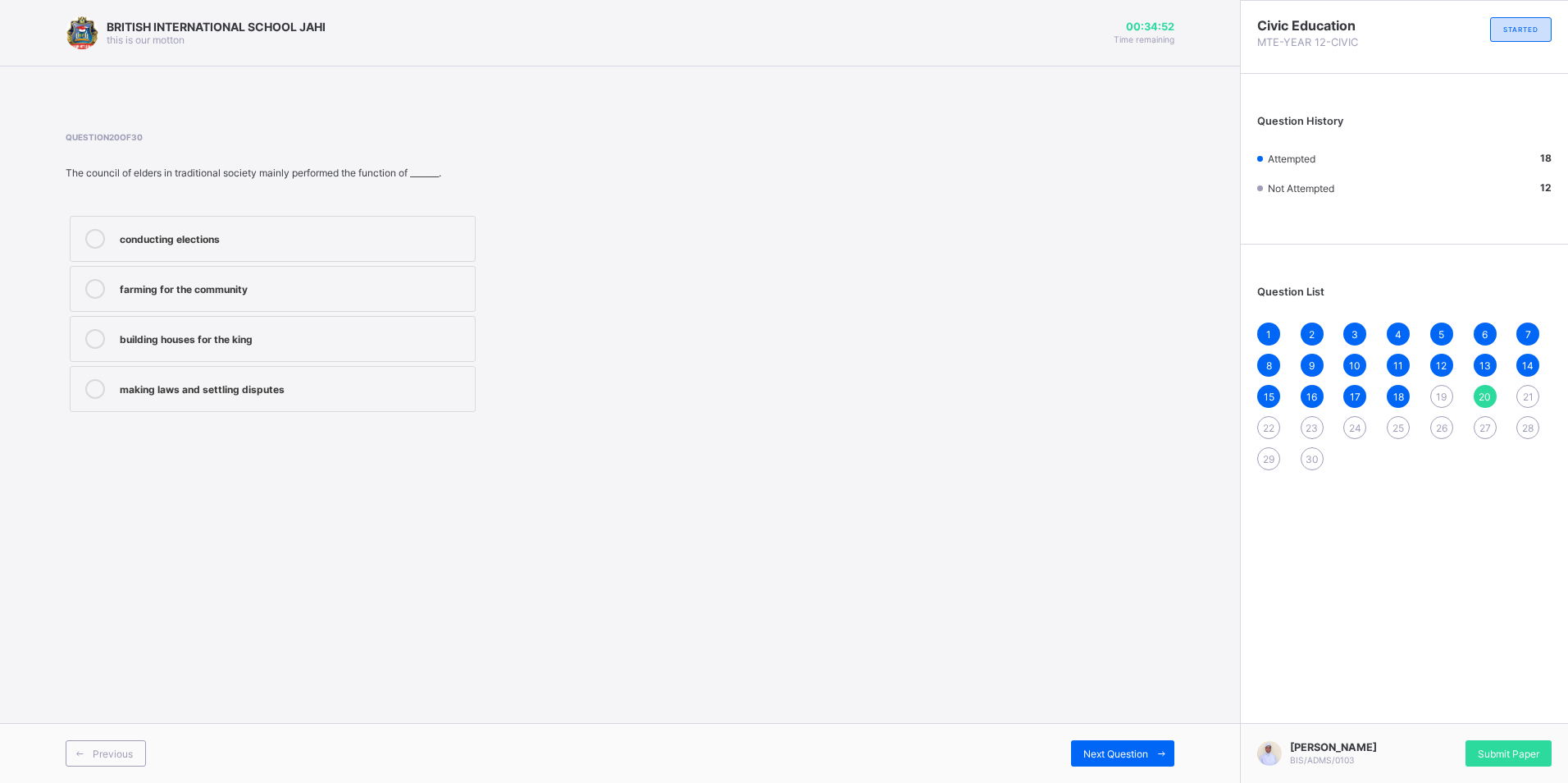
click at [175, 400] on label "making laws and settling disputes" at bounding box center [273, 388] width 406 height 46
click at [1126, 755] on span "Next Question" at bounding box center [1116, 754] width 65 height 13
click at [1462, 389] on div "1 2 3 4 5 6 7 8 9 10 11 12 13 14 15 16 17 18 19 20 21 22 23 24 25 26 27 28 29 30" at bounding box center [1404, 396] width 295 height 147
click at [1443, 394] on span "19" at bounding box center [1442, 397] width 11 height 13
click at [144, 399] on label "Town hall meetings" at bounding box center [273, 388] width 406 height 46
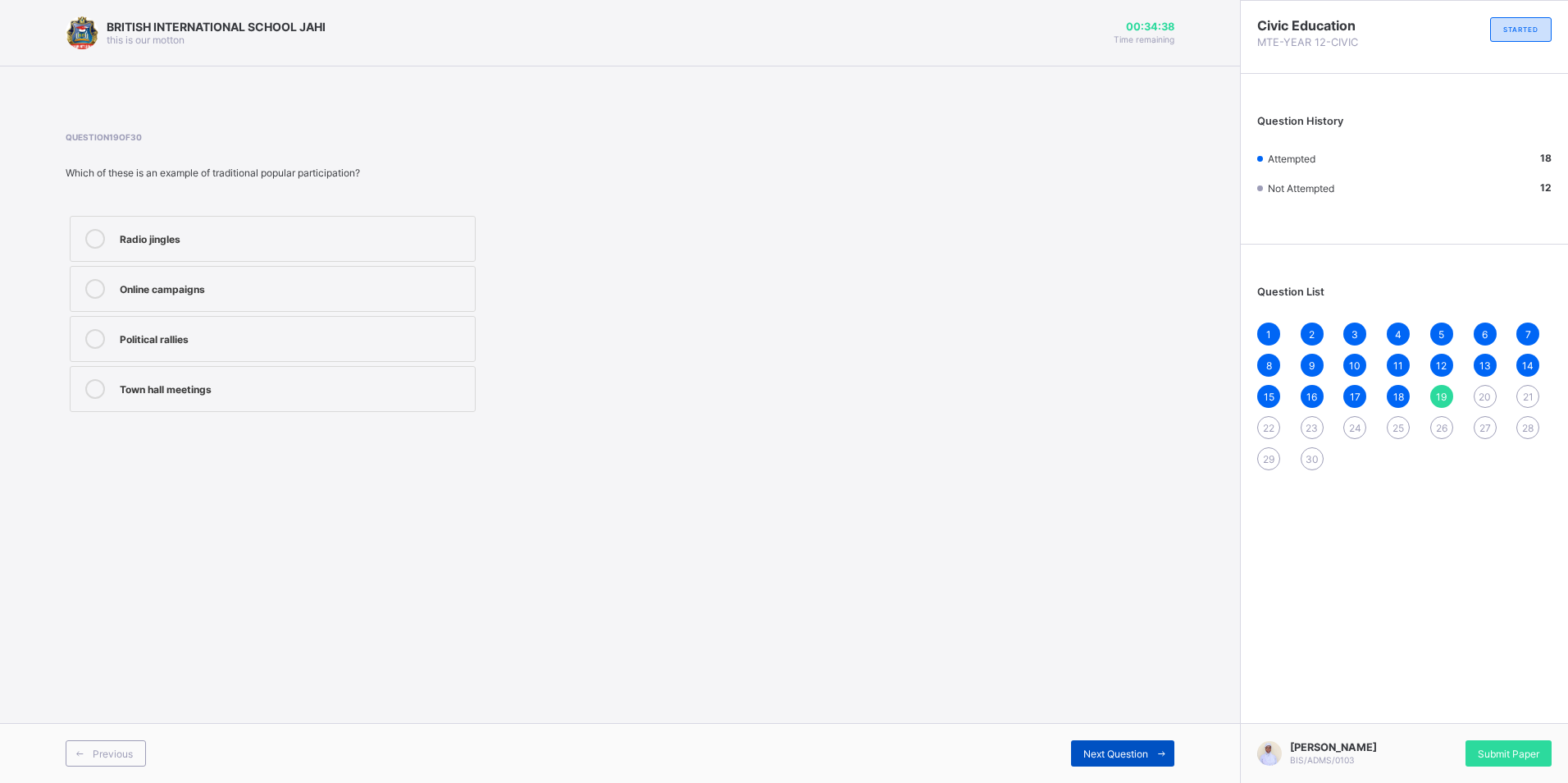
click at [1126, 749] on span "Next Question" at bounding box center [1116, 754] width 65 height 13
click at [193, 337] on div "building houses for the king" at bounding box center [293, 337] width 347 height 16
click at [1107, 747] on span "Next Question" at bounding box center [1116, 754] width 65 height 13
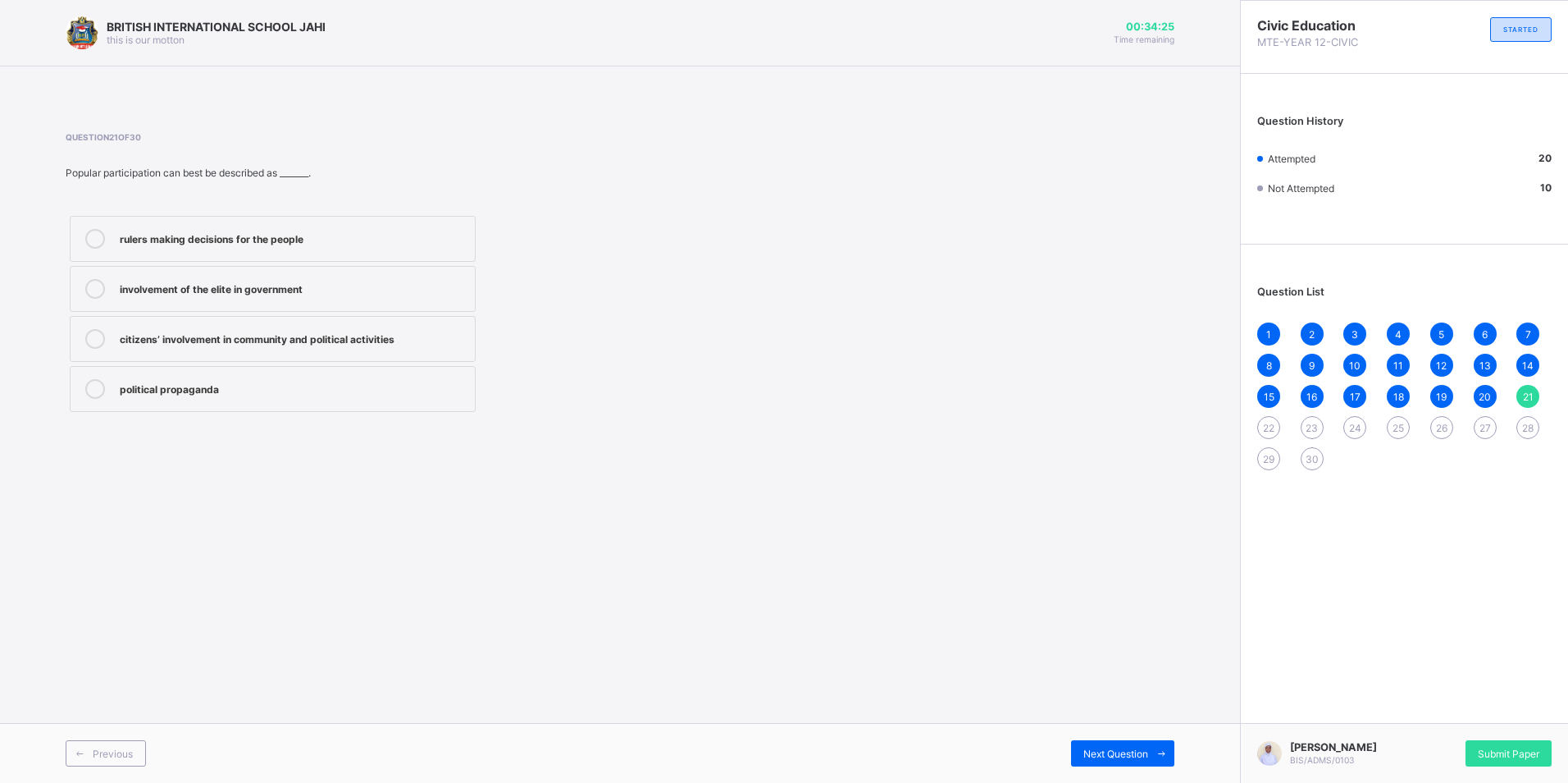
click at [336, 370] on label "political propaganda" at bounding box center [273, 388] width 406 height 46
click at [1152, 743] on span at bounding box center [1161, 753] width 26 height 26
click at [189, 400] on label "Citizens refusing to vote" at bounding box center [273, 388] width 406 height 46
click at [1146, 748] on span "Next Question" at bounding box center [1116, 754] width 65 height 13
click at [394, 285] on div "It prevents citizens from voting" at bounding box center [293, 287] width 347 height 16
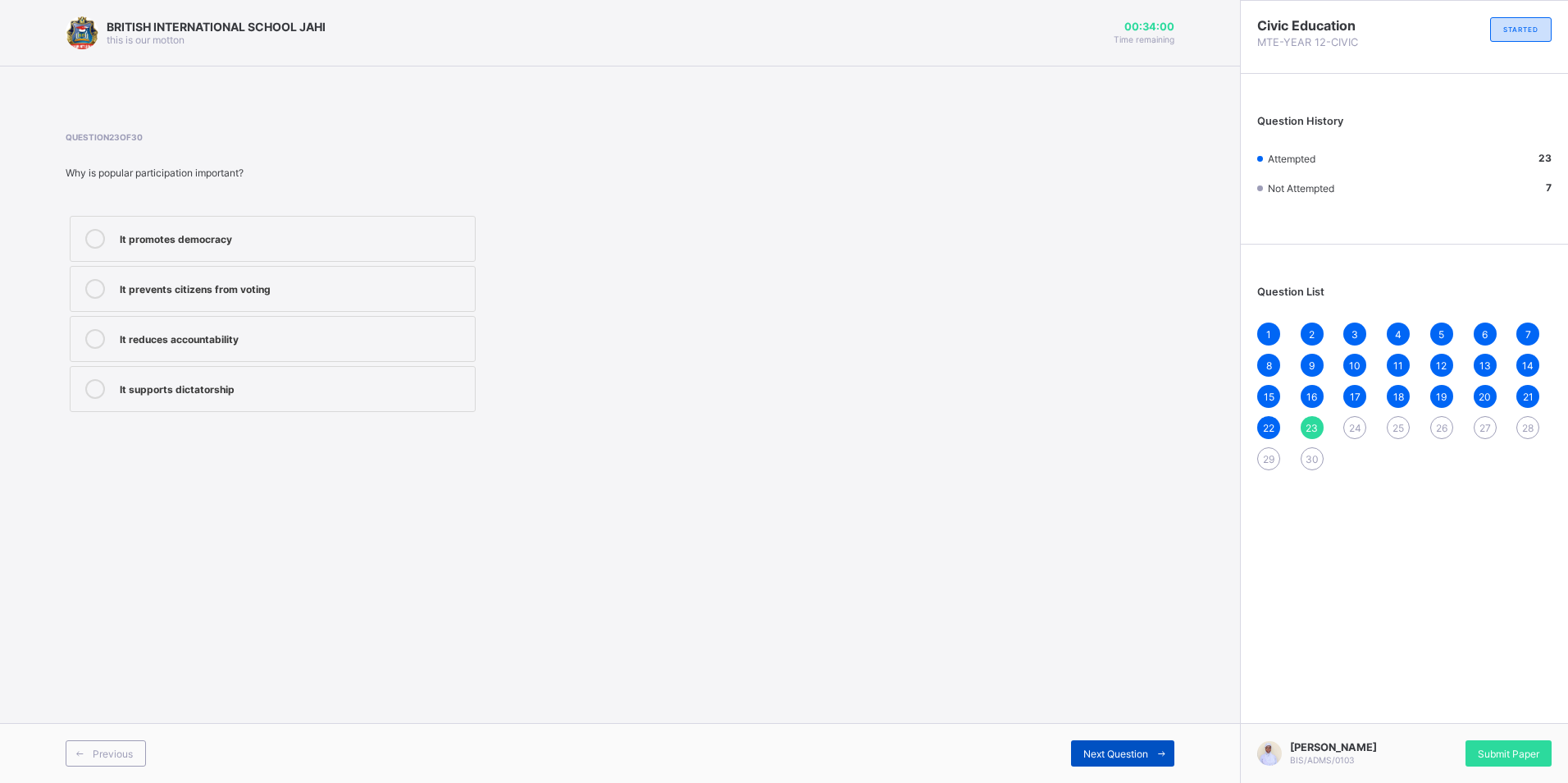
click at [1153, 754] on span at bounding box center [1161, 753] width 26 height 26
click at [289, 295] on div "Social participation" at bounding box center [293, 289] width 347 height 20
click at [1099, 754] on span "Next Question" at bounding box center [1116, 754] width 65 height 13
click at [181, 340] on div "Joining political parties" at bounding box center [293, 337] width 347 height 16
click at [1107, 753] on span "Next Question" at bounding box center [1116, 754] width 65 height 13
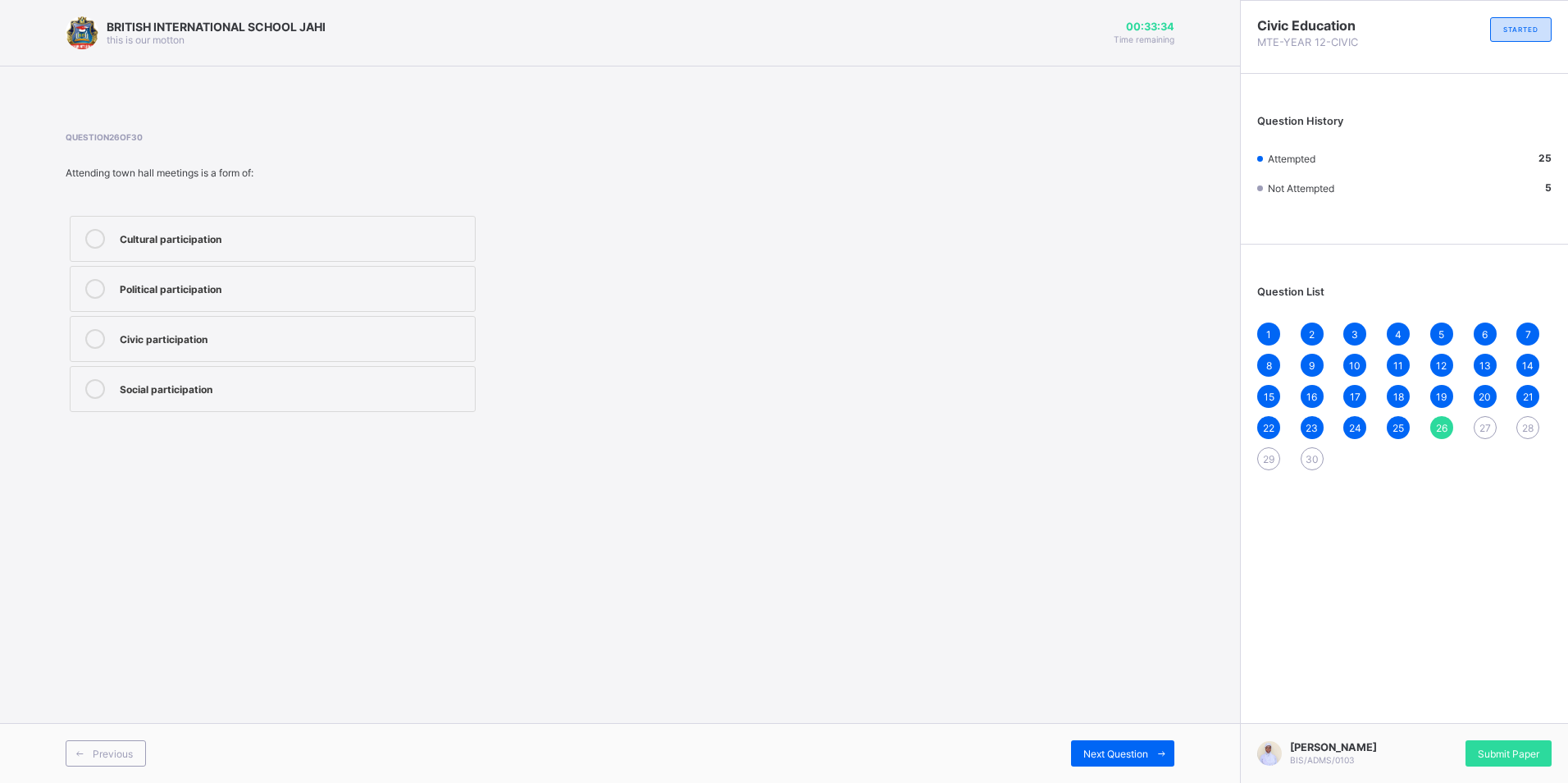
click at [226, 349] on label "Civic participation" at bounding box center [273, 338] width 406 height 46
click at [1112, 727] on div "Previous Next Question" at bounding box center [620, 753] width 1240 height 60
click at [1124, 747] on span "Next Question" at bounding box center [1116, 754] width 65 height 13
click at [289, 357] on label "Economic participation" at bounding box center [273, 338] width 406 height 46
click at [1107, 740] on div "Next Question" at bounding box center [1123, 753] width 104 height 26
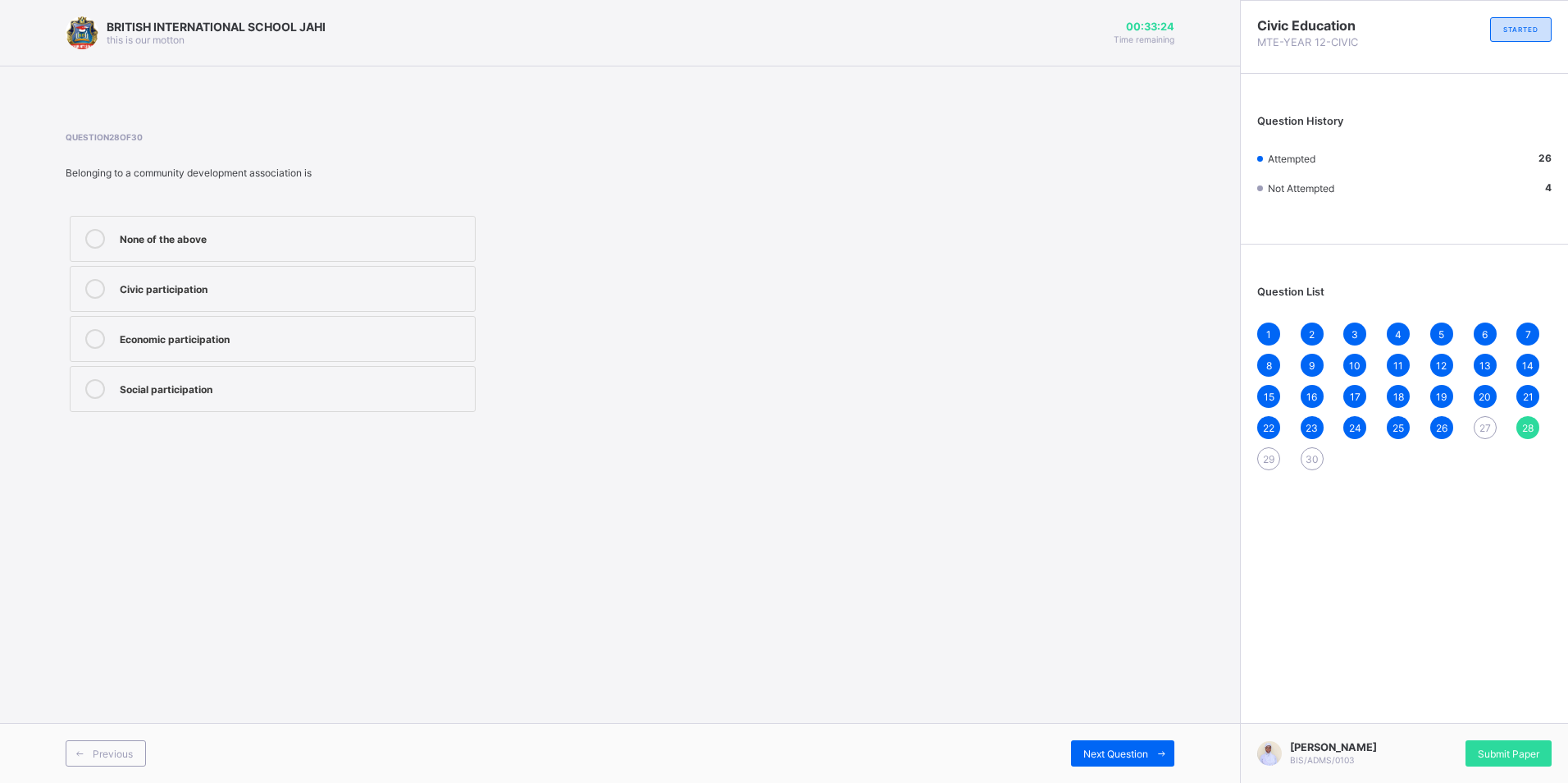
click at [180, 385] on div "Social participation" at bounding box center [293, 387] width 347 height 16
click at [1128, 746] on div "Next Question" at bounding box center [1123, 753] width 104 height 26
click at [1256, 448] on div "Question List 1 2 3 4 5 6 7 8 9 10 11 12 13 14 15 16 17 18 19 20 21 22 23 24 25…" at bounding box center [1404, 370] width 327 height 234
click at [170, 295] on div "Economic" at bounding box center [293, 287] width 347 height 16
click at [1151, 754] on span at bounding box center [1161, 753] width 26 height 26
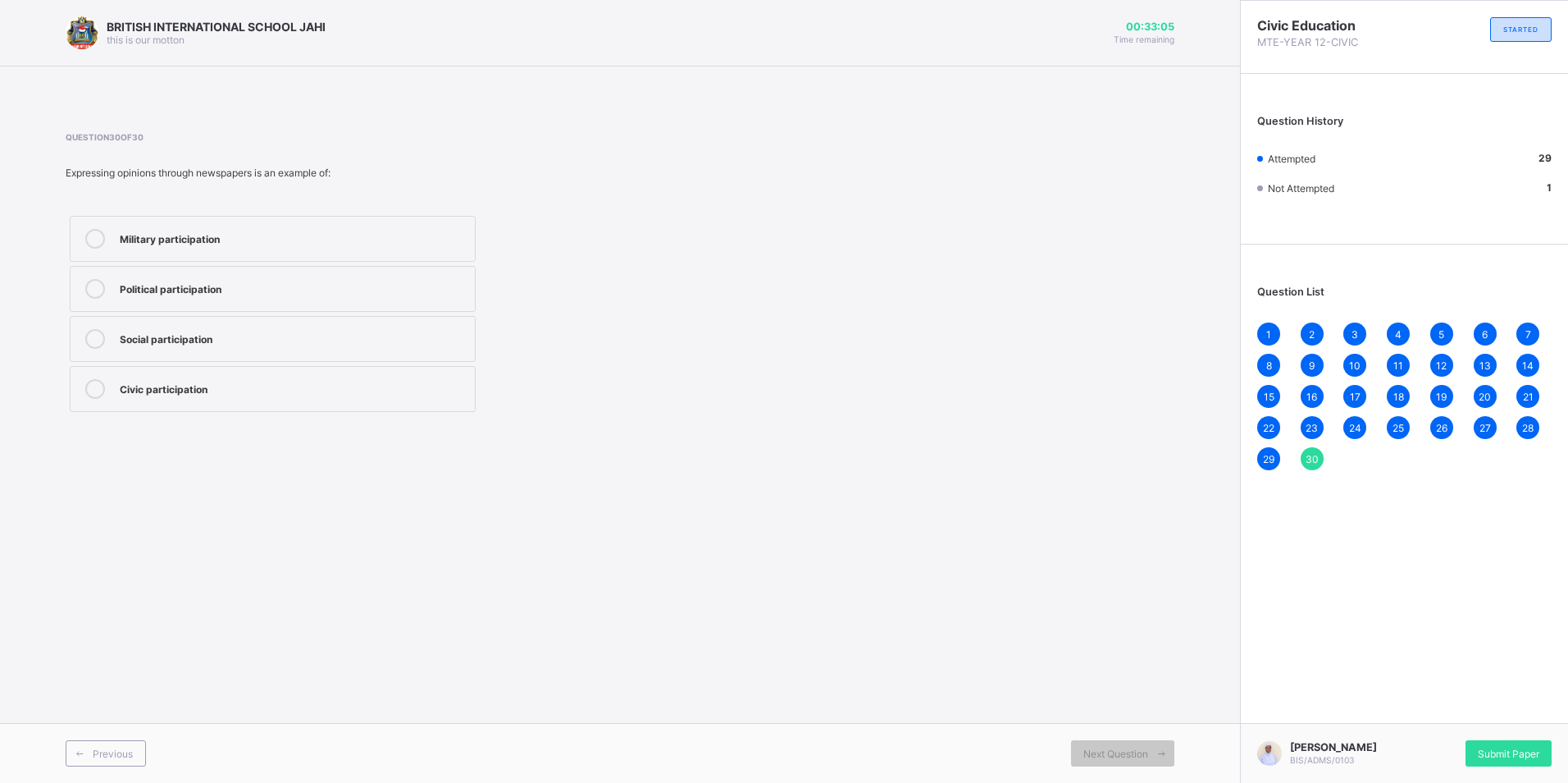
click at [194, 387] on div "Civic participation" at bounding box center [293, 387] width 347 height 16
click at [180, 330] on div "Social participation" at bounding box center [293, 337] width 347 height 16
click at [186, 285] on div "Political participation" at bounding box center [293, 287] width 347 height 16
click at [1262, 457] on div "29" at bounding box center [1269, 459] width 23 height 23
click at [1271, 422] on span "22" at bounding box center [1269, 428] width 12 height 13
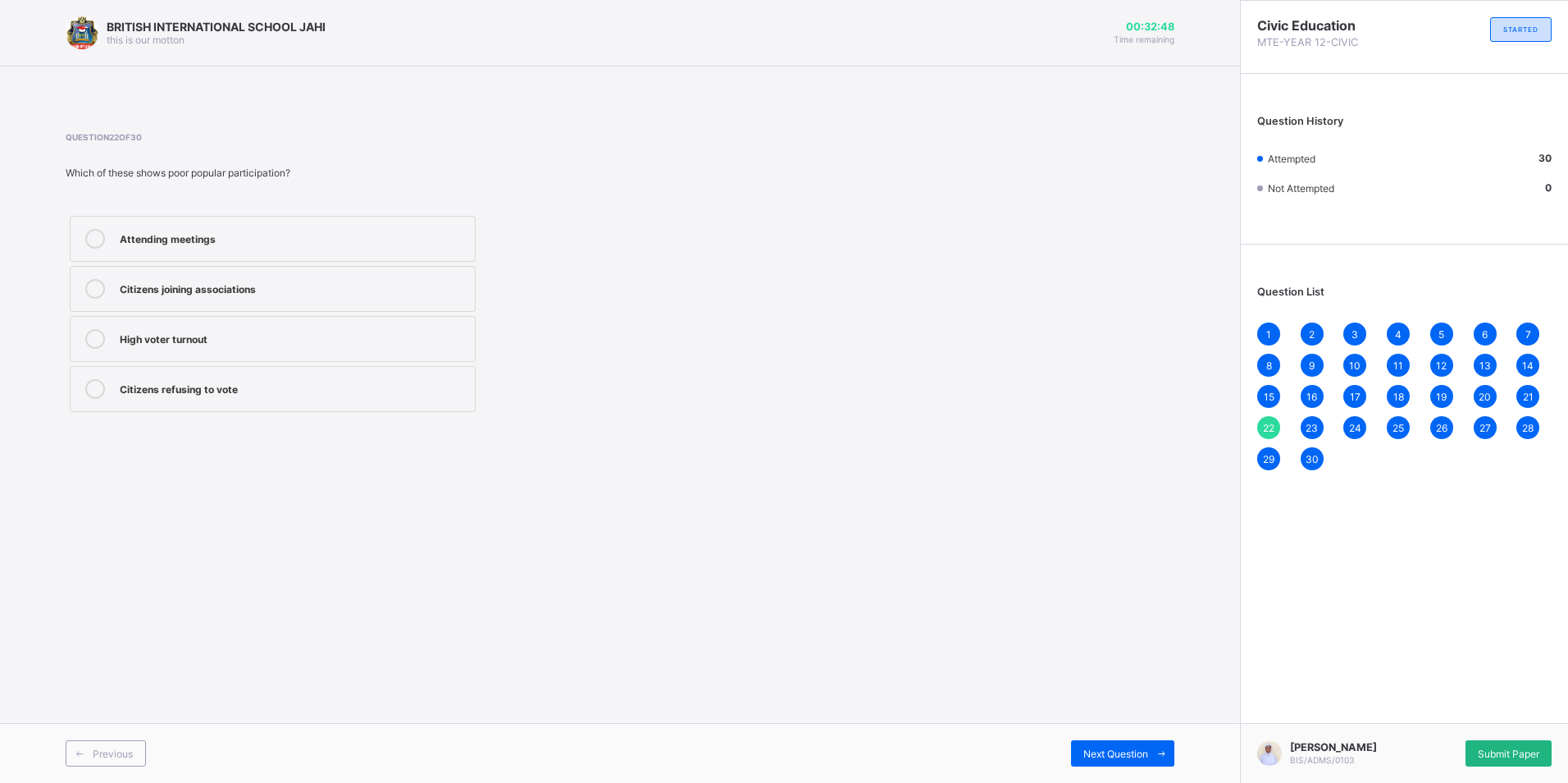
click at [1526, 747] on span "Submit Paper" at bounding box center [1508, 754] width 62 height 13
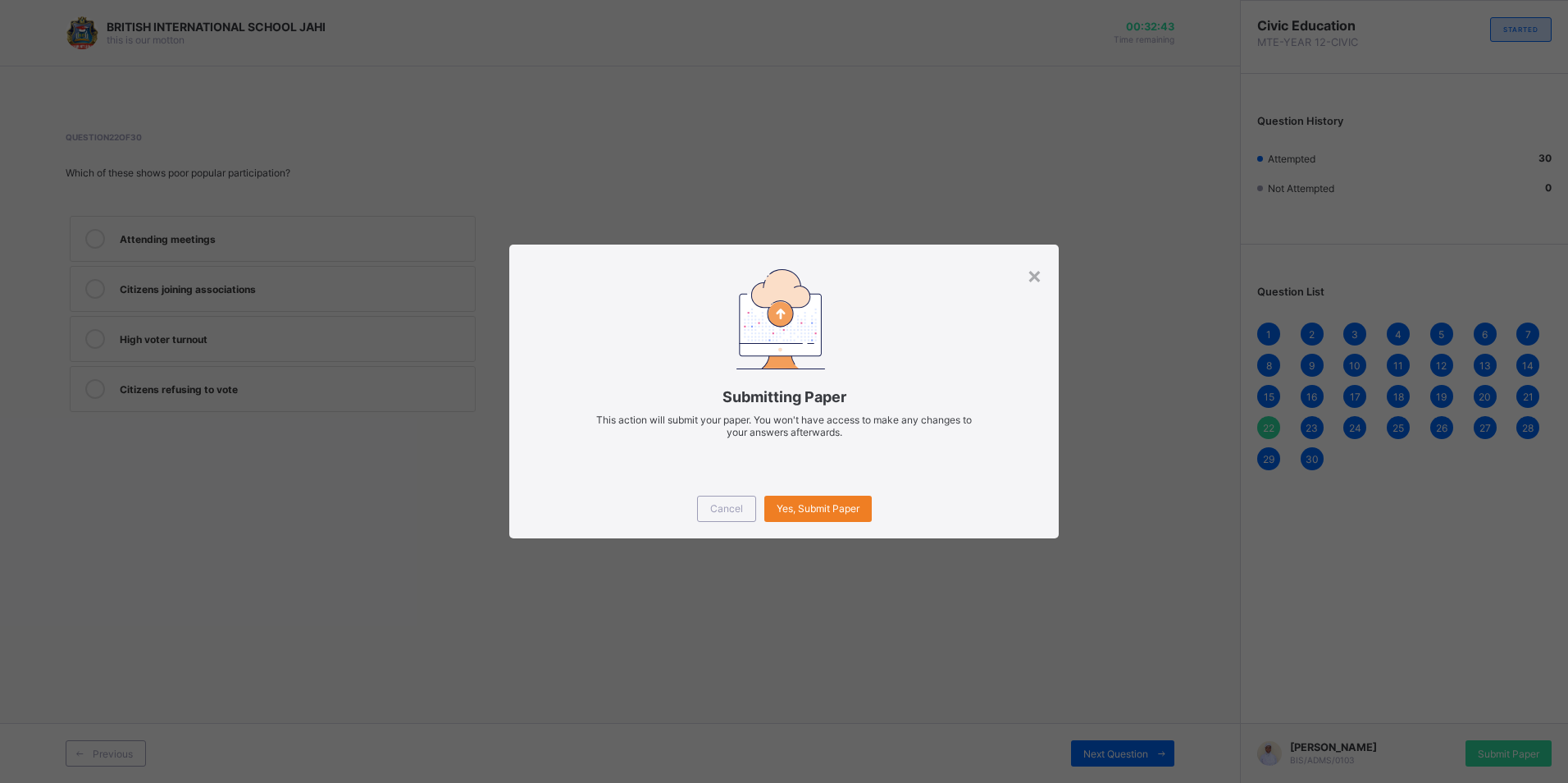
click at [853, 493] on div "Cancel Yes, Submit Paper" at bounding box center [784, 509] width 549 height 59
click at [836, 514] on span "Yes, Submit Paper" at bounding box center [818, 509] width 83 height 13
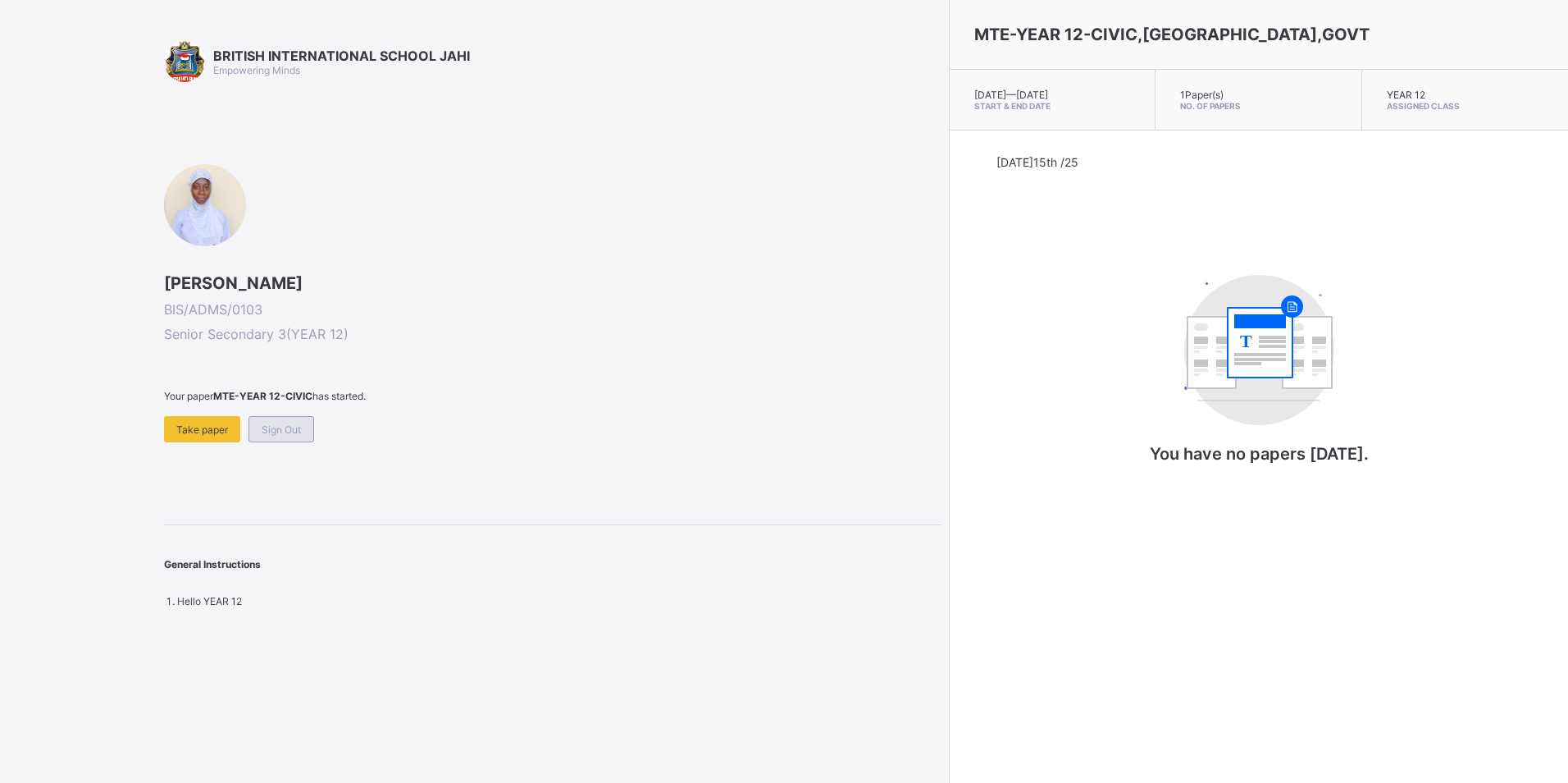
click at [298, 416] on div "Sign Out" at bounding box center [281, 428] width 65 height 26
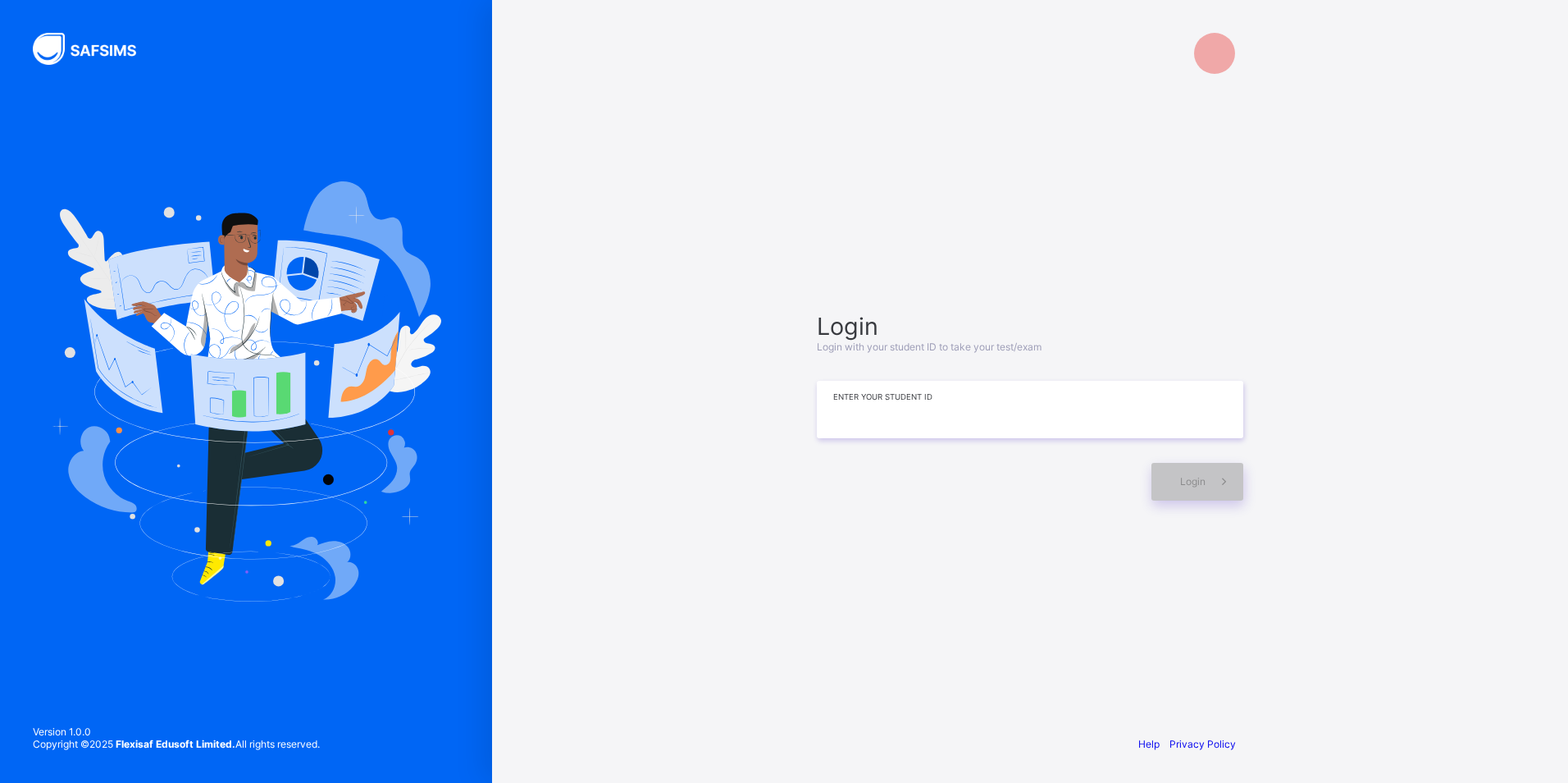
click at [977, 419] on input at bounding box center [1029, 409] width 426 height 57
type input "*"
type input "**********"
